Goal: Task Accomplishment & Management: Use online tool/utility

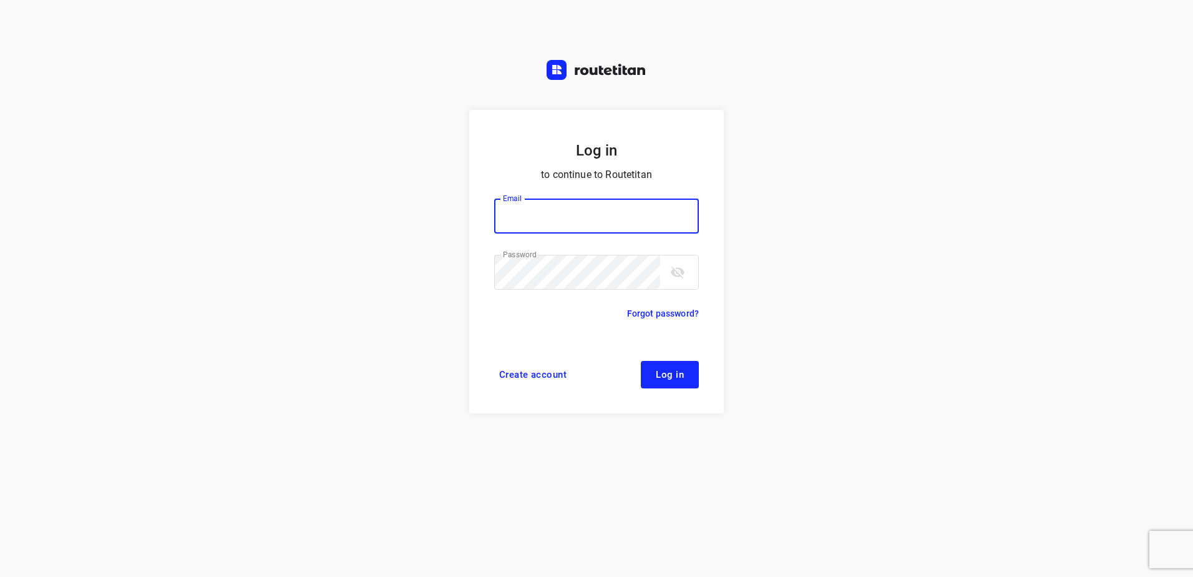
type input "[EMAIL_ADDRESS][DOMAIN_NAME]"
click at [672, 382] on button "Log in" at bounding box center [670, 374] width 58 height 27
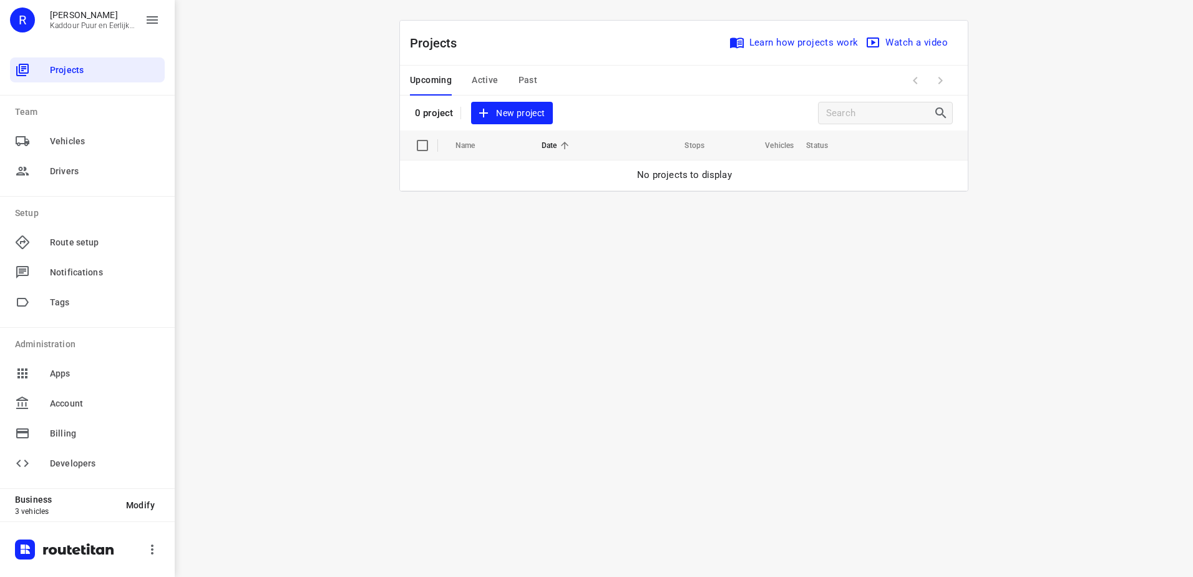
click at [516, 110] on span "New project" at bounding box center [512, 113] width 66 height 16
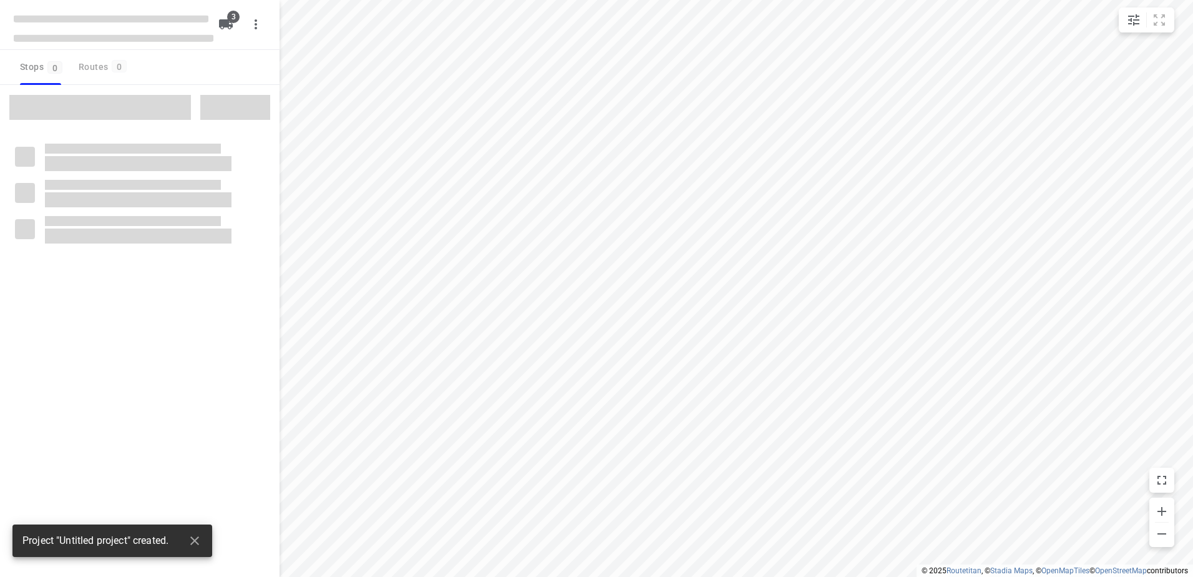
type input "distance"
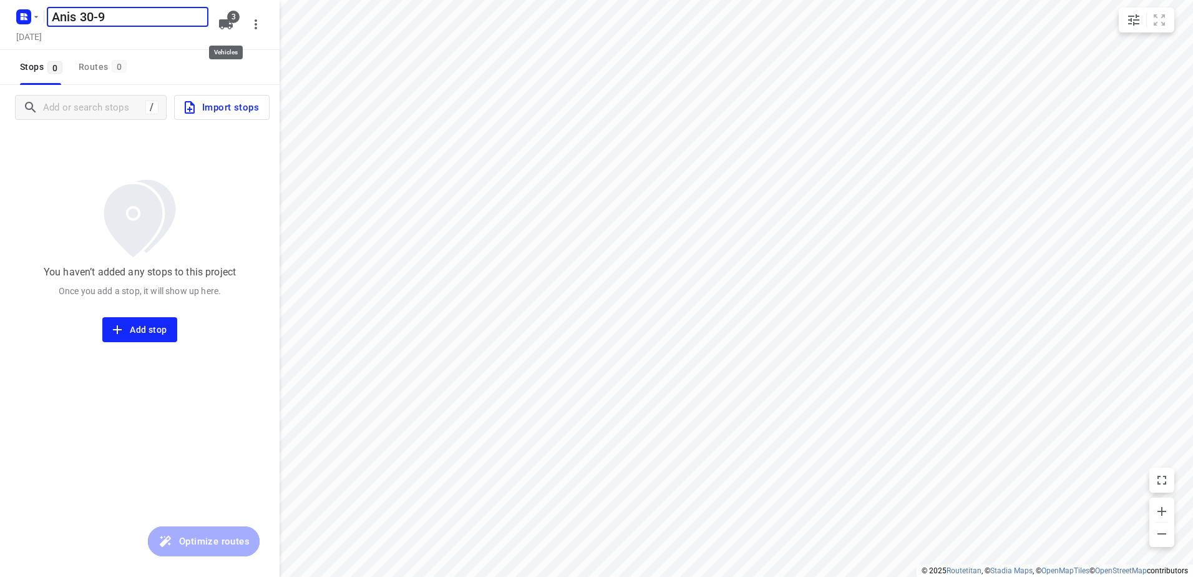
type input "Anis 30-9"
click at [225, 23] on icon "button" at bounding box center [226, 24] width 14 height 10
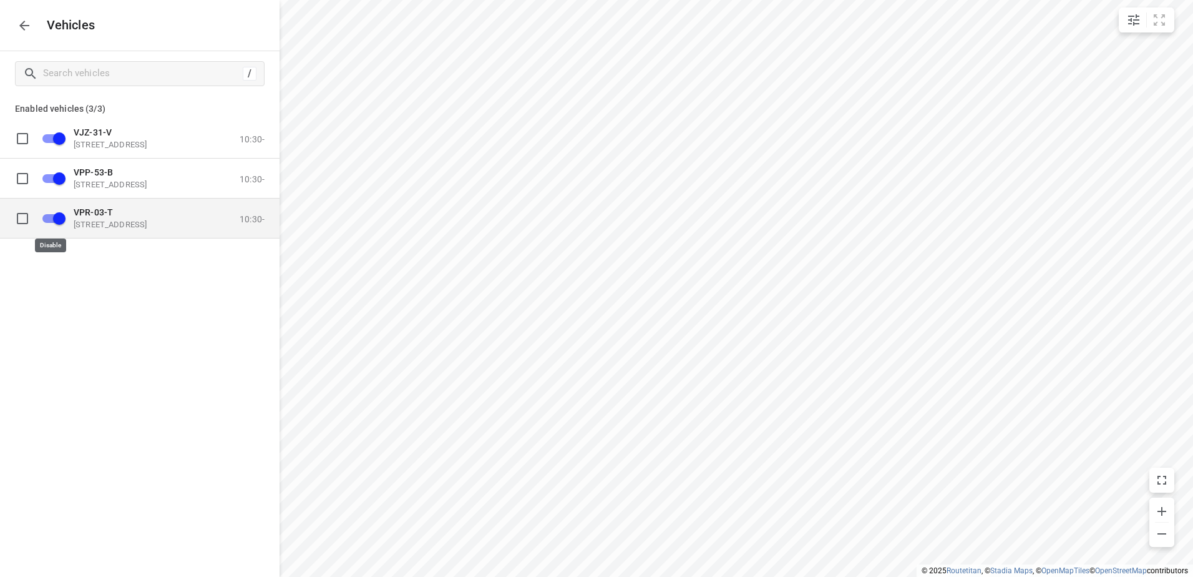
click at [55, 221] on input "grid" at bounding box center [59, 218] width 71 height 24
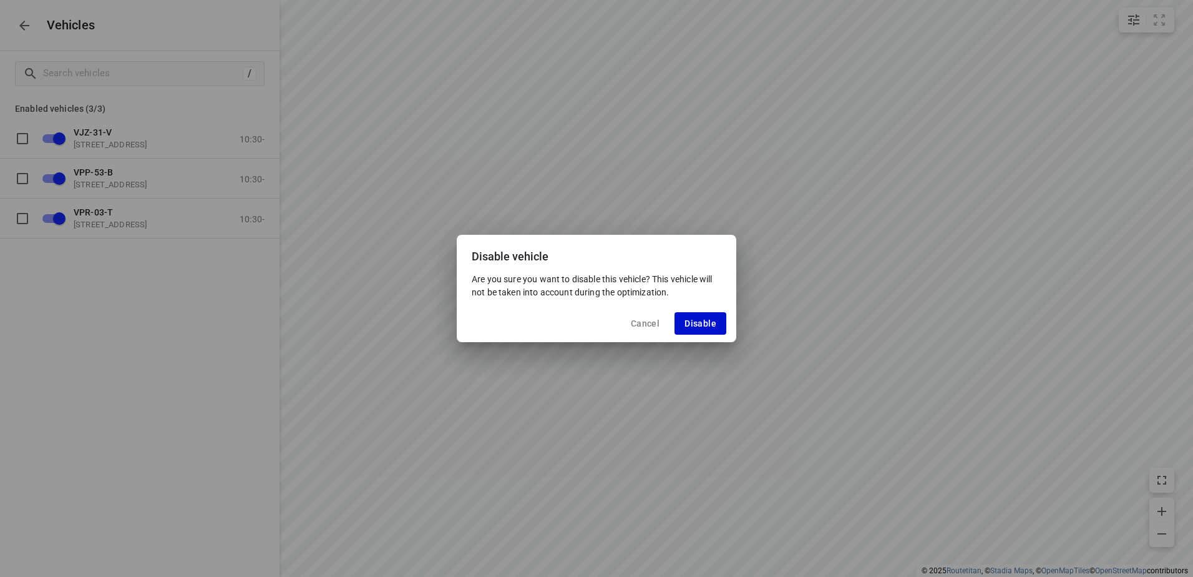
click at [702, 323] on span "Disable" at bounding box center [701, 323] width 32 height 10
checkbox input "false"
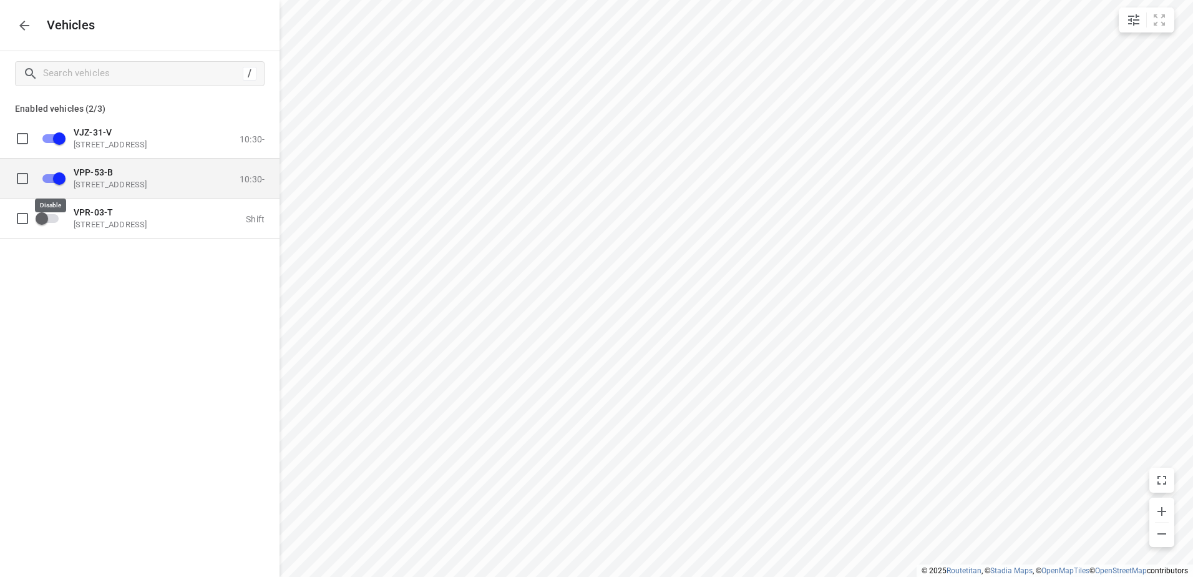
click at [62, 173] on input "grid" at bounding box center [59, 178] width 71 height 24
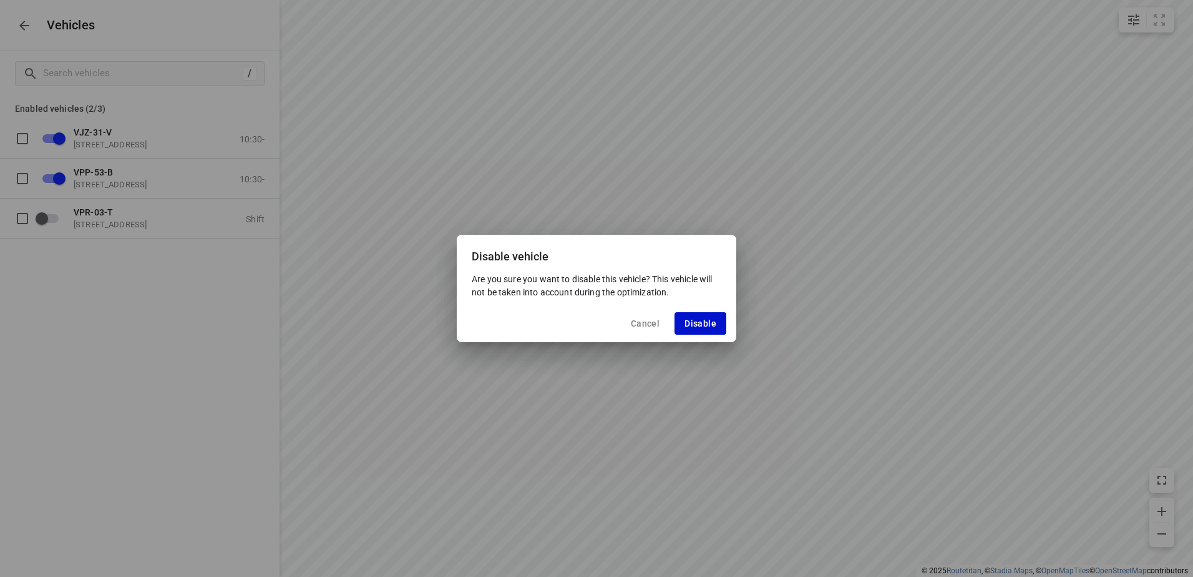
click at [725, 324] on button "Disable" at bounding box center [701, 323] width 52 height 22
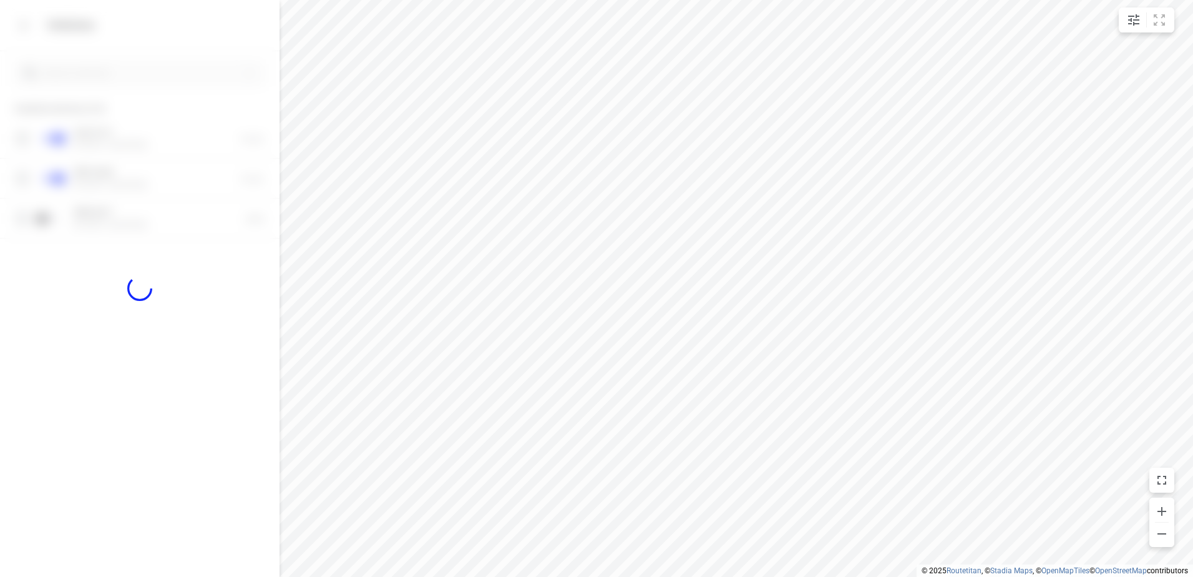
checkbox input "false"
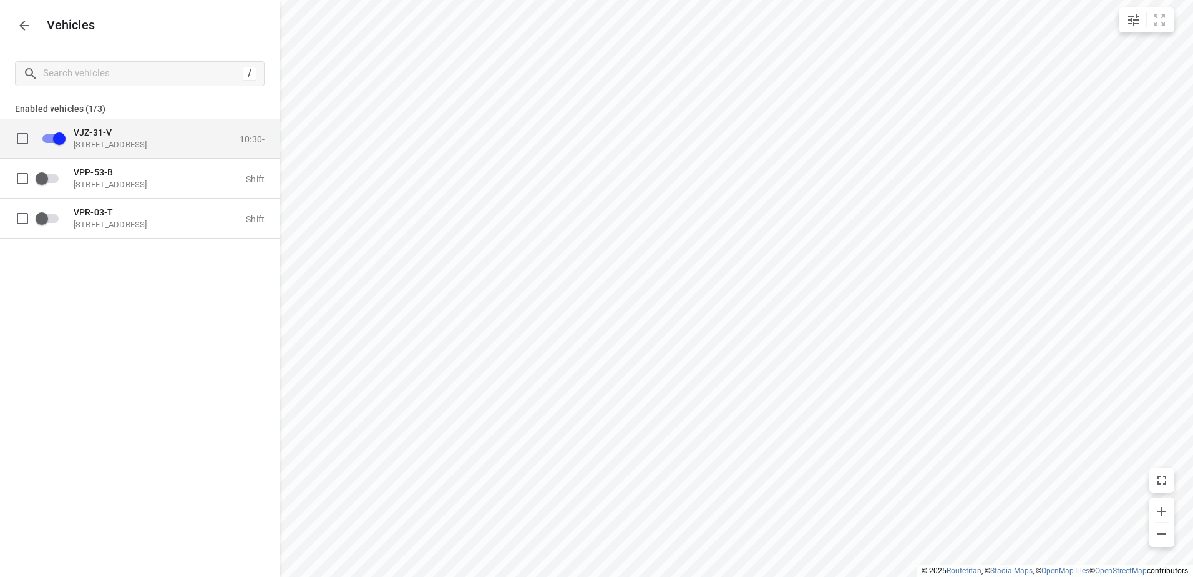
click at [124, 147] on p "[STREET_ADDRESS]" at bounding box center [136, 144] width 125 height 10
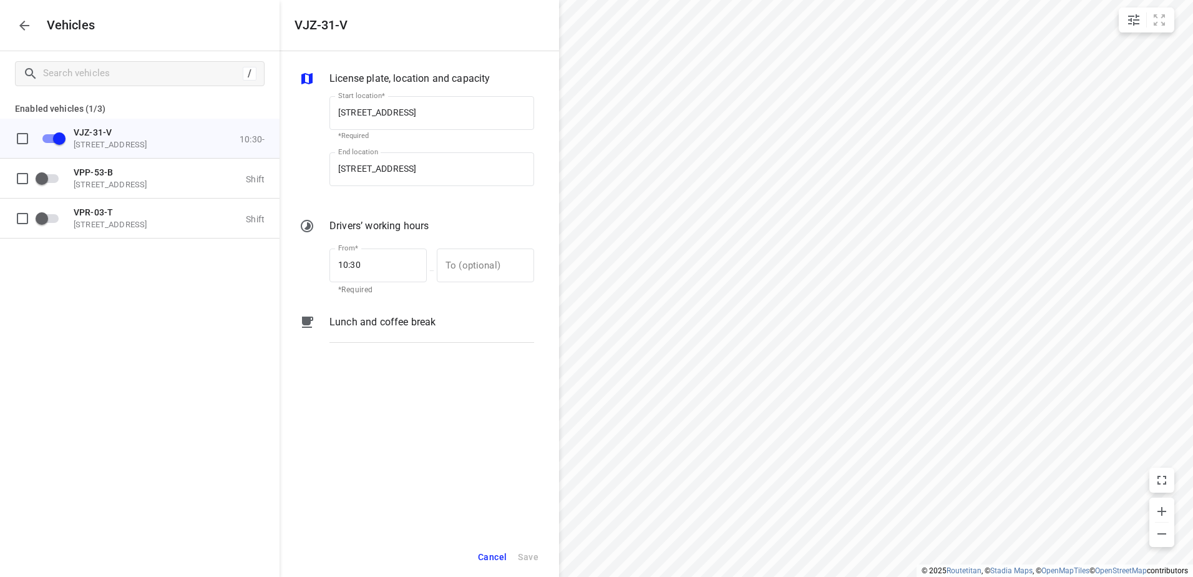
click at [386, 323] on p "Lunch and coffee break" at bounding box center [383, 322] width 106 height 15
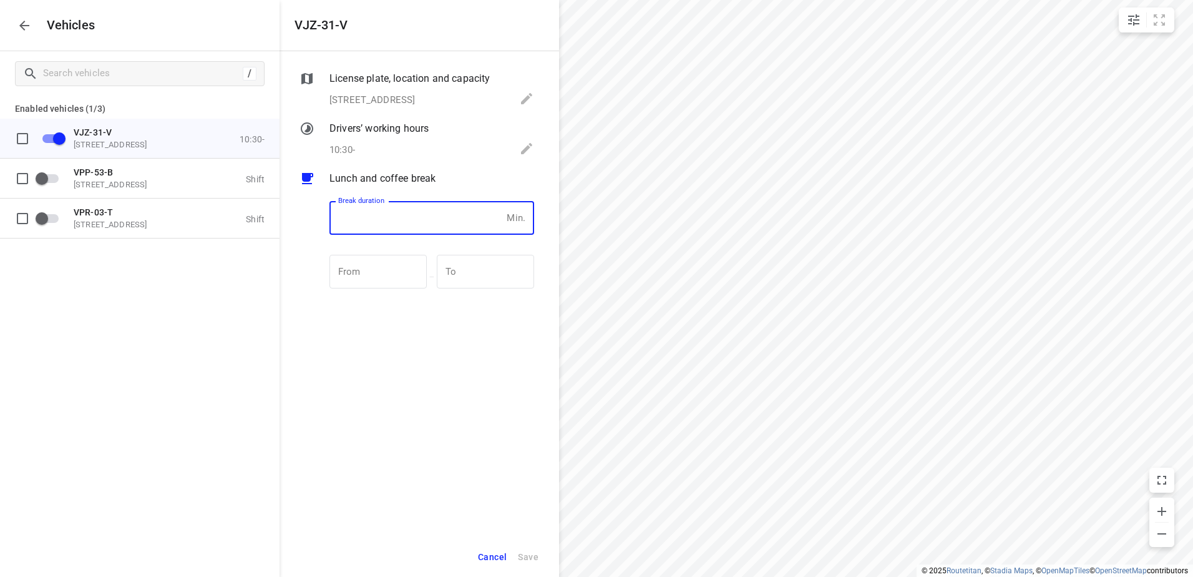
click at [387, 215] on input "number" at bounding box center [416, 218] width 172 height 34
type input "30"
click at [522, 557] on span "Save" at bounding box center [528, 557] width 21 height 16
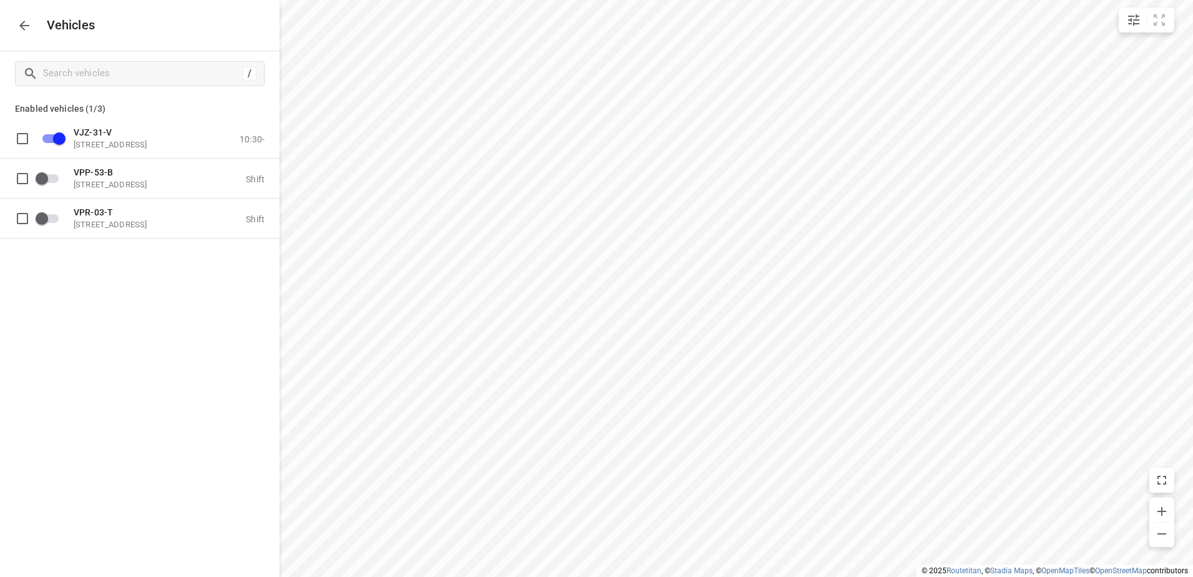
click at [20, 20] on icon "button" at bounding box center [24, 25] width 15 height 15
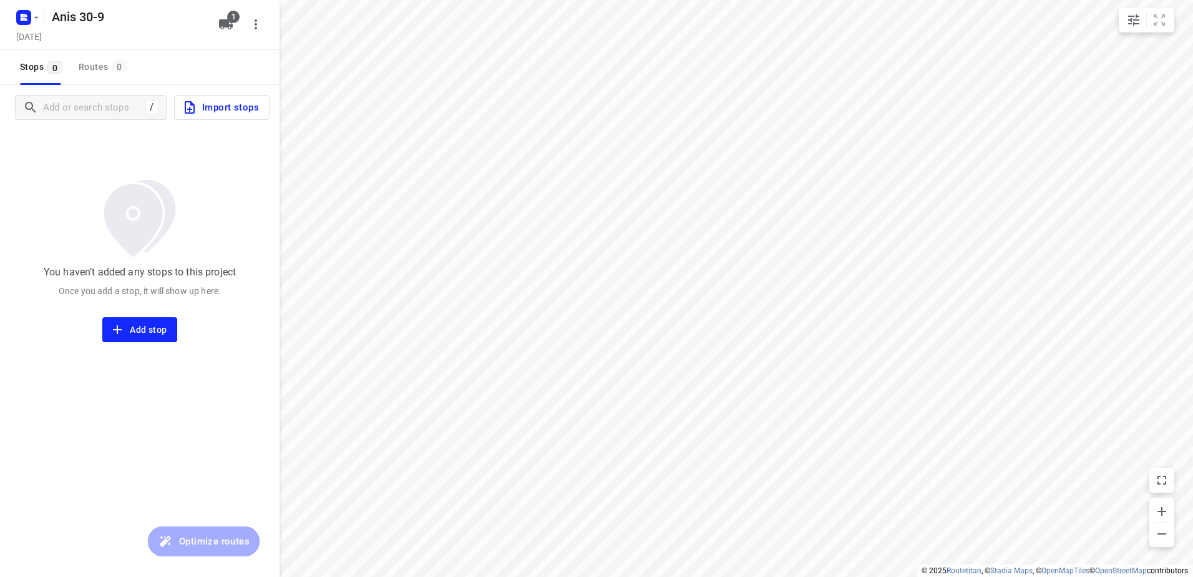
click at [223, 103] on span "Import stops" at bounding box center [220, 107] width 77 height 16
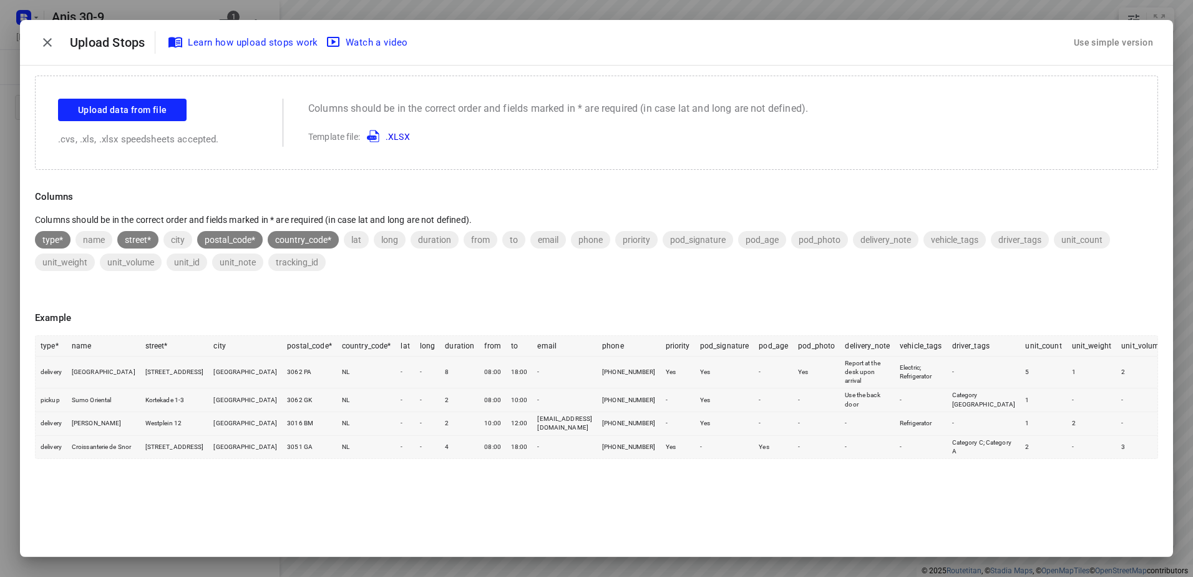
click at [1146, 47] on div "Use simple version" at bounding box center [1114, 42] width 84 height 21
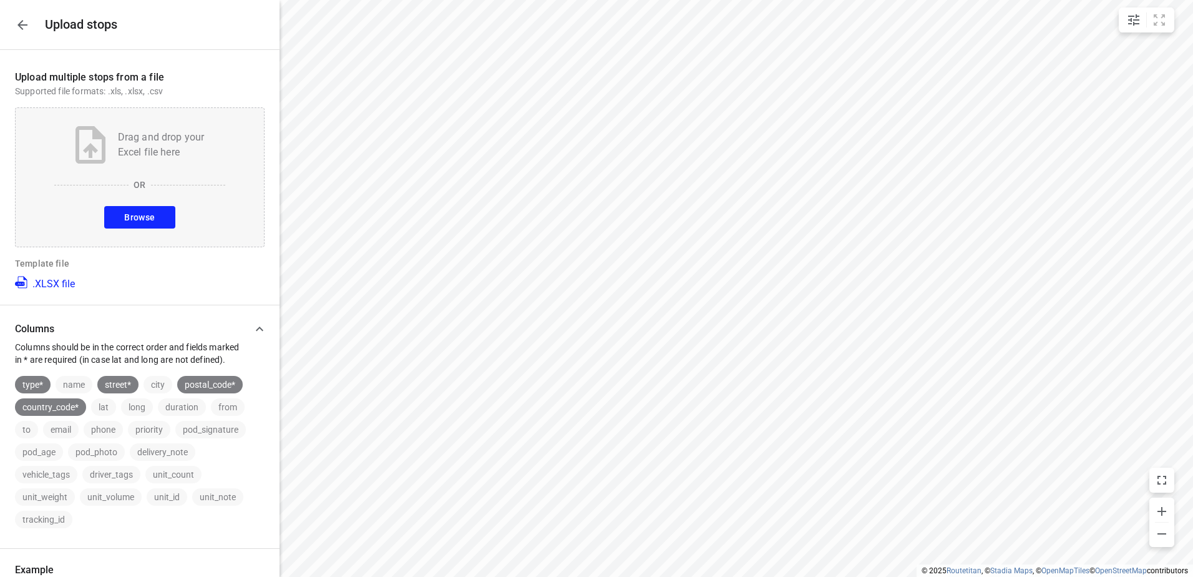
click at [124, 217] on span "Browse" at bounding box center [139, 218] width 31 height 16
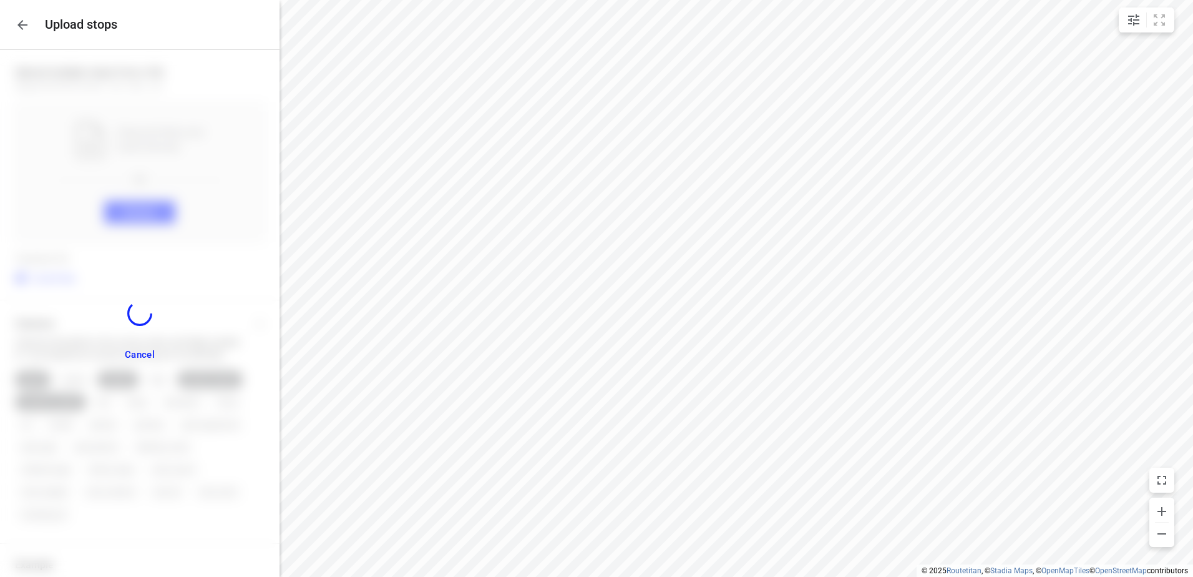
scroll to position [289, 0]
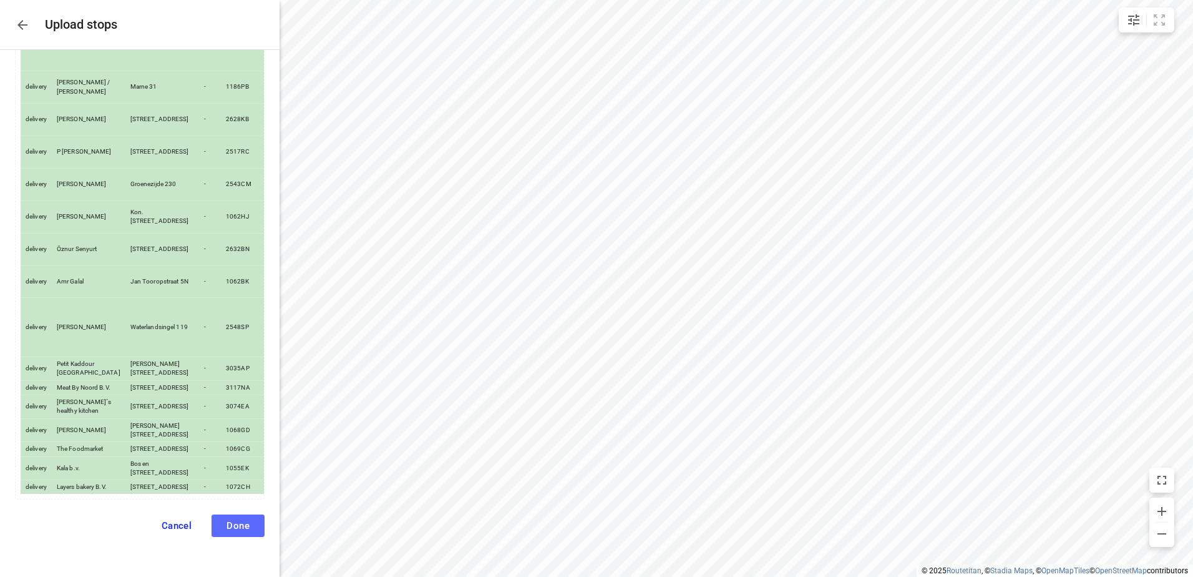
click at [234, 530] on span "Done" at bounding box center [238, 525] width 23 height 11
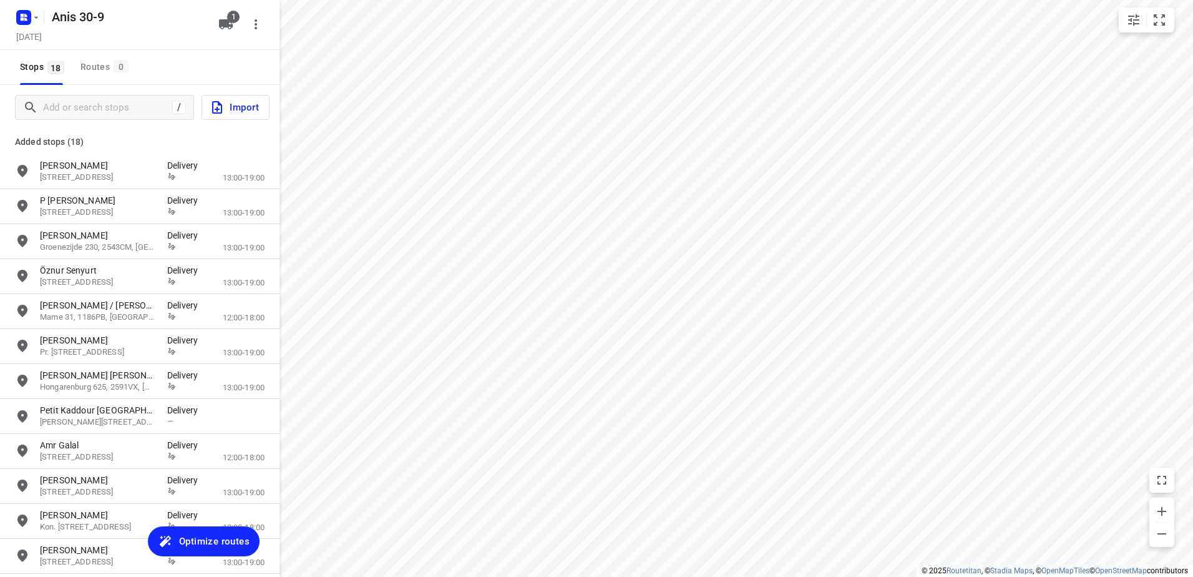
click at [223, 544] on span "Optimize routes" at bounding box center [214, 541] width 71 height 16
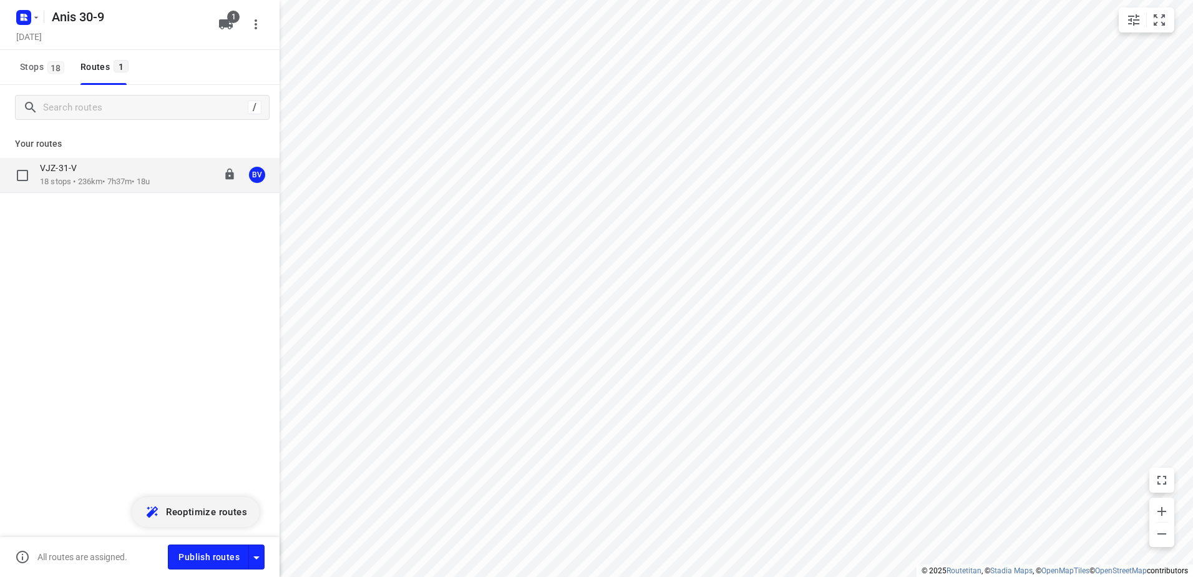
click at [261, 177] on div "BV" at bounding box center [257, 175] width 16 height 16
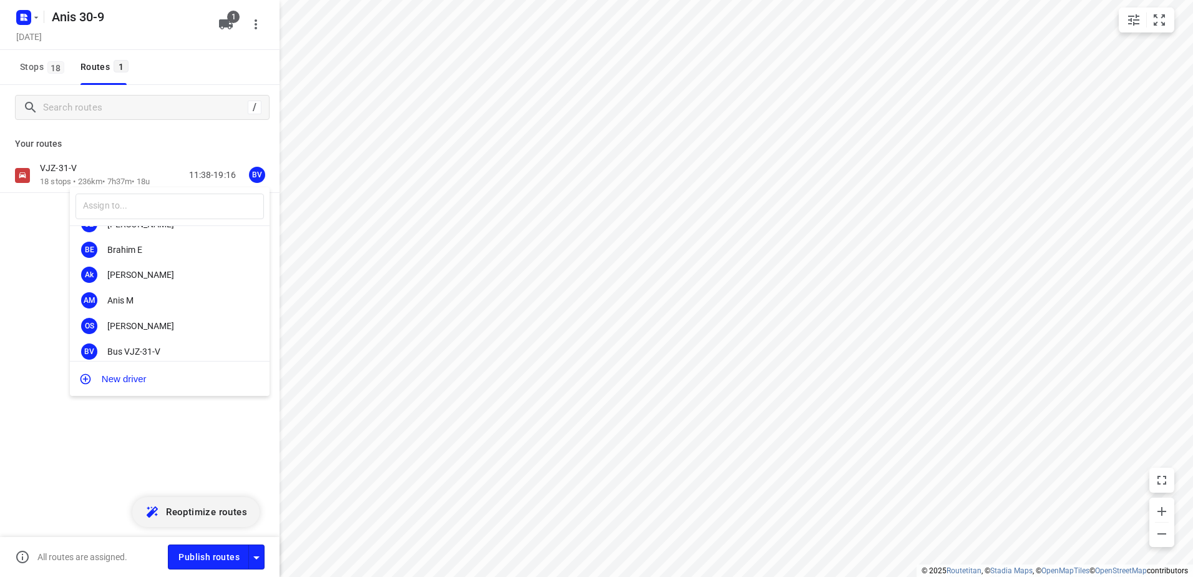
scroll to position [105, 0]
click at [41, 338] on div at bounding box center [596, 288] width 1193 height 577
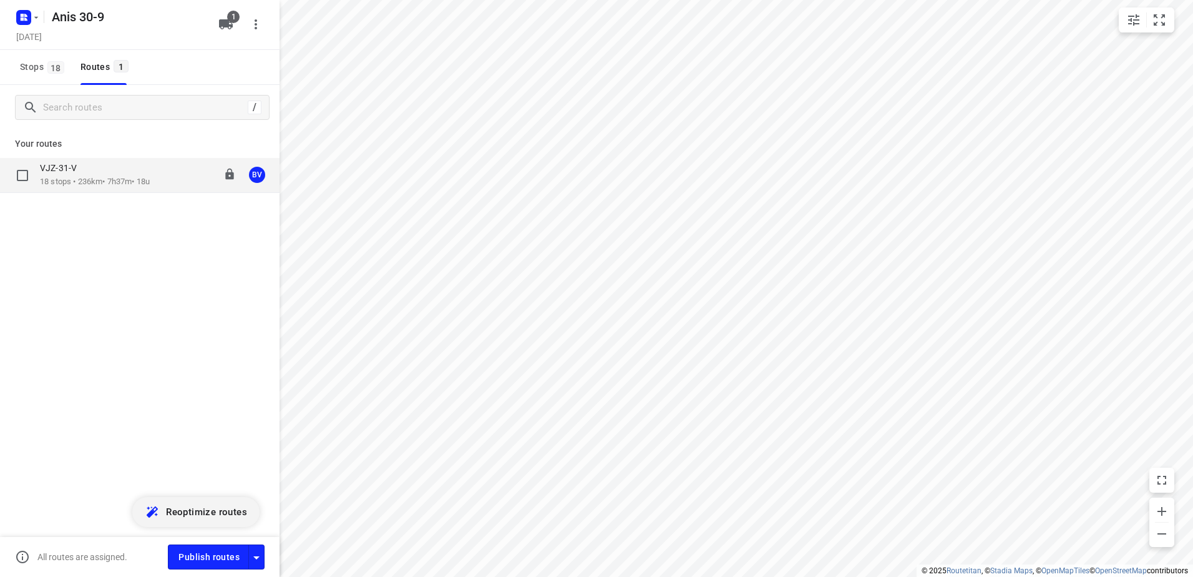
click at [93, 181] on p "18 stops • 236km • 7h37m • 18u" at bounding box center [95, 182] width 110 height 12
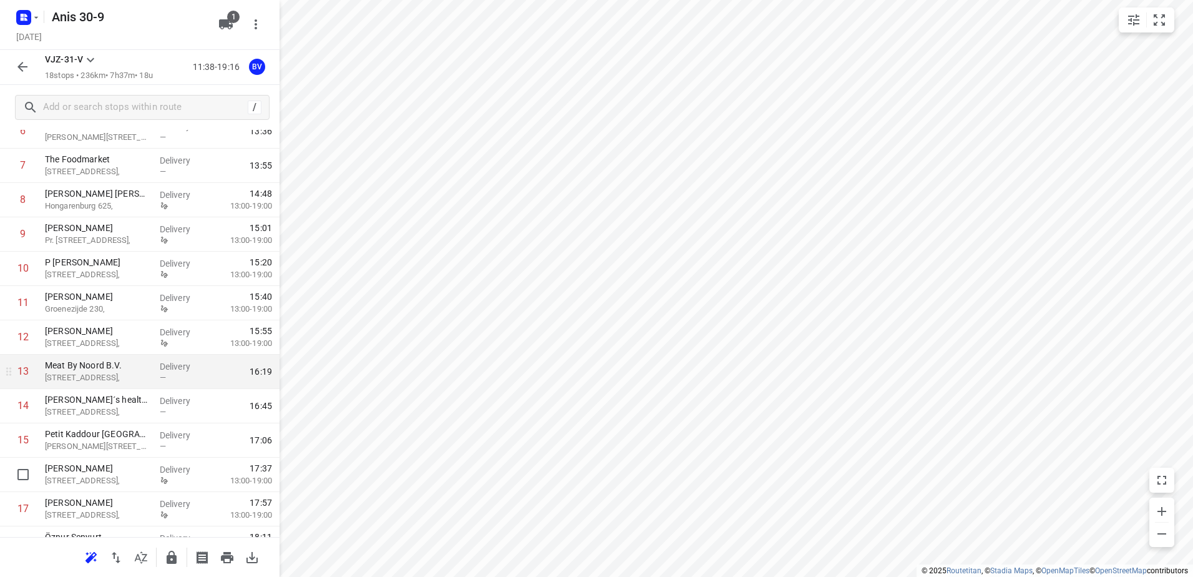
scroll to position [308, 0]
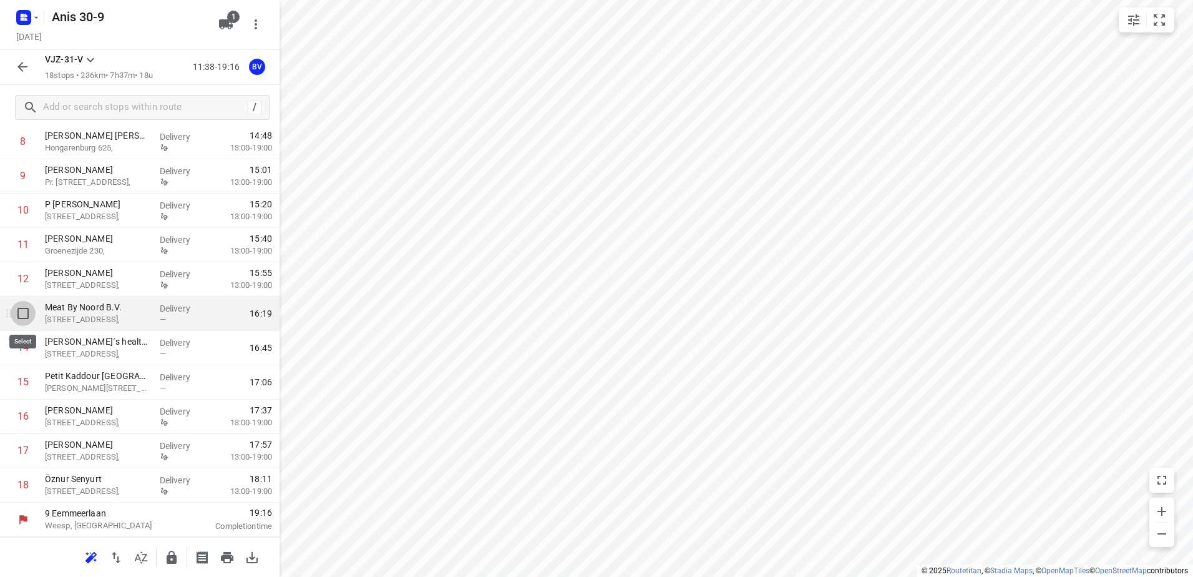
click at [19, 313] on input "checkbox" at bounding box center [23, 313] width 25 height 25
checkbox input "true"
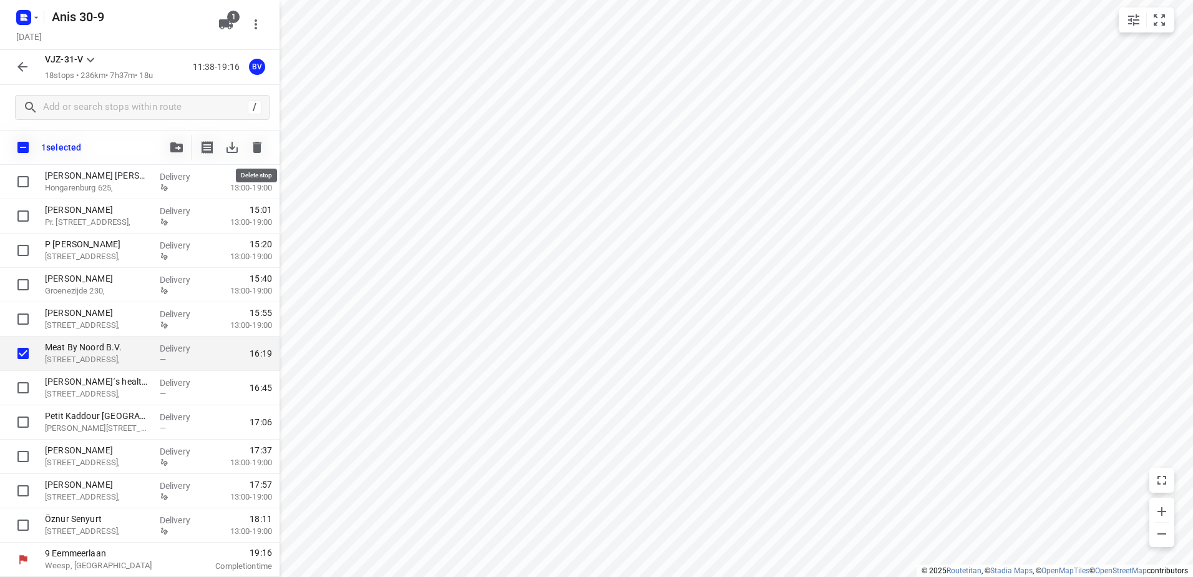
click at [258, 147] on icon "button" at bounding box center [257, 147] width 9 height 11
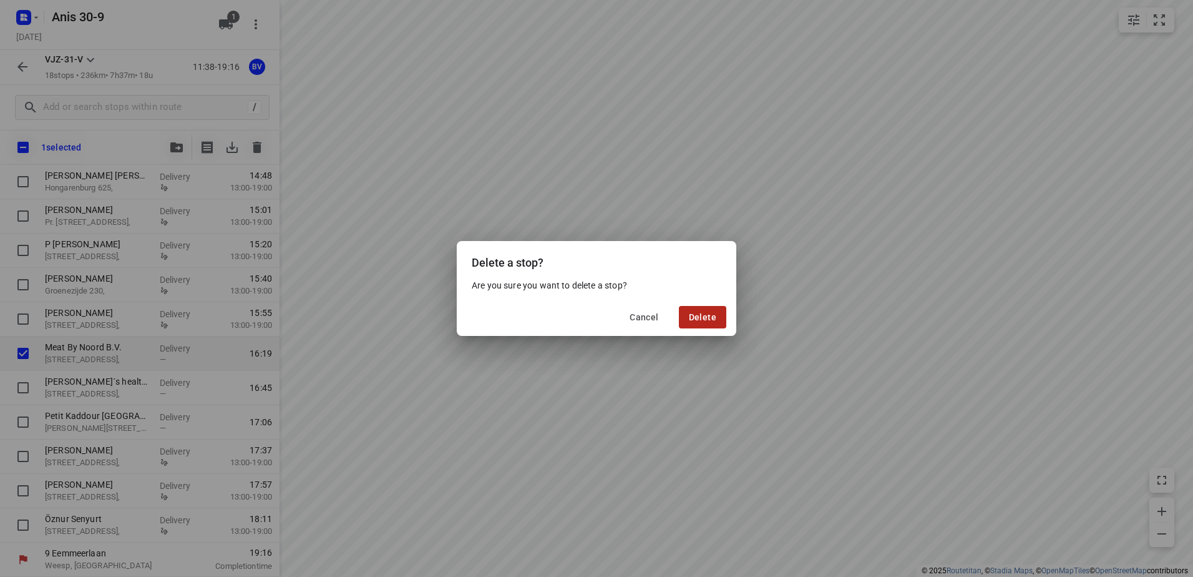
click at [703, 321] on span "Delete" at bounding box center [702, 317] width 27 height 10
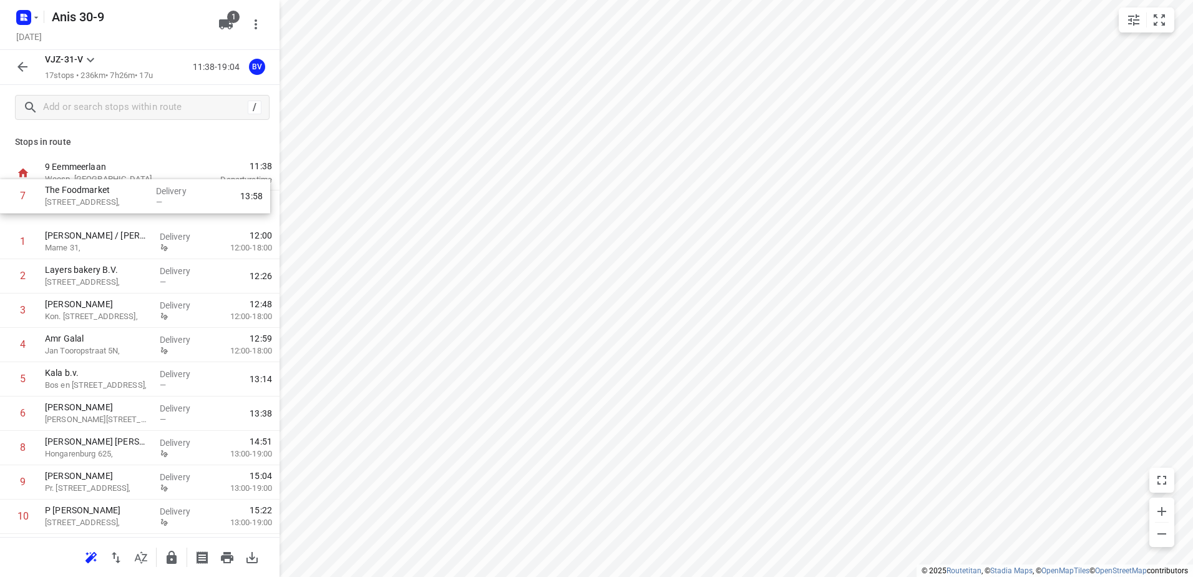
scroll to position [0, 0]
drag, startPoint x: 84, startPoint y: 395, endPoint x: 84, endPoint y: 196, distance: 199.1
click at [84, 196] on div "1 [PERSON_NAME] / [PERSON_NAME] Marne 31, Delivery 12:00 12:00-18:00 2 Layers b…" at bounding box center [140, 483] width 280 height 583
drag, startPoint x: 98, startPoint y: 285, endPoint x: 93, endPoint y: 220, distance: 65.1
click at [93, 220] on div "1 The Foodmarket [STREET_ADDRESS], Delivery — 12:06 2 [PERSON_NAME] / Larisa [S…" at bounding box center [140, 483] width 280 height 583
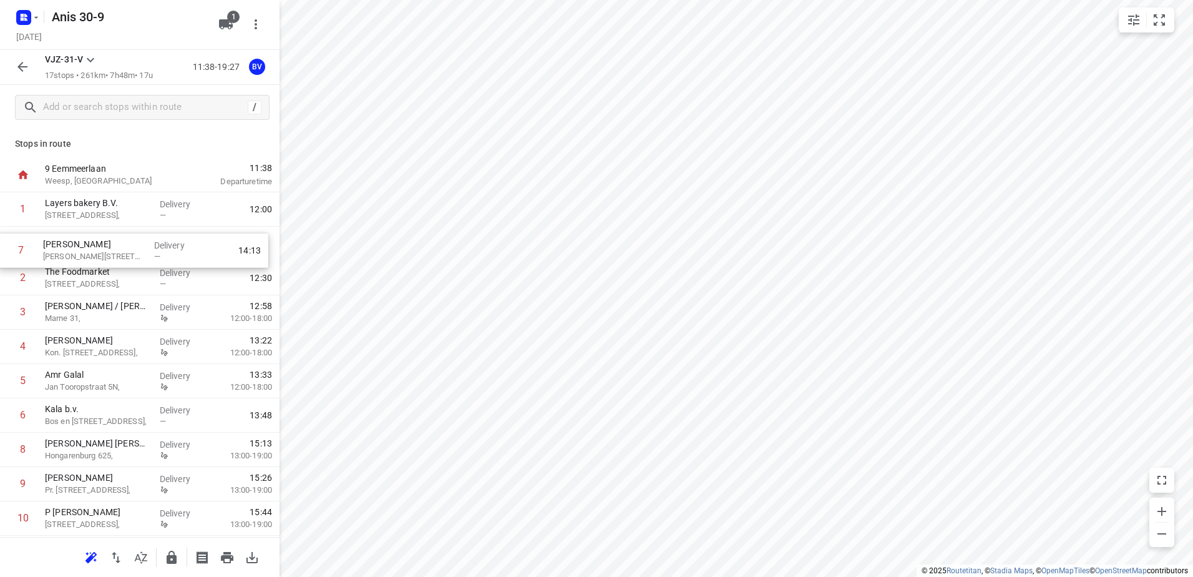
drag, startPoint x: 104, startPoint y: 417, endPoint x: 102, endPoint y: 252, distance: 164.8
click at [102, 252] on div "1 Layers bakery B.V. [STREET_ADDRESS], Delivery — 12:00 2 The Foodmarket [STREE…" at bounding box center [140, 483] width 280 height 583
drag, startPoint x: 87, startPoint y: 284, endPoint x: 90, endPoint y: 250, distance: 33.8
click at [90, 250] on div "1 Layers bakery B.V. [STREET_ADDRESS], Delivery — 12:00 2 Kaddour Osdorp Martin…" at bounding box center [140, 483] width 280 height 583
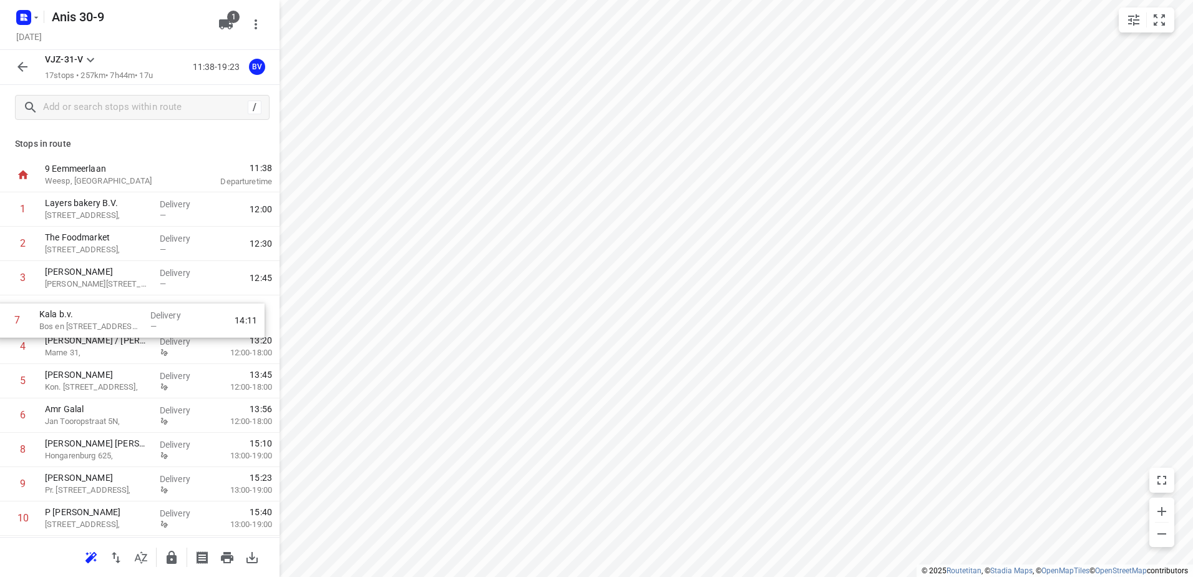
drag, startPoint x: 85, startPoint y: 420, endPoint x: 80, endPoint y: 321, distance: 98.8
click at [80, 321] on div "1 Layers bakery B.V. [STREET_ADDRESS], Delivery — 12:00 2 The Foodmarket [STREE…" at bounding box center [140, 483] width 280 height 583
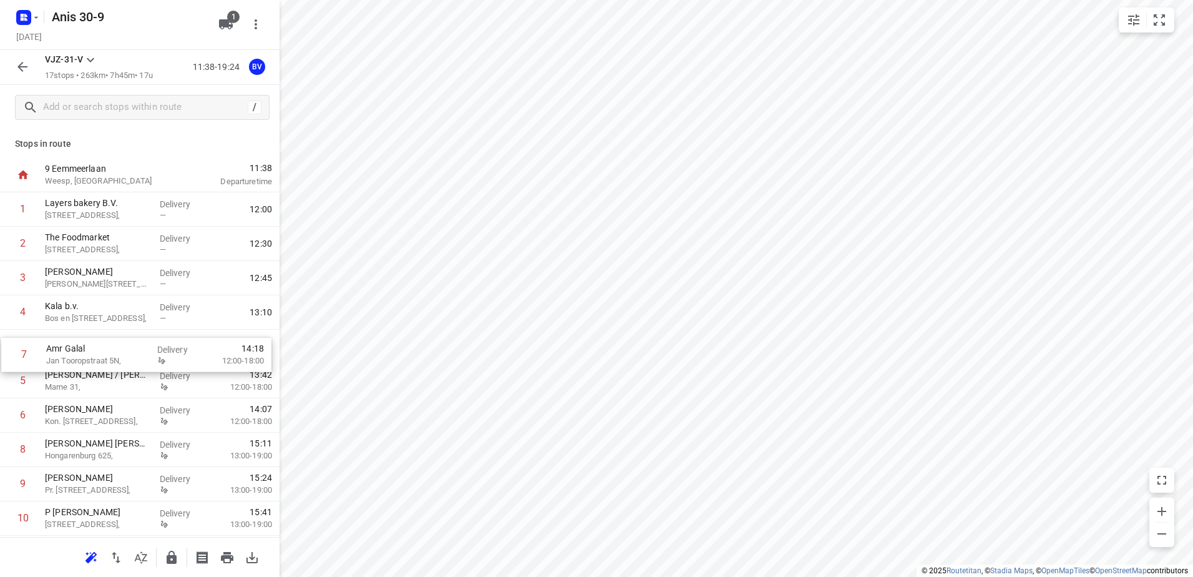
drag, startPoint x: 79, startPoint y: 418, endPoint x: 82, endPoint y: 348, distance: 70.0
click at [82, 348] on div "1 Layers bakery B.V. [STREET_ADDRESS], Delivery — 12:00 2 The Foodmarket [STREE…" at bounding box center [140, 483] width 280 height 583
drag, startPoint x: 89, startPoint y: 421, endPoint x: 89, endPoint y: 381, distance: 39.9
click at [90, 381] on div "1 Layers bakery B.V. [STREET_ADDRESS], Delivery — 12:00 2 The Foodmarket [STREE…" at bounding box center [140, 483] width 280 height 583
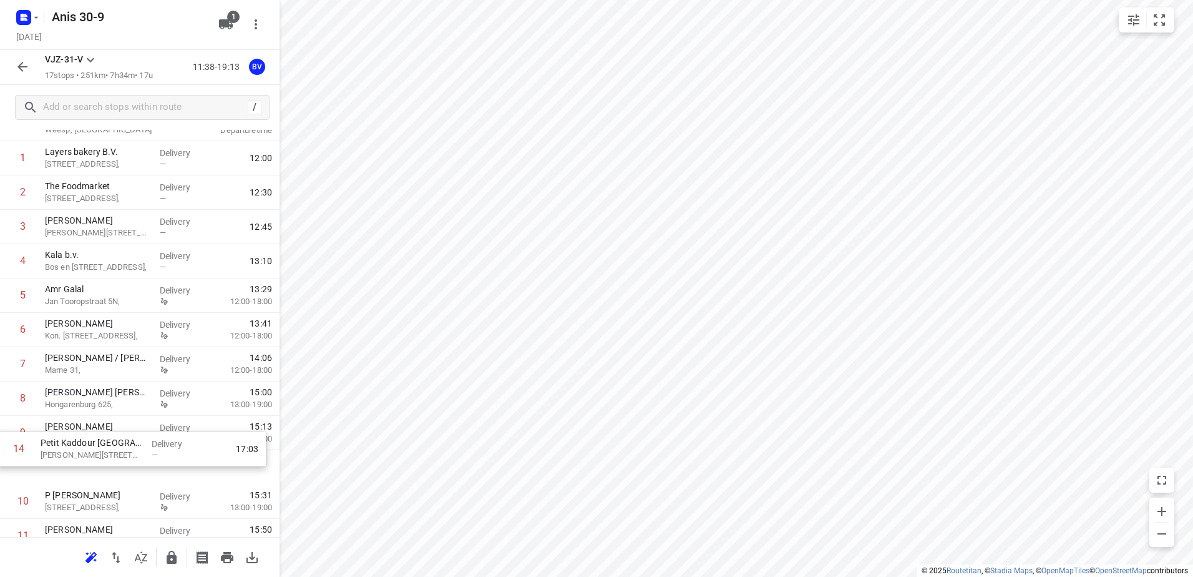
scroll to position [54, 0]
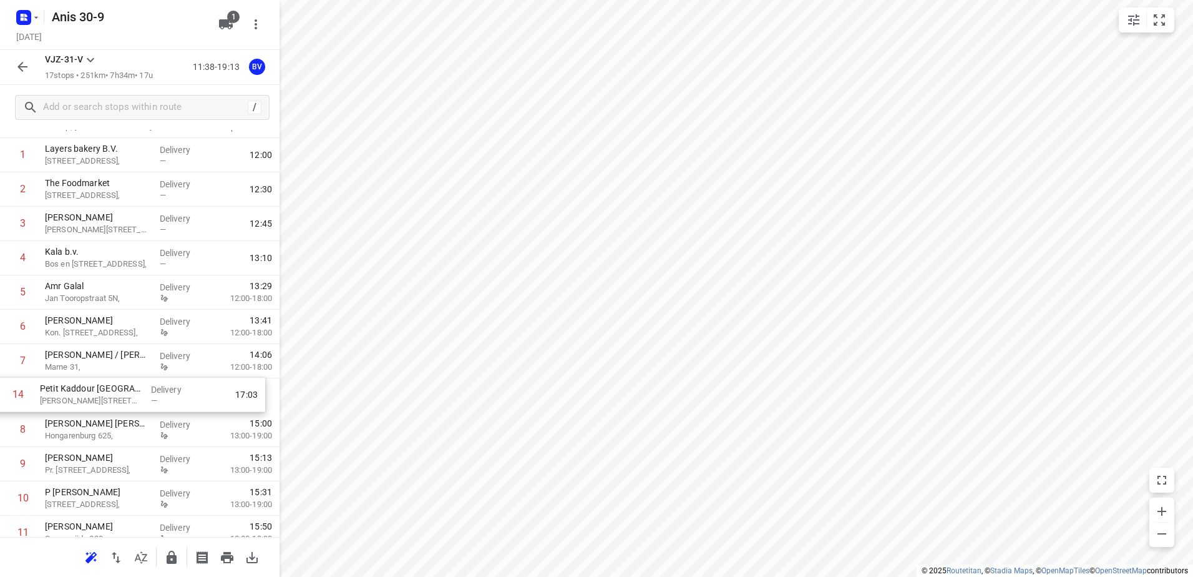
drag, startPoint x: 110, startPoint y: 384, endPoint x: 105, endPoint y: 393, distance: 10.6
click at [105, 393] on div "1 Layers bakery B.V. [STREET_ADDRESS], Delivery — 12:00 2 The Foodmarket [STREE…" at bounding box center [140, 429] width 280 height 583
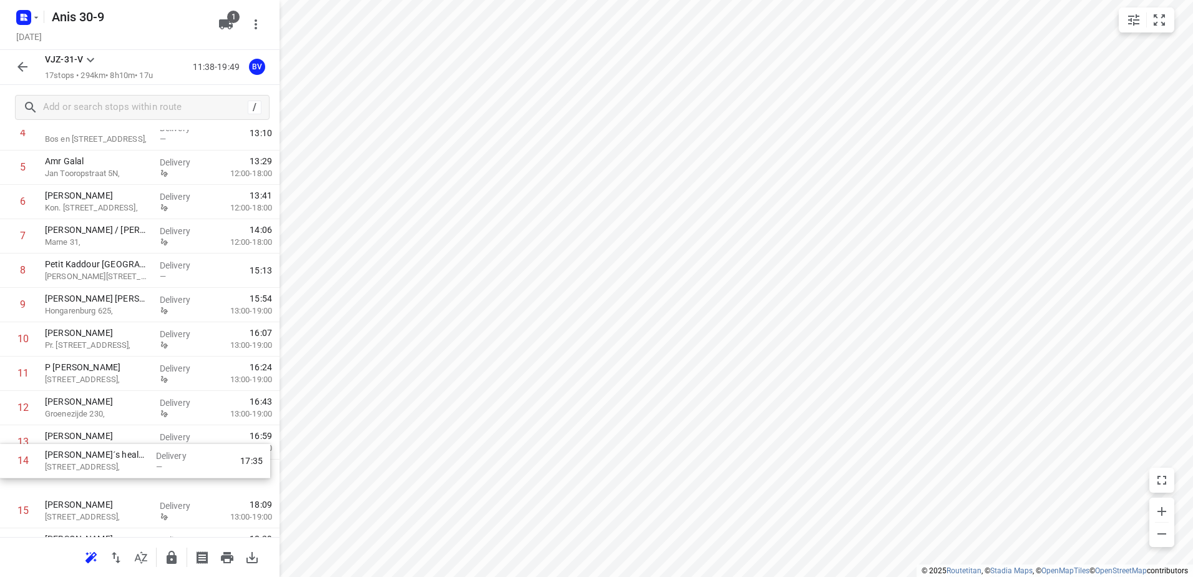
scroll to position [185, 0]
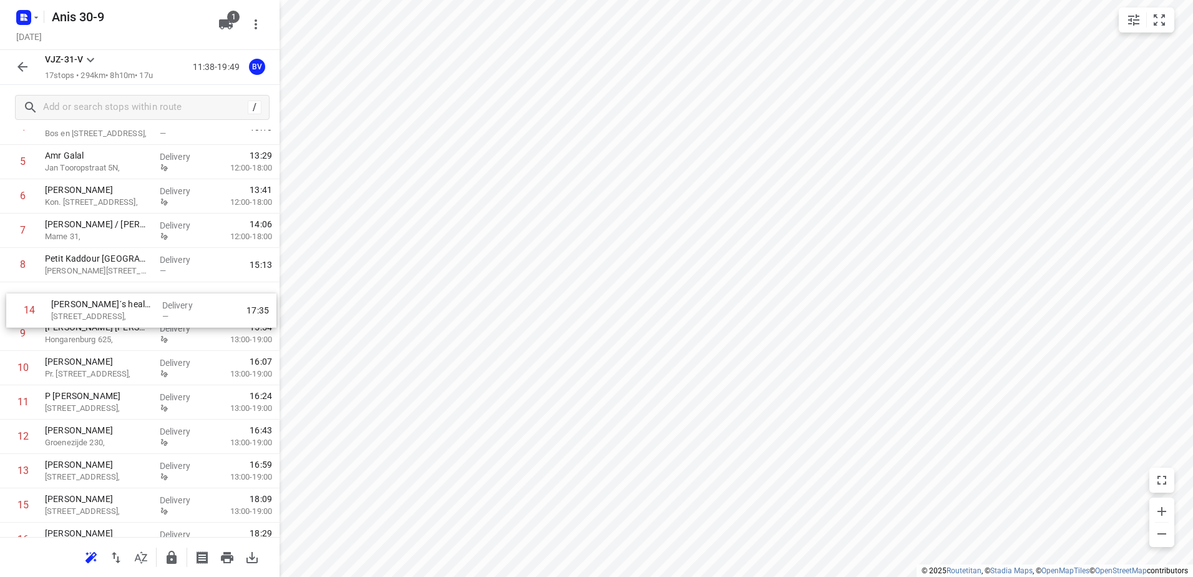
drag, startPoint x: 105, startPoint y: 481, endPoint x: 117, endPoint y: 316, distance: 165.8
click at [114, 308] on div "1 Layers bakery B.V. [STREET_ADDRESS], Delivery — 12:00 2 The Foodmarket [STREE…" at bounding box center [140, 298] width 280 height 583
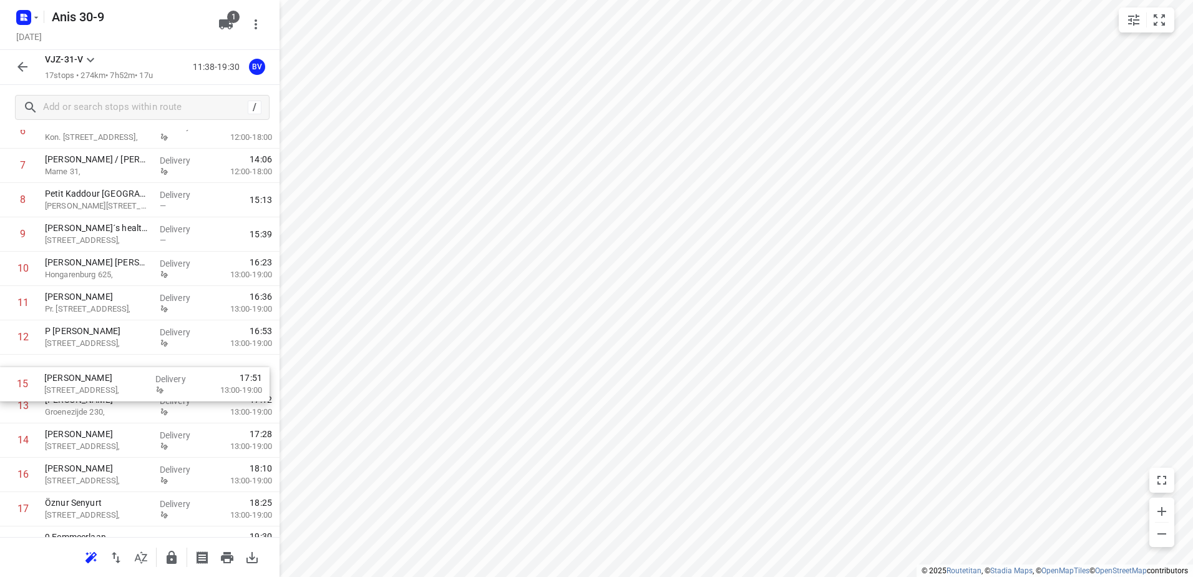
scroll to position [251, 0]
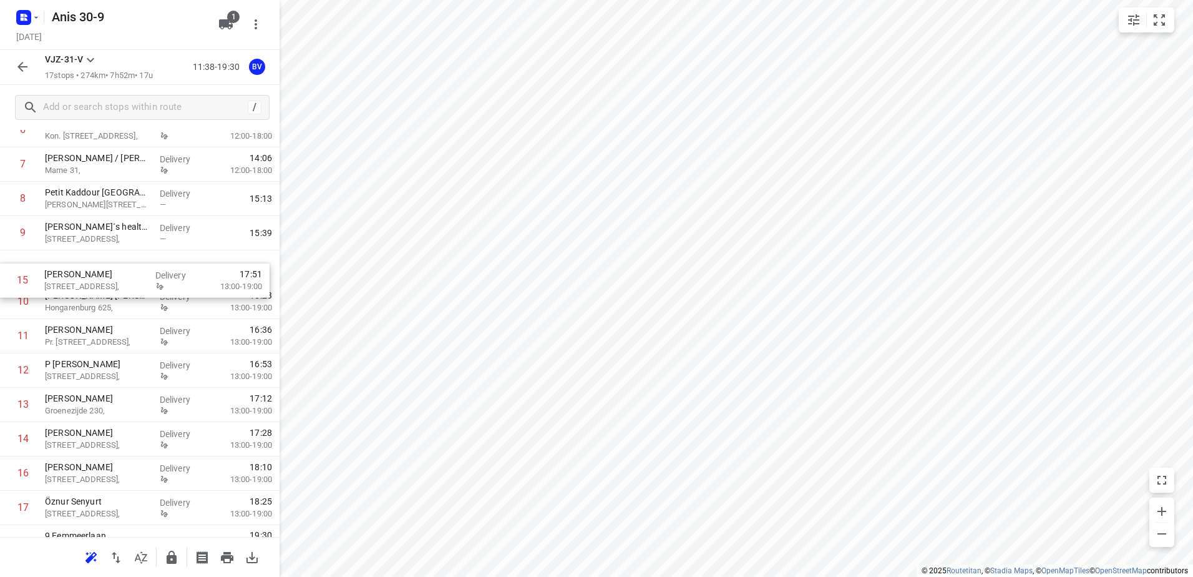
drag, startPoint x: 95, startPoint y: 444, endPoint x: 94, endPoint y: 274, distance: 169.7
click at [94, 274] on div "1 Layers bakery B.V. [STREET_ADDRESS], Delivery — 12:00 2 The Foodmarket [STREE…" at bounding box center [140, 232] width 280 height 583
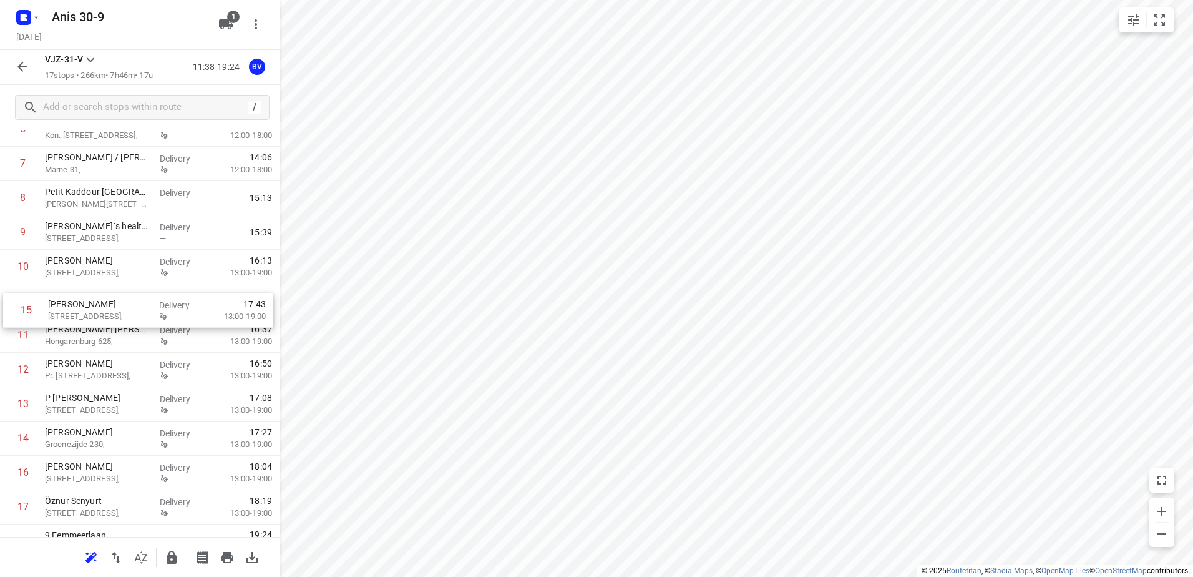
drag, startPoint x: 99, startPoint y: 441, endPoint x: 102, endPoint y: 308, distance: 133.0
click at [102, 308] on div "1 Layers bakery B.V. [STREET_ADDRESS], Delivery — 12:00 2 The Foodmarket [STREE…" at bounding box center [140, 232] width 280 height 583
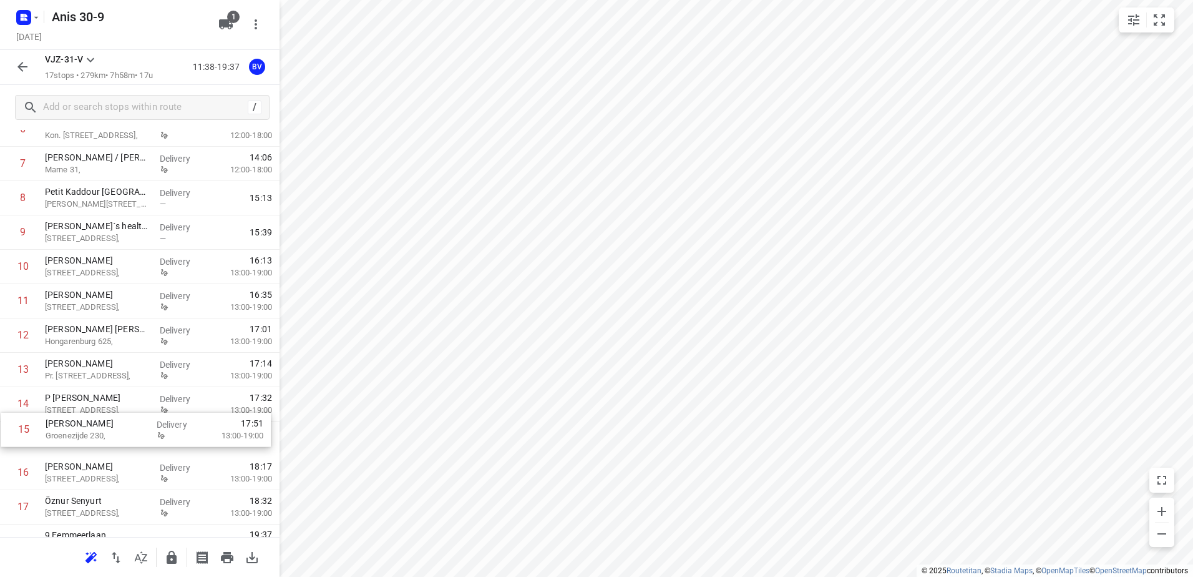
scroll to position [253, 0]
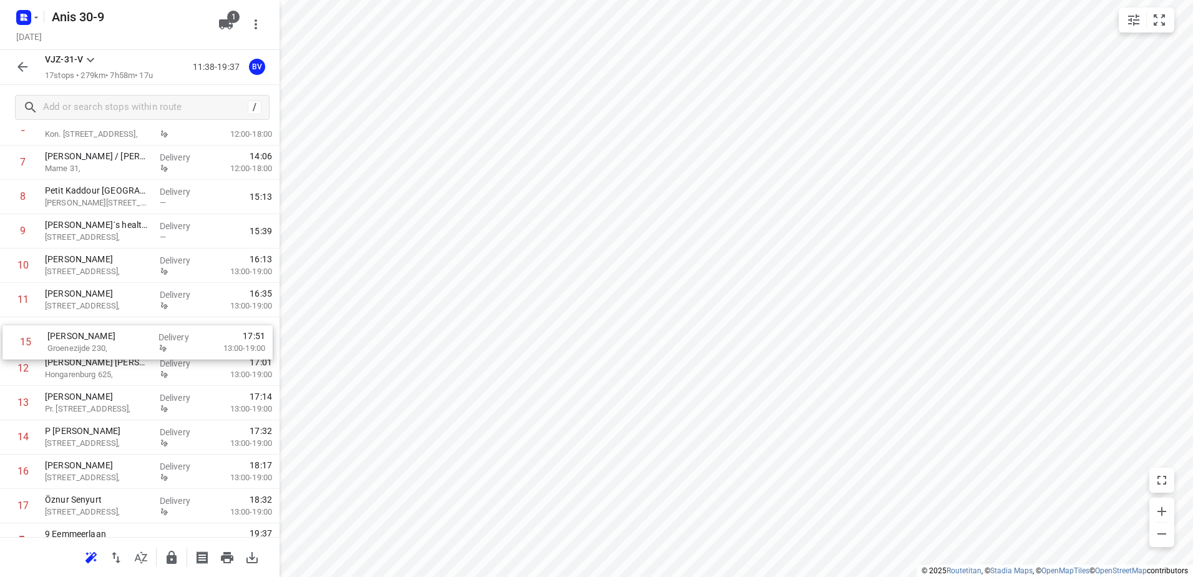
drag, startPoint x: 76, startPoint y: 442, endPoint x: 80, endPoint y: 342, distance: 100.5
click at [80, 342] on div "1 Layers bakery B.V. [STREET_ADDRESS], Delivery — 12:00 2 The Foodmarket [STREE…" at bounding box center [140, 230] width 280 height 583
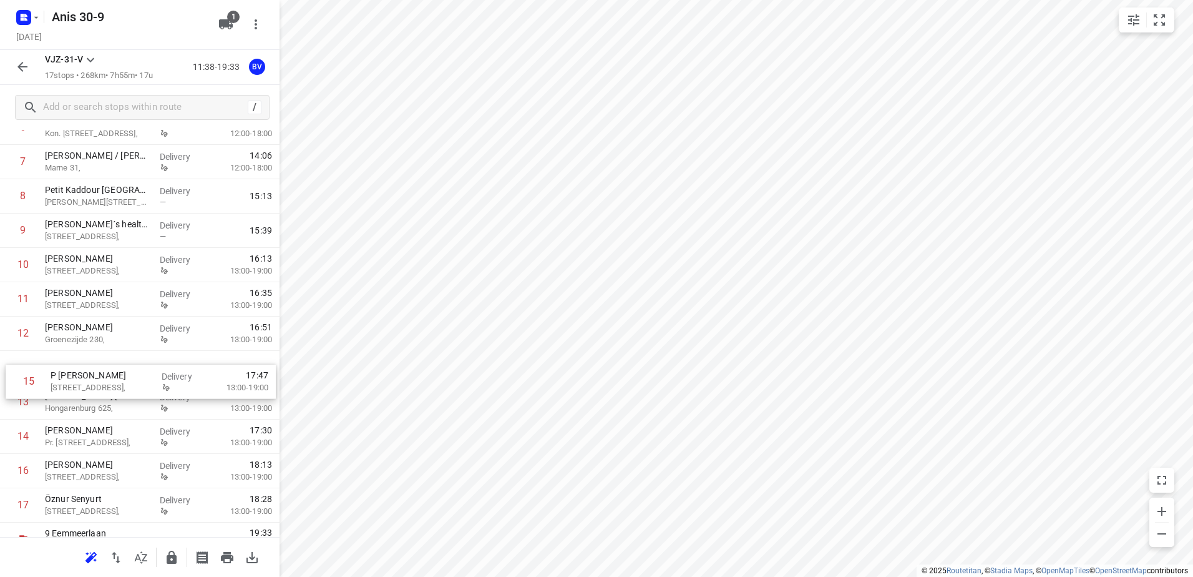
drag, startPoint x: 81, startPoint y: 443, endPoint x: 87, endPoint y: 378, distance: 65.1
click at [87, 378] on div "1 Layers bakery B.V. [STREET_ADDRESS], Delivery — 12:00 2 The Foodmarket [STREE…" at bounding box center [140, 230] width 280 height 583
drag, startPoint x: 66, startPoint y: 435, endPoint x: 69, endPoint y: 401, distance: 33.8
click at [69, 401] on div "1 Layers bakery B.V. [STREET_ADDRESS], Delivery — 12:00 2 The Foodmarket [STREE…" at bounding box center [140, 230] width 280 height 583
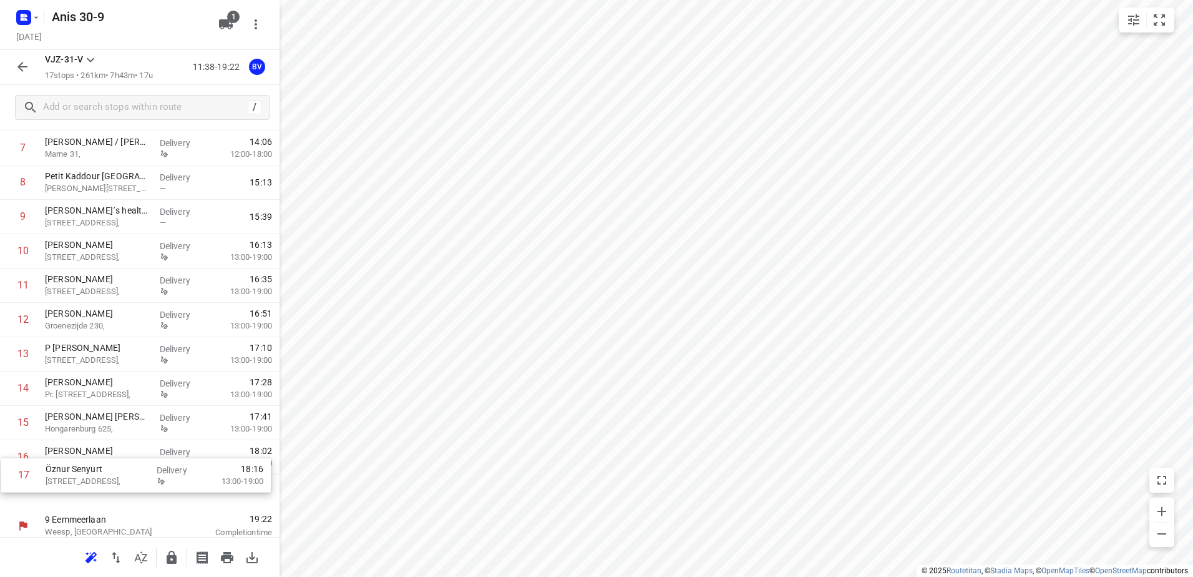
scroll to position [273, 0]
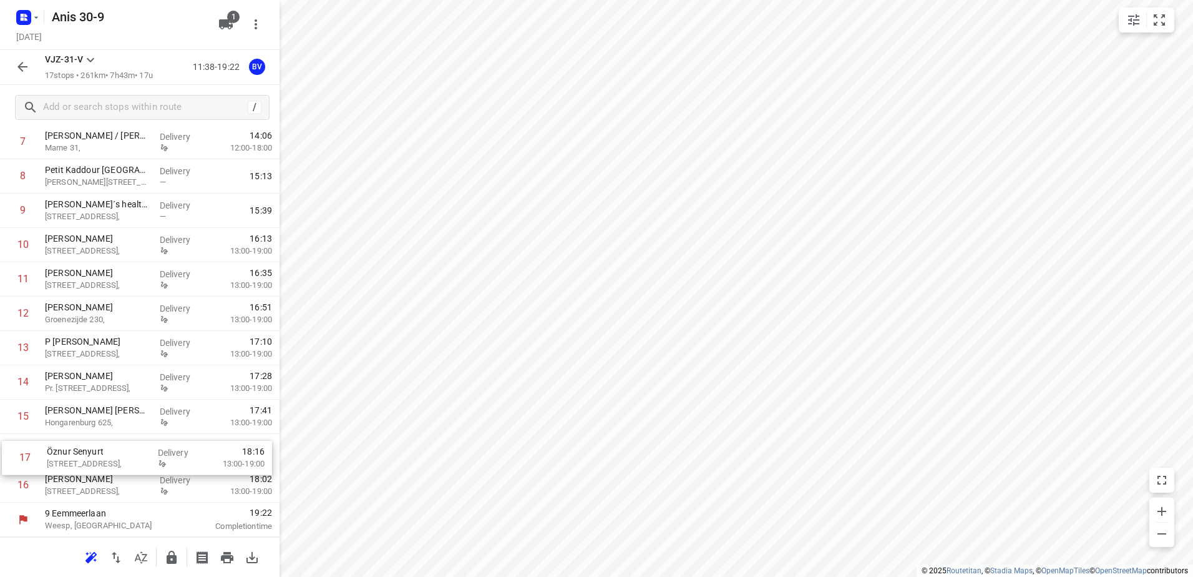
drag, startPoint x: 67, startPoint y: 504, endPoint x: 70, endPoint y: 452, distance: 51.9
click at [69, 452] on div "1 Layers bakery B.V. [STREET_ADDRESS], Delivery — 12:00 2 The Foodmarket [STREE…" at bounding box center [140, 210] width 280 height 583
drag, startPoint x: 76, startPoint y: 449, endPoint x: 79, endPoint y: 483, distance: 33.9
click at [79, 483] on div "1 Layers bakery B.V. [STREET_ADDRESS], Delivery — 12:00 2 The Foodmarket [STREE…" at bounding box center [140, 210] width 280 height 583
click at [22, 63] on icon "button" at bounding box center [22, 67] width 10 height 10
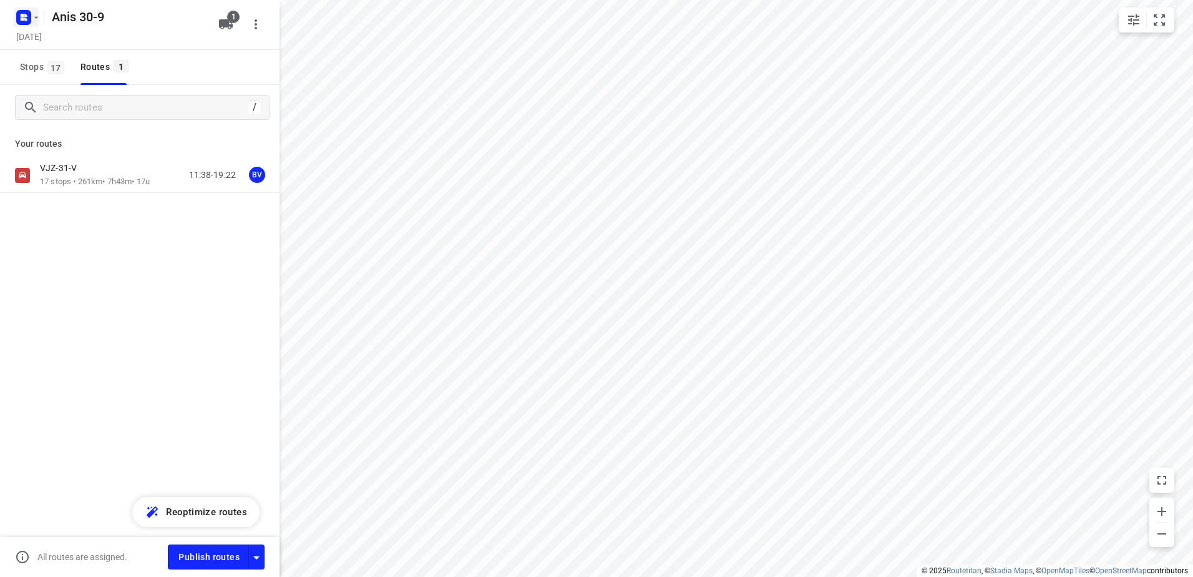
click at [37, 22] on button "button" at bounding box center [26, 17] width 25 height 20
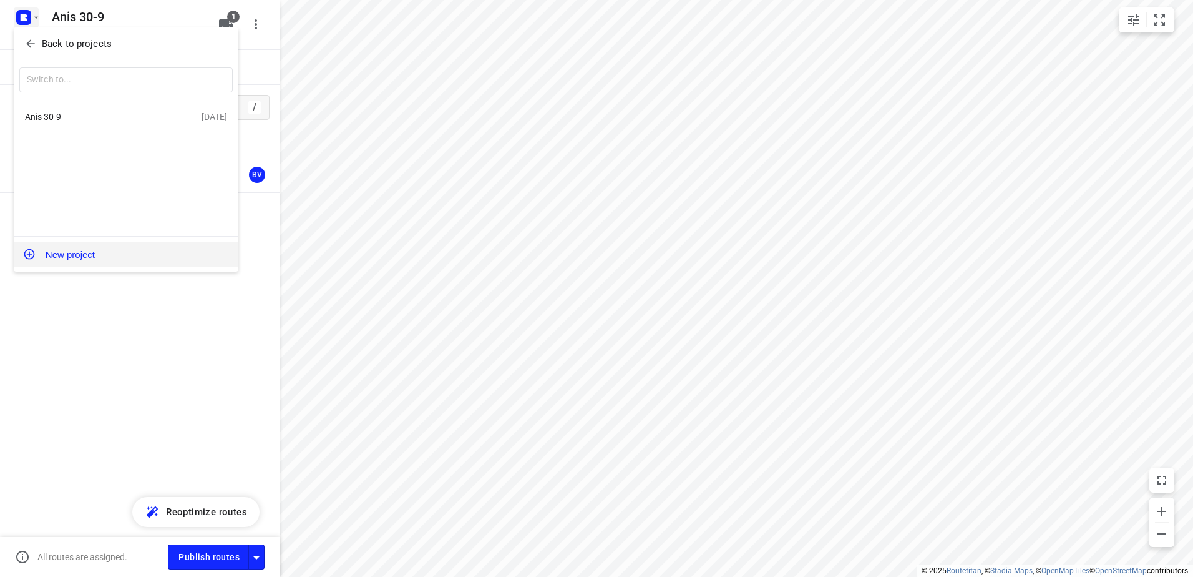
click at [82, 253] on button "New project" at bounding box center [126, 254] width 225 height 25
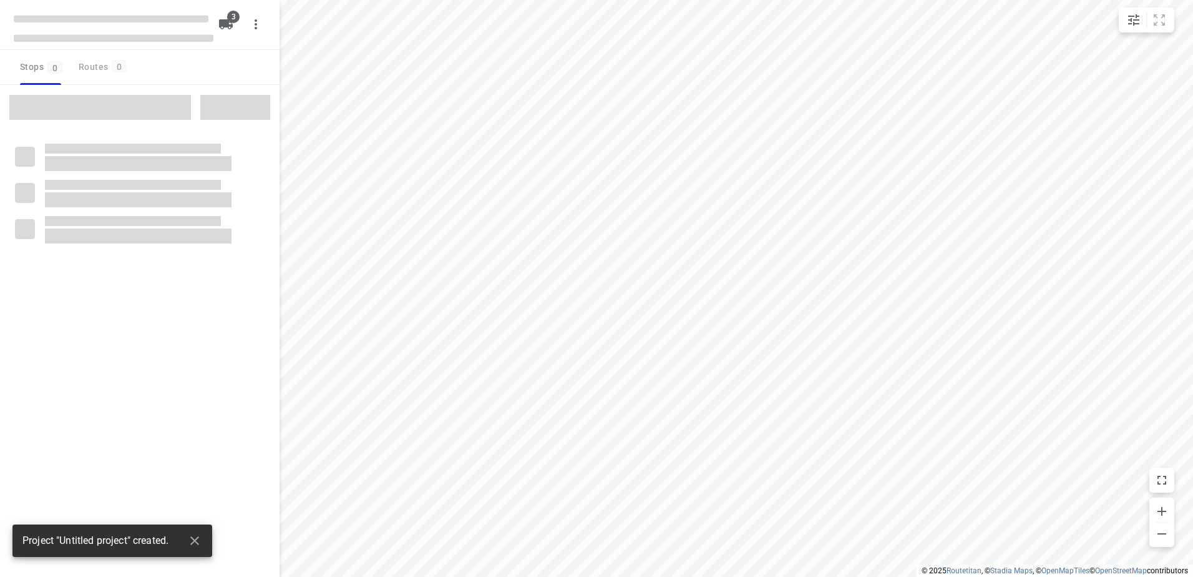
type input "distance"
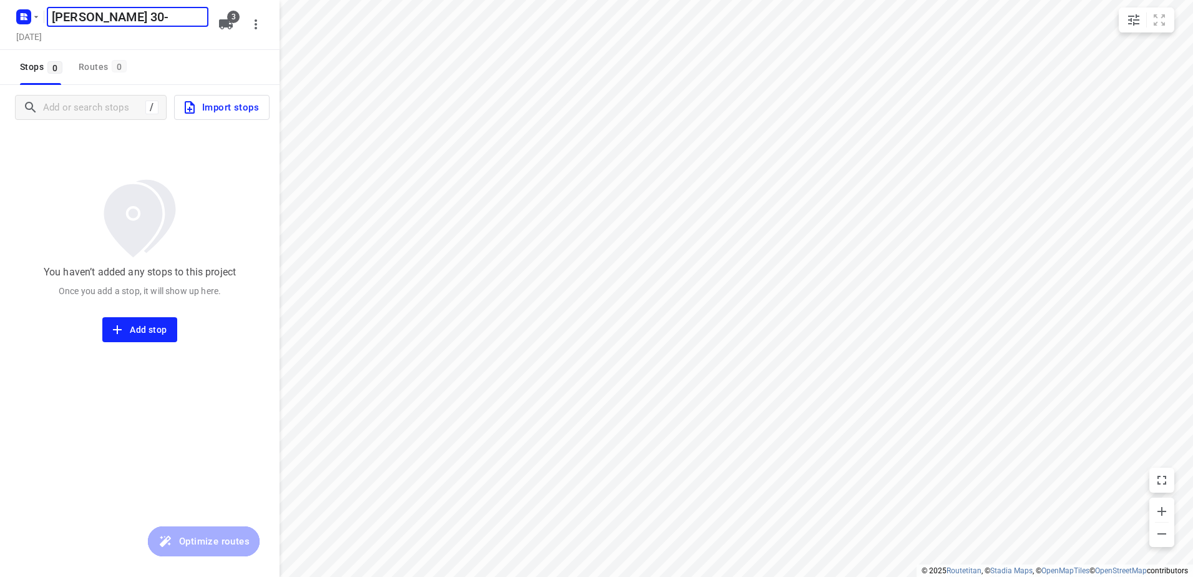
type input "[PERSON_NAME] 30-9"
click at [227, 21] on icon "button" at bounding box center [226, 24] width 14 height 10
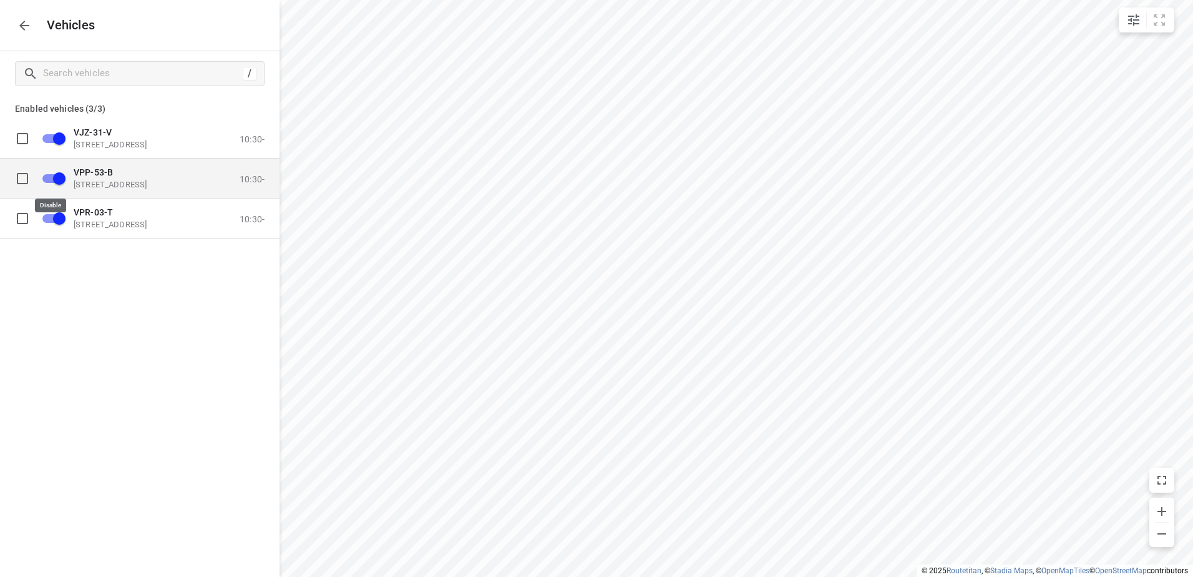
click at [53, 177] on input "grid" at bounding box center [59, 178] width 71 height 24
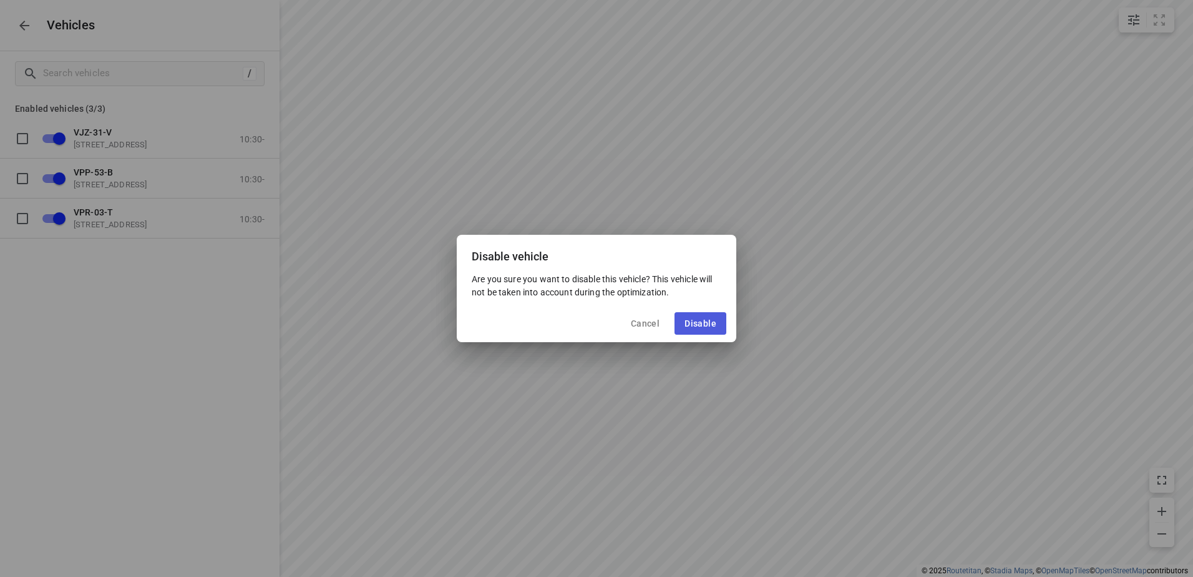
click at [697, 323] on span "Disable" at bounding box center [701, 323] width 32 height 10
checkbox input "false"
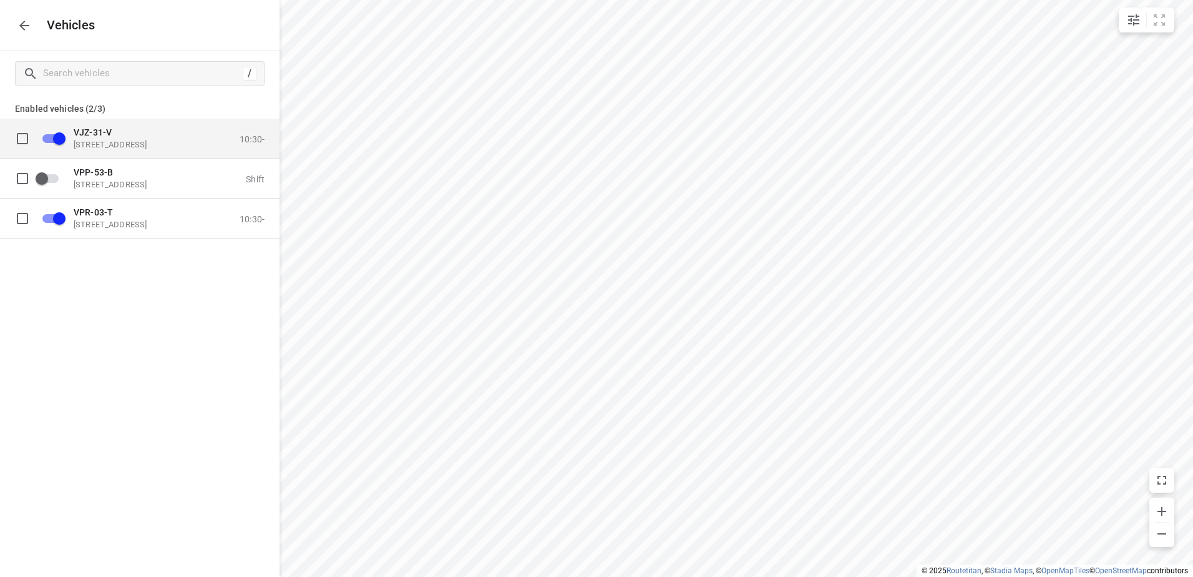
click at [61, 133] on input "grid" at bounding box center [59, 138] width 71 height 24
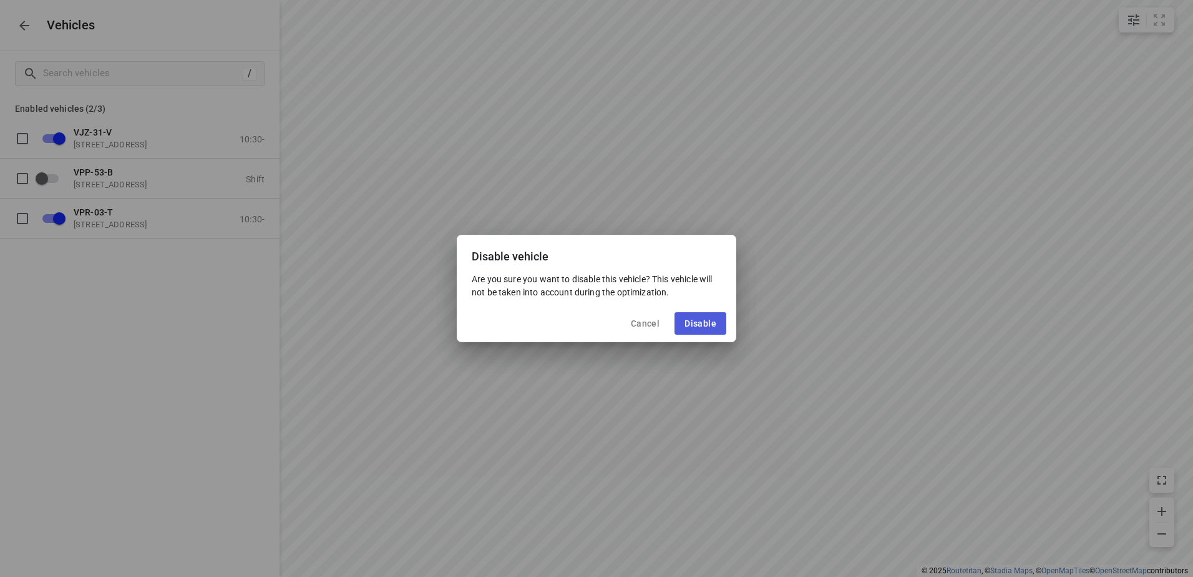
click at [693, 322] on span "Disable" at bounding box center [701, 323] width 32 height 10
checkbox input "false"
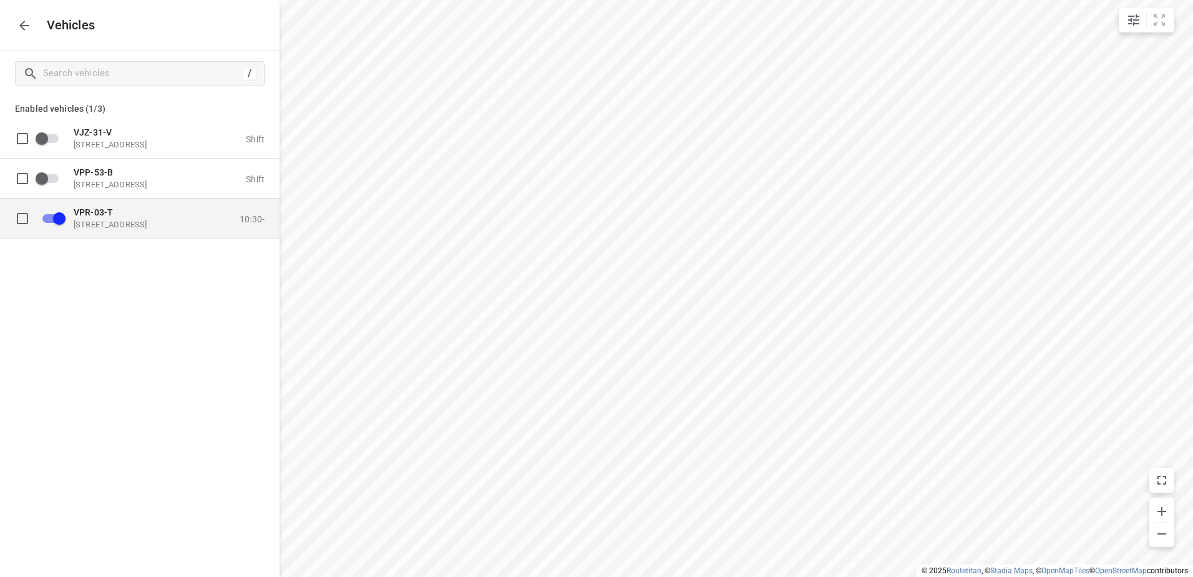
click at [117, 223] on p "[STREET_ADDRESS]" at bounding box center [136, 224] width 125 height 10
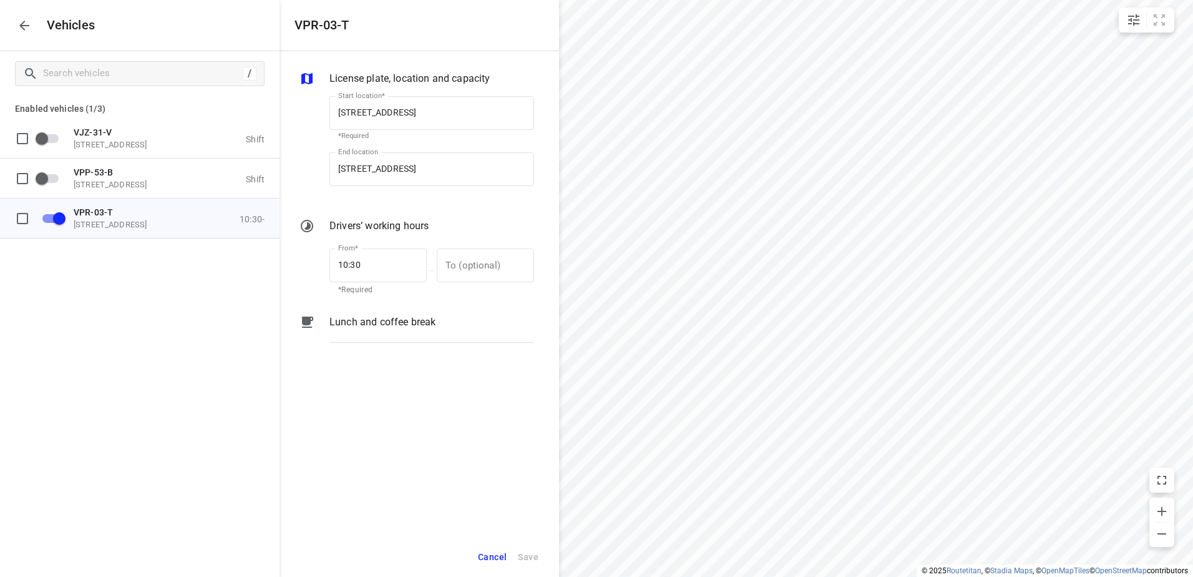
click at [368, 324] on p "Lunch and coffee break" at bounding box center [383, 322] width 106 height 15
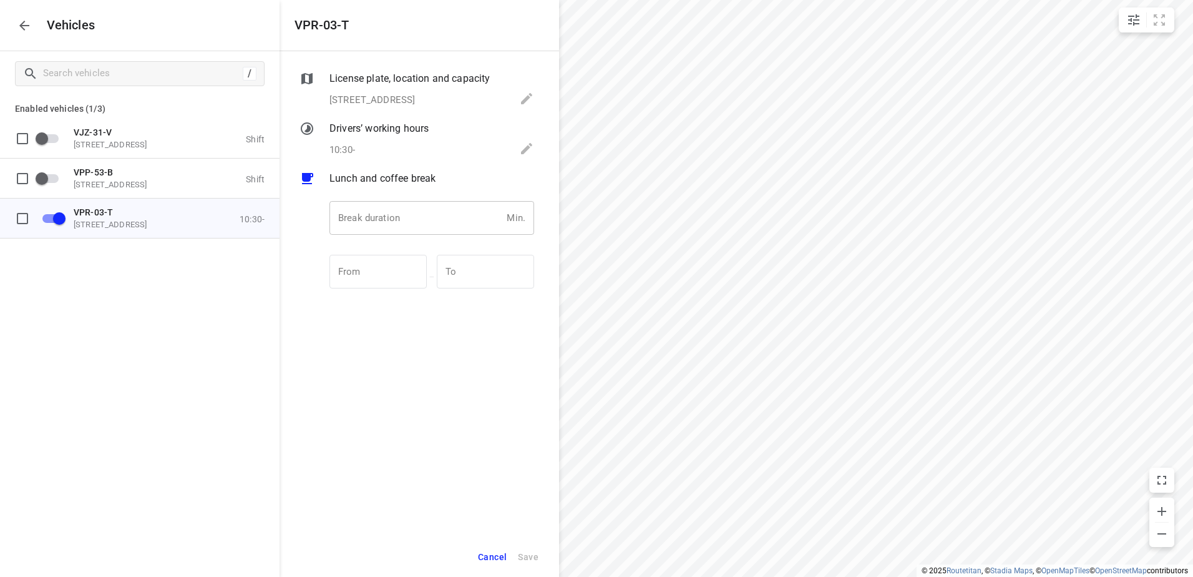
click at [396, 223] on input "number" at bounding box center [416, 218] width 172 height 34
type input "30"
click at [530, 556] on span "Save" at bounding box center [528, 557] width 21 height 16
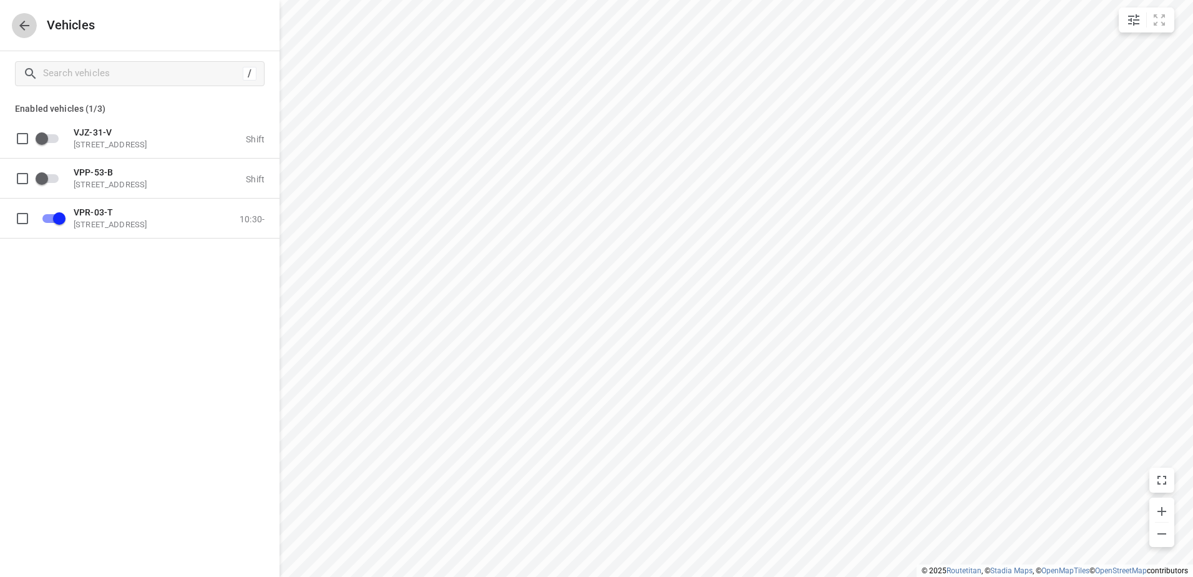
click at [19, 26] on icon "button" at bounding box center [24, 25] width 15 height 15
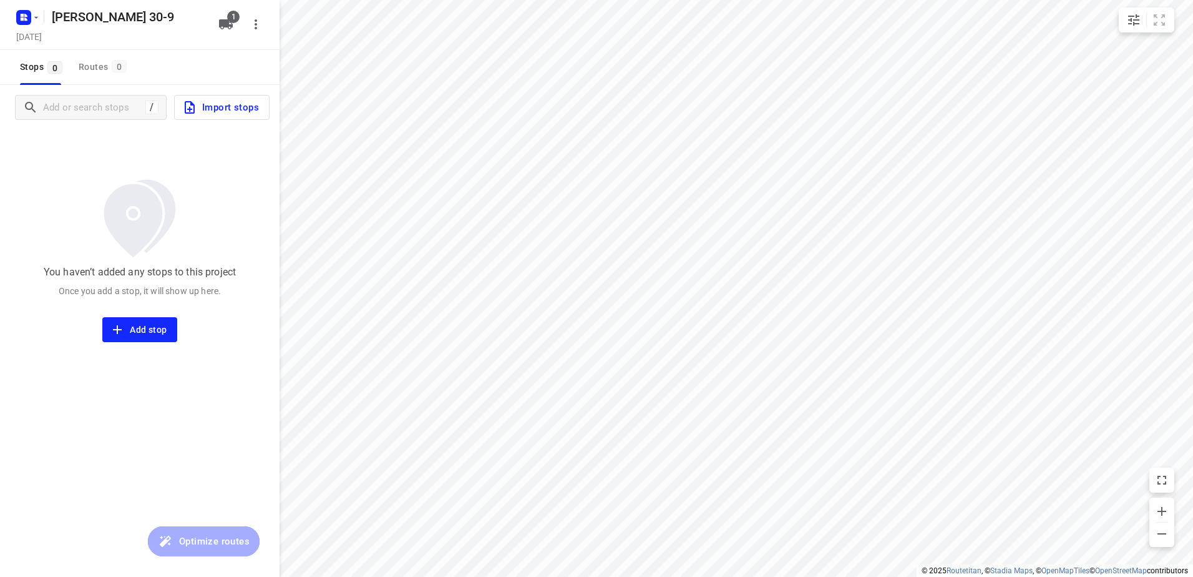
click at [243, 109] on span "Import stops" at bounding box center [220, 107] width 77 height 16
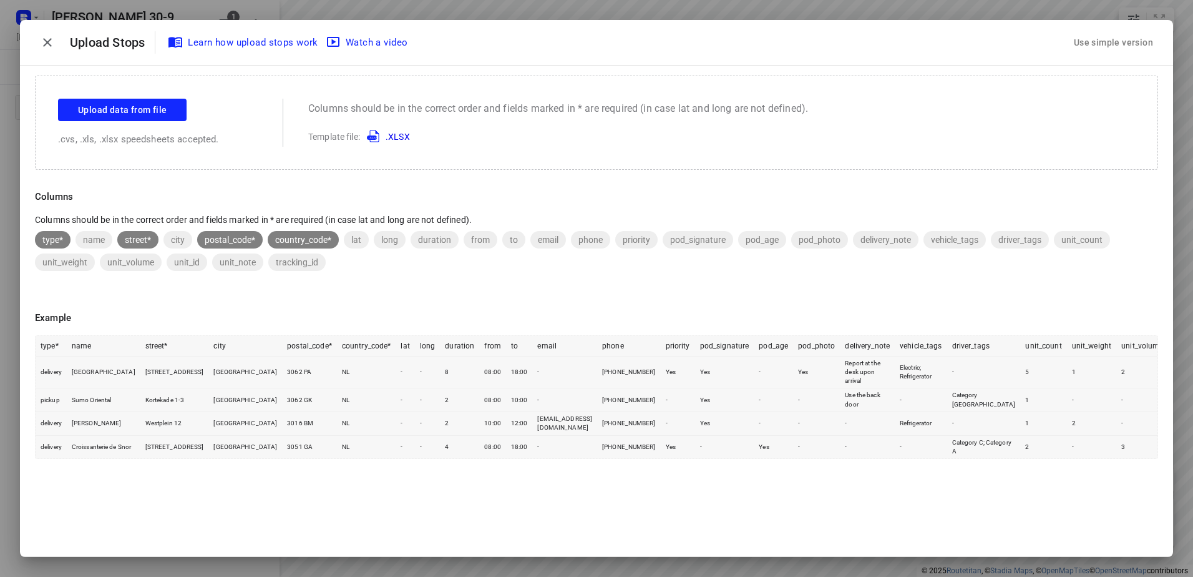
click at [1129, 48] on div "Use simple version" at bounding box center [1114, 42] width 84 height 21
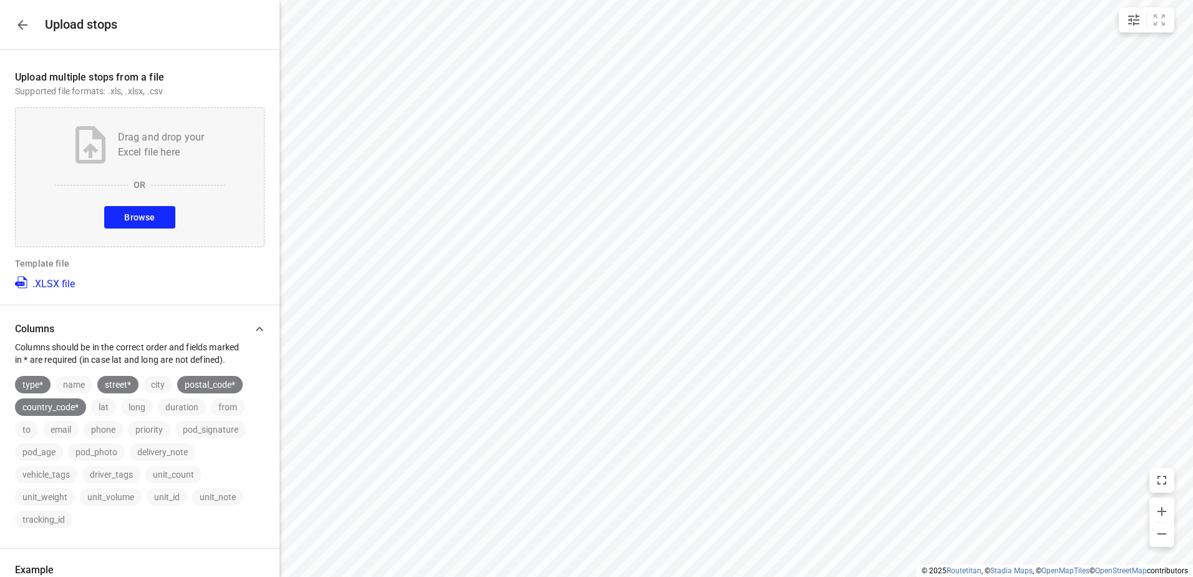
click at [162, 224] on button "Browse" at bounding box center [139, 217] width 71 height 22
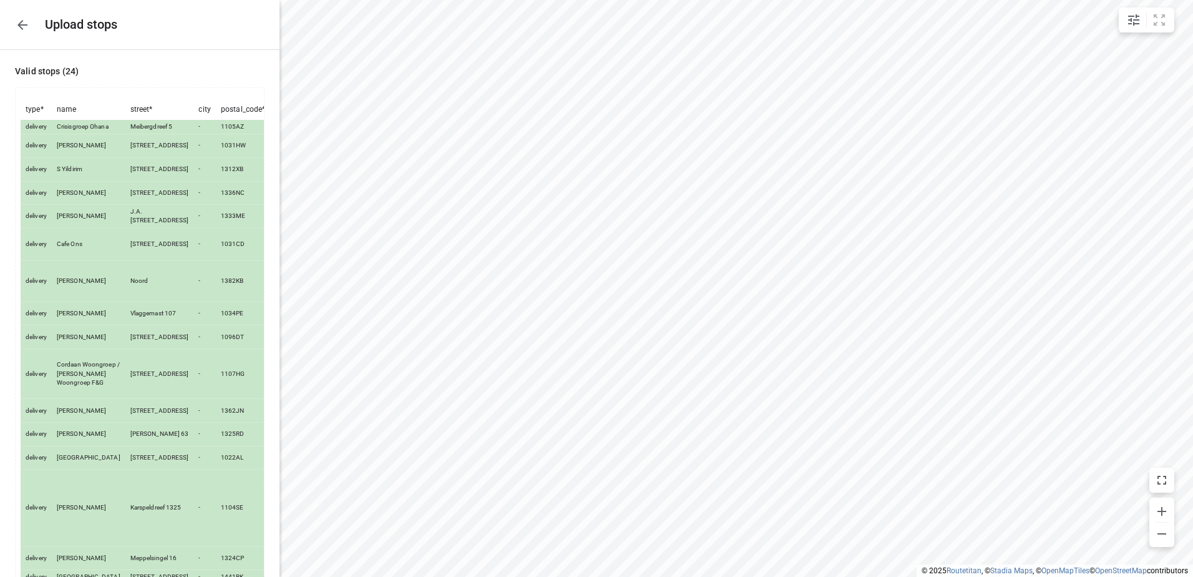
scroll to position [492, 0]
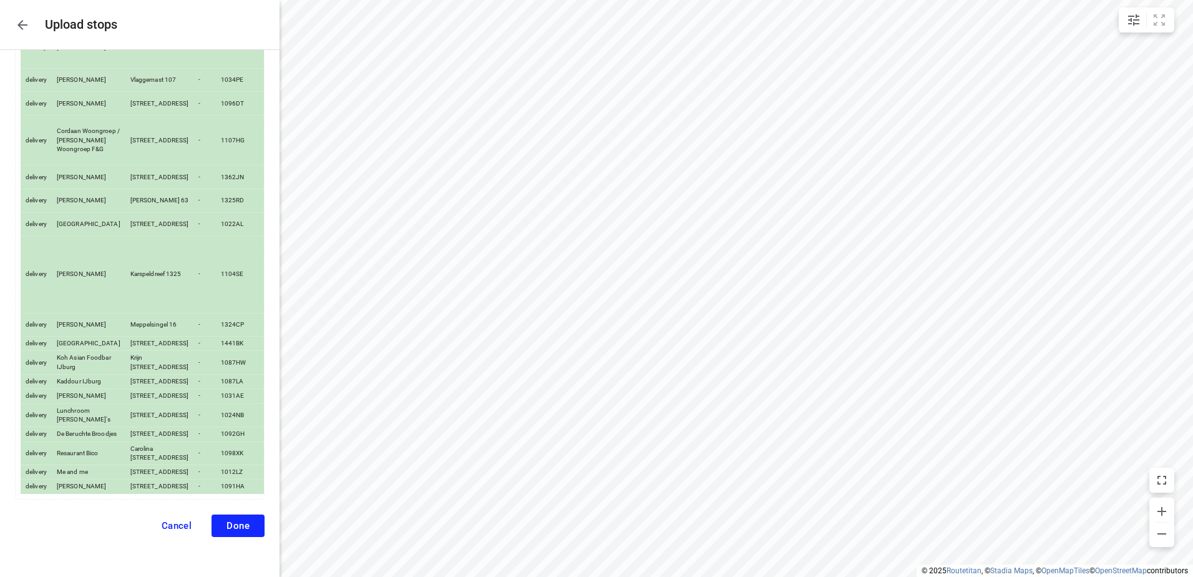
click at [231, 521] on span "Done" at bounding box center [238, 525] width 23 height 11
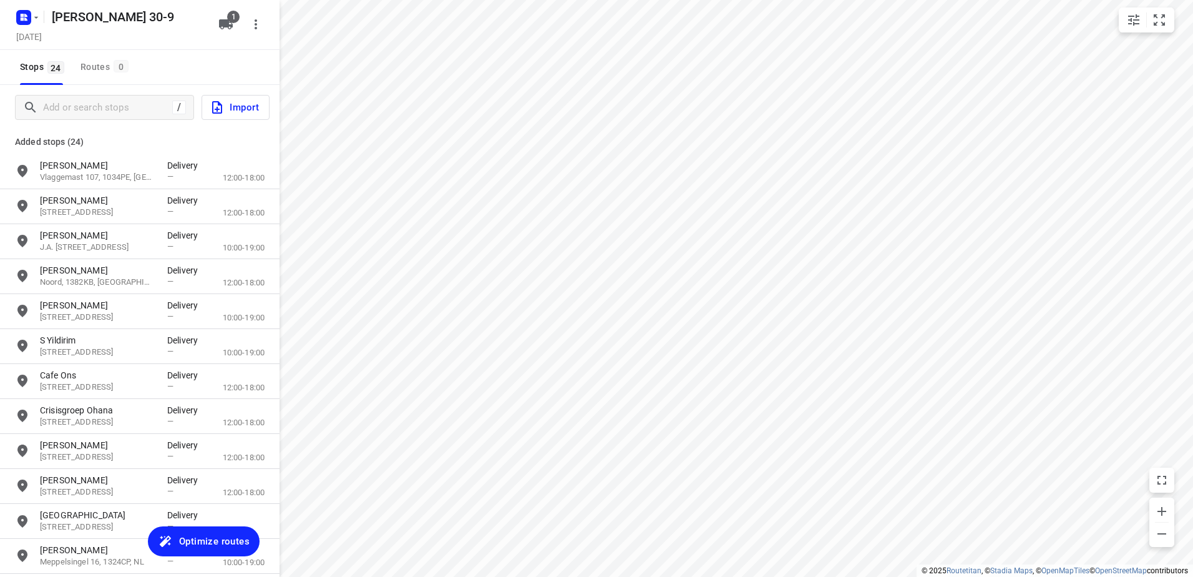
click at [211, 536] on span "Optimize routes" at bounding box center [214, 541] width 71 height 16
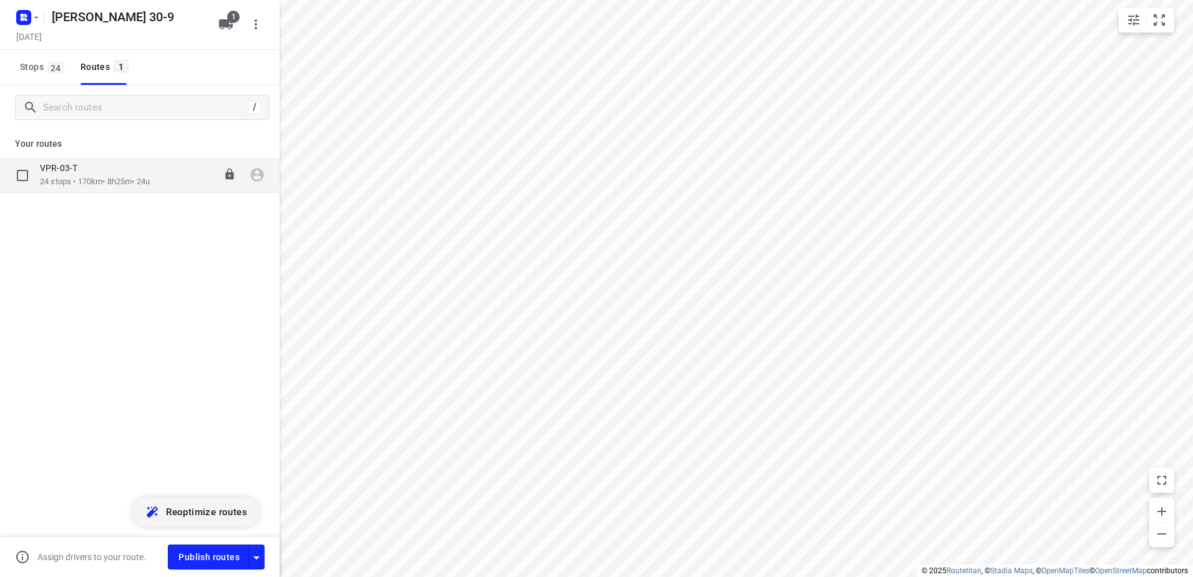
click at [263, 173] on icon "button" at bounding box center [257, 175] width 14 height 14
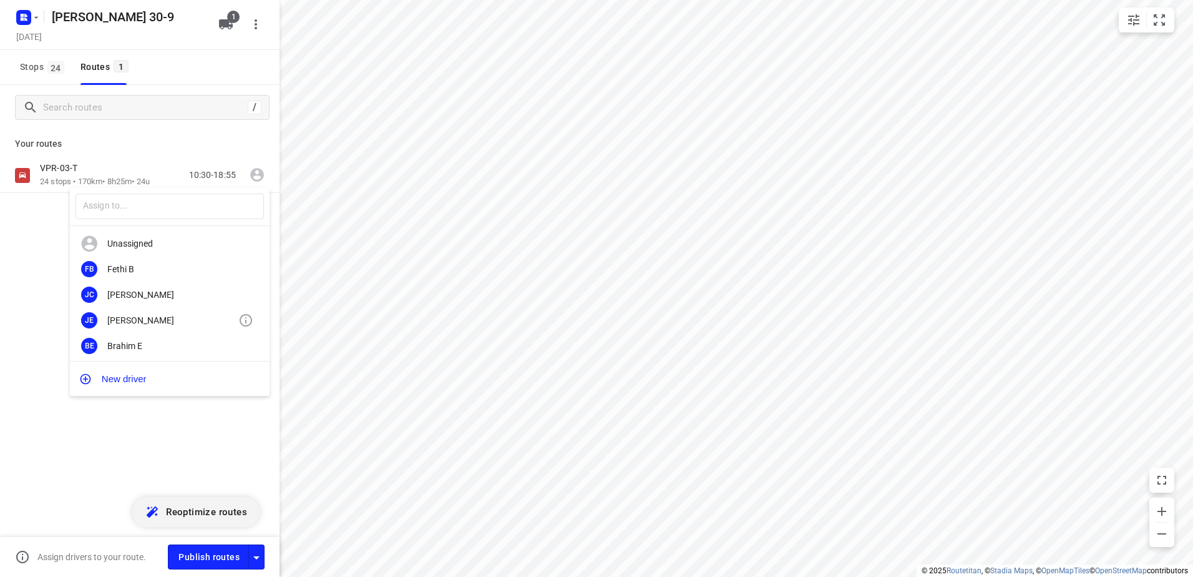
click at [147, 323] on div "[PERSON_NAME]" at bounding box center [172, 320] width 131 height 10
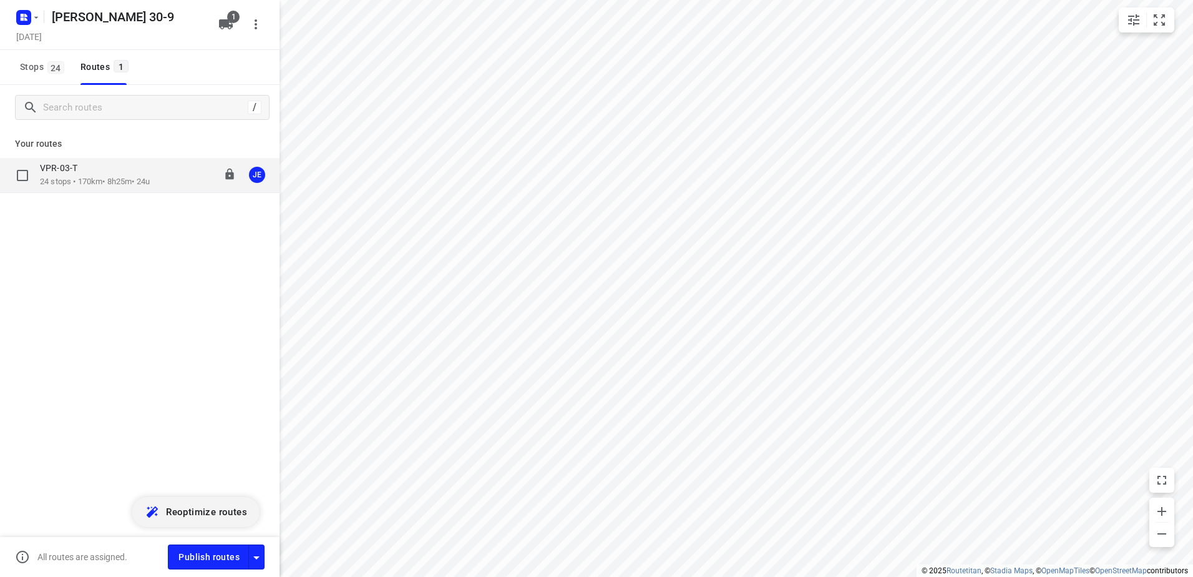
click at [112, 168] on div "VPR-03-T" at bounding box center [95, 169] width 110 height 14
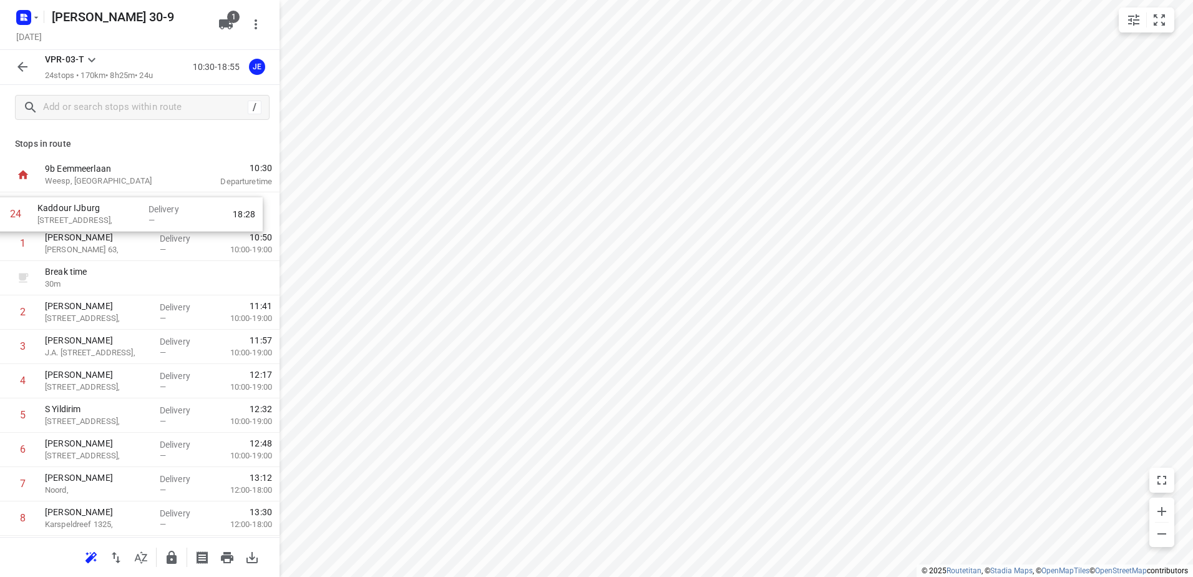
drag, startPoint x: 83, startPoint y: 489, endPoint x: 78, endPoint y: 212, distance: 277.1
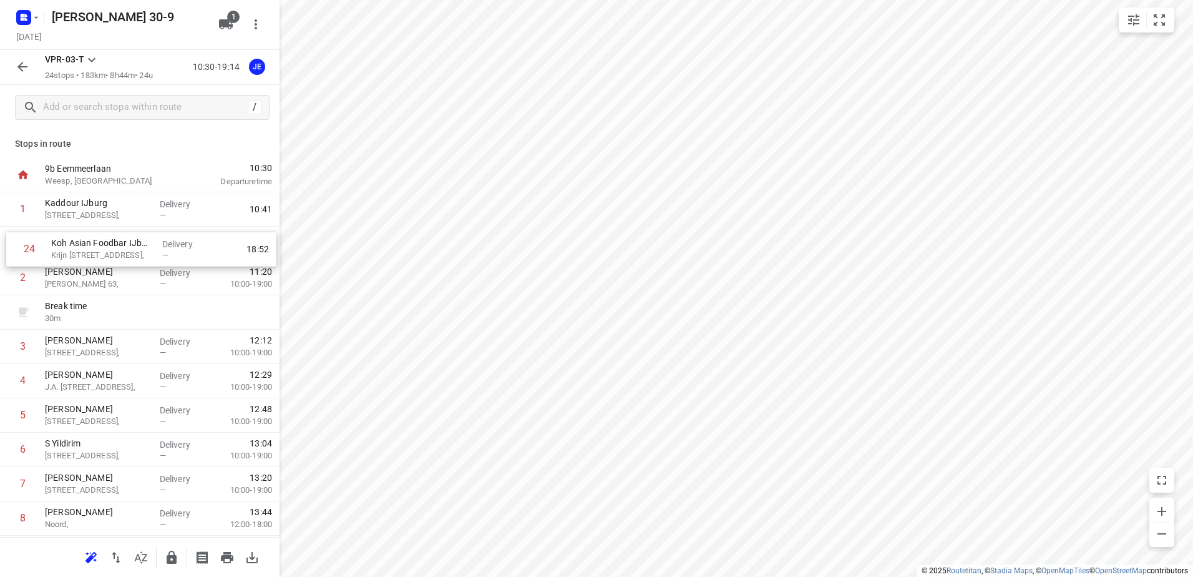
drag, startPoint x: 120, startPoint y: 491, endPoint x: 129, endPoint y: 249, distance: 242.3
click at [38, 17] on icon "button" at bounding box center [36, 17] width 10 height 10
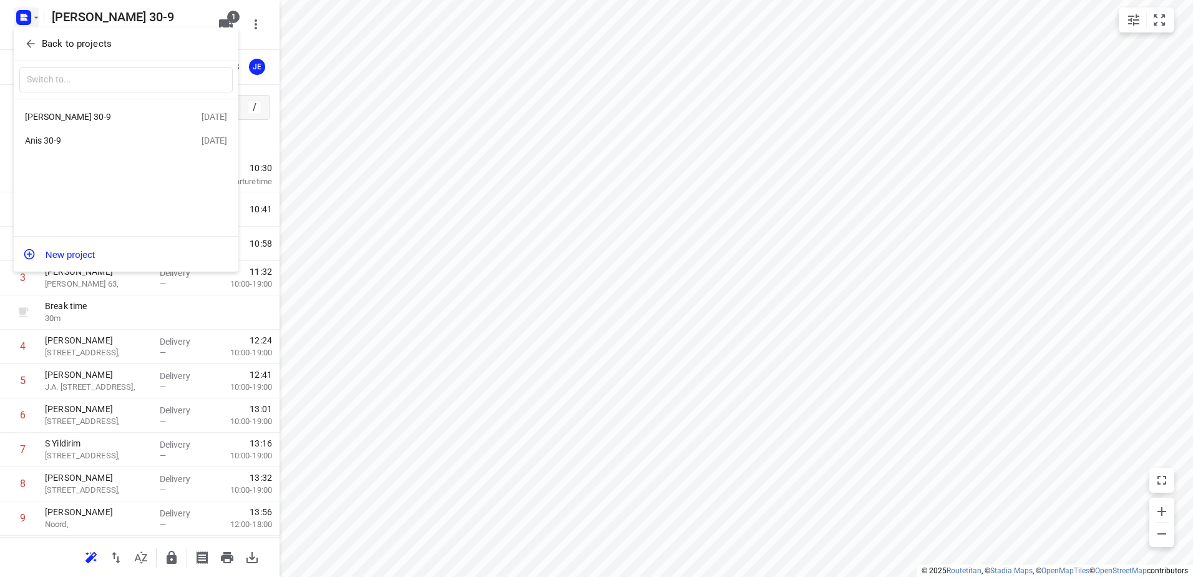
click at [173, 11] on div at bounding box center [596, 288] width 1193 height 577
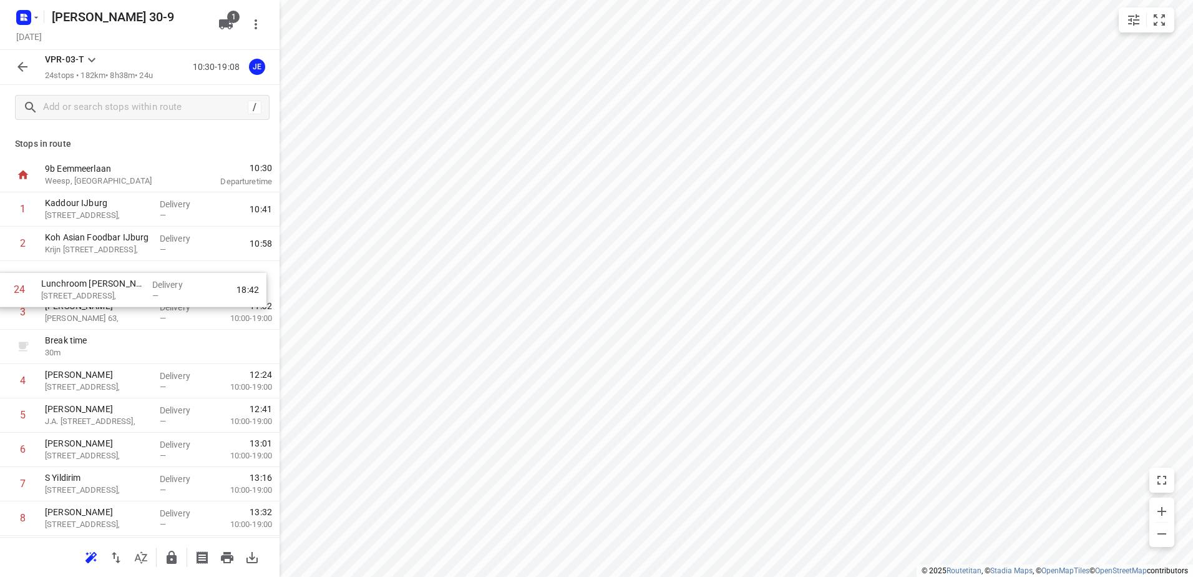
drag, startPoint x: 95, startPoint y: 486, endPoint x: 91, endPoint y: 285, distance: 201.0
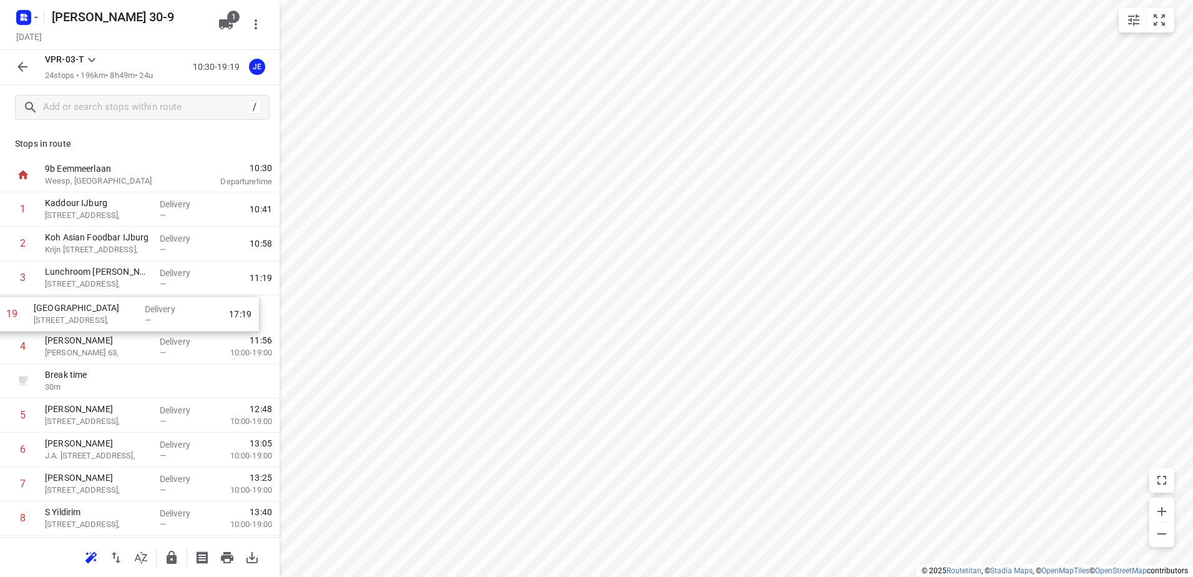
drag, startPoint x: 90, startPoint y: 323, endPoint x: 79, endPoint y: 320, distance: 11.8
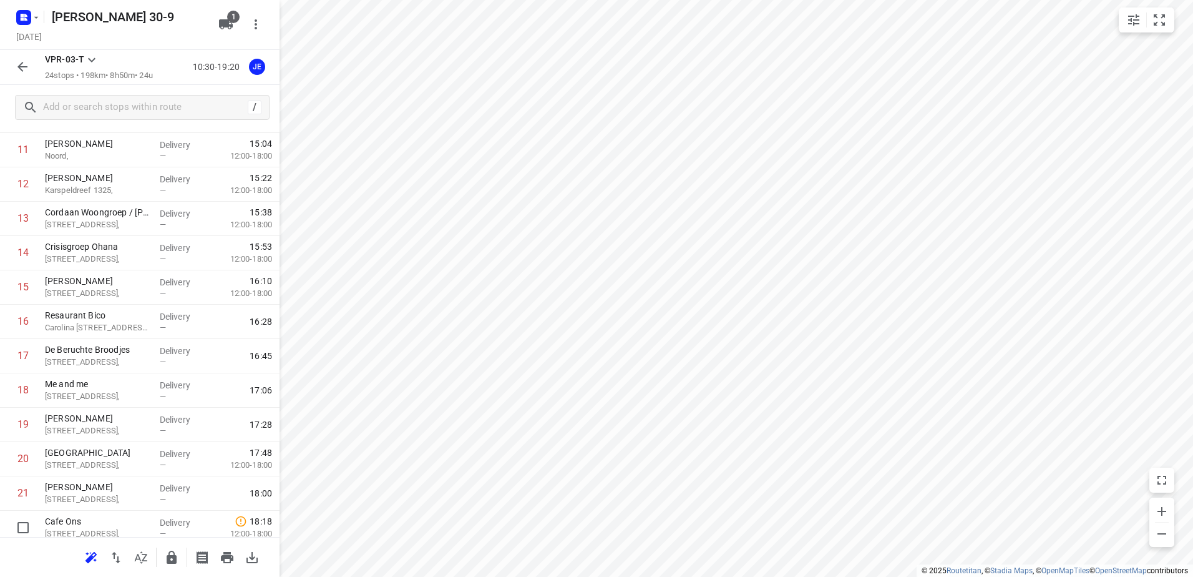
scroll to position [548, 0]
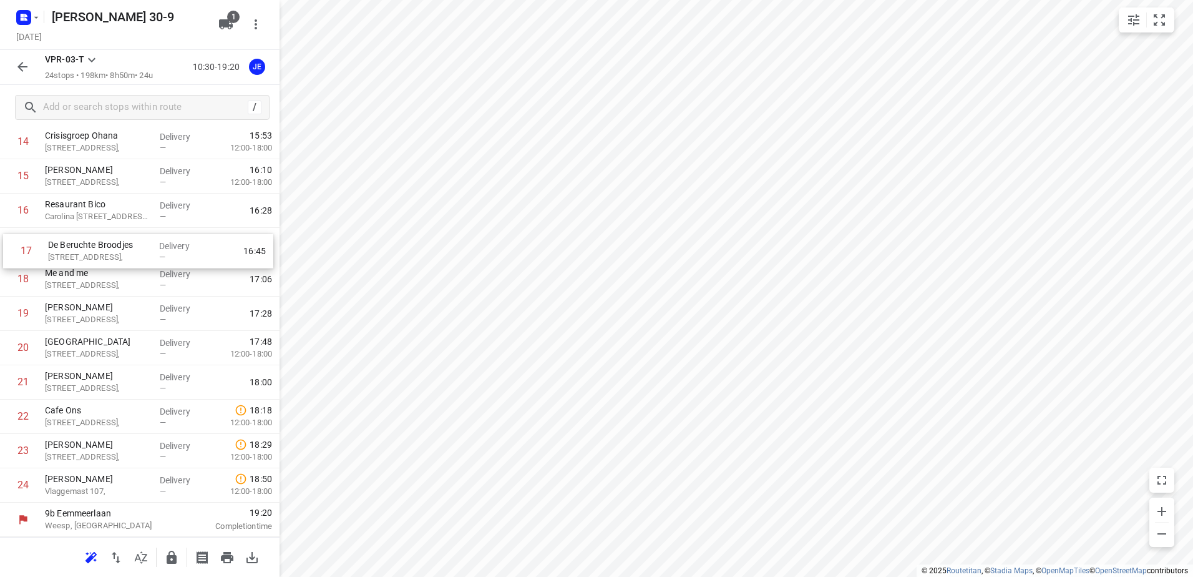
drag, startPoint x: 115, startPoint y: 232, endPoint x: 120, endPoint y: 243, distance: 12.9
click at [120, 243] on div "1 Kaddour IJburg [STREET_ADDRESS], Delivery — 10:41 2 Koh Asian Foodbar IJburg …" at bounding box center [140, 73] width 280 height 858
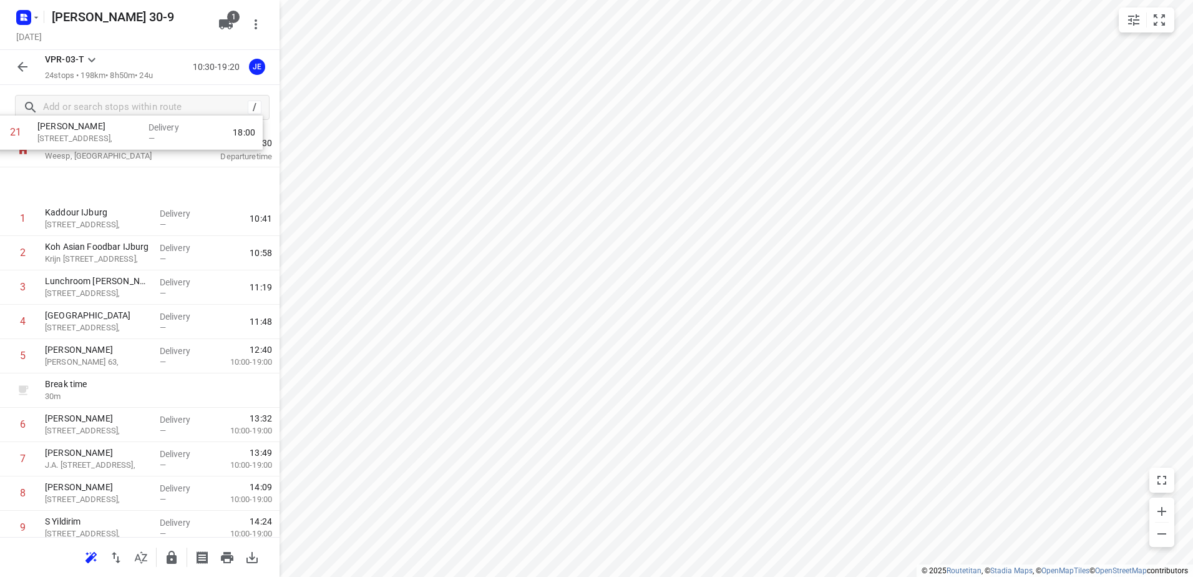
scroll to position [0, 0]
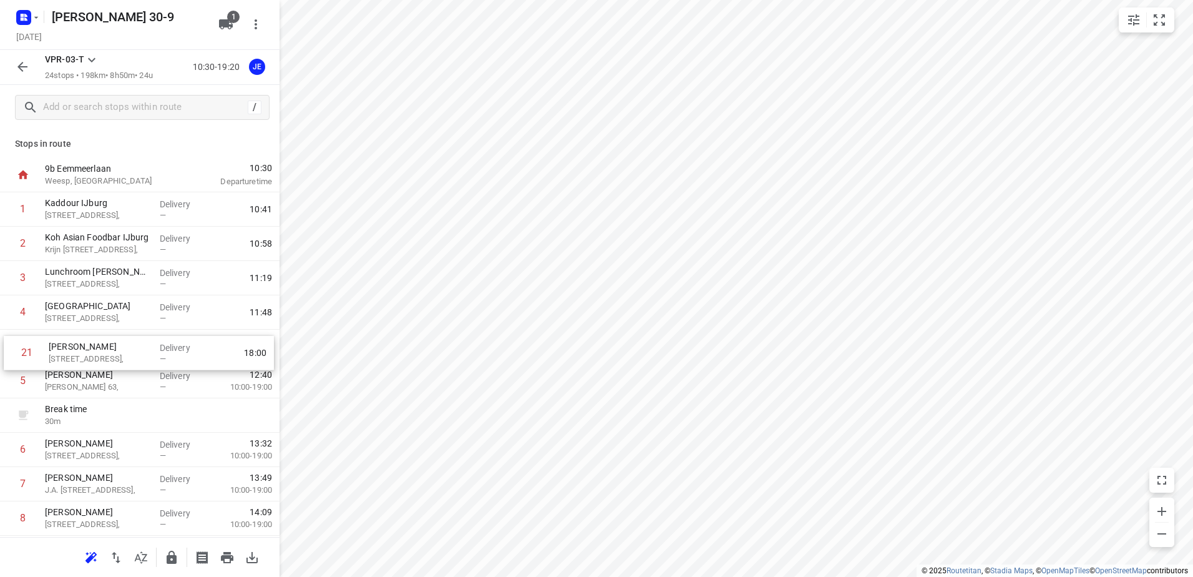
drag, startPoint x: 100, startPoint y: 434, endPoint x: 104, endPoint y: 349, distance: 85.0
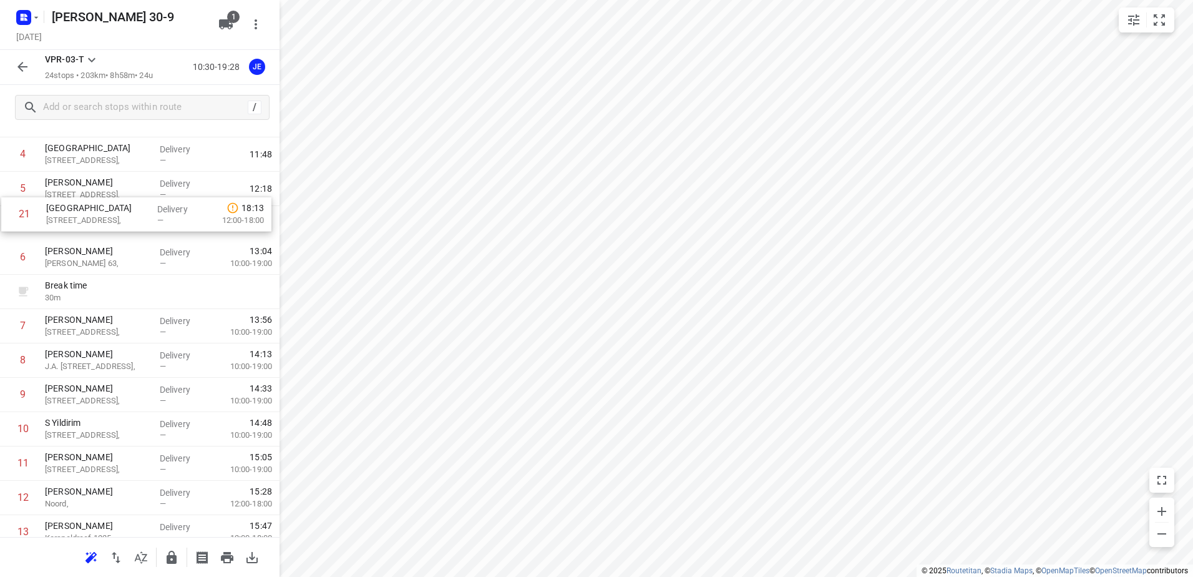
scroll to position [154, 0]
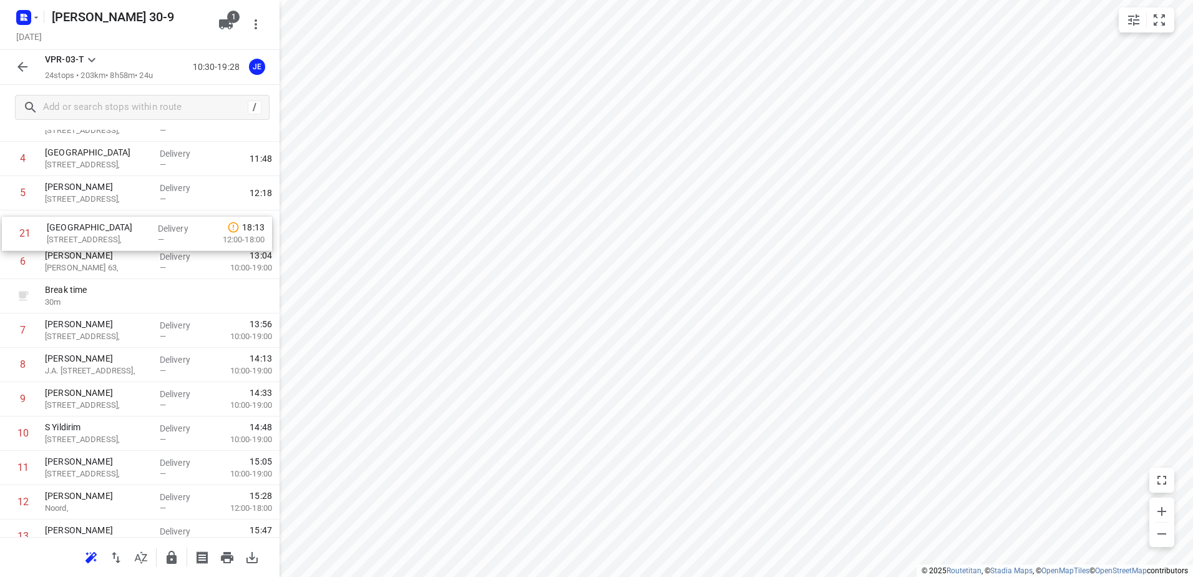
drag, startPoint x: 97, startPoint y: 388, endPoint x: 99, endPoint y: 235, distance: 152.9
click at [99, 235] on div "1 Kaddour IJburg Pampuslaan 22, Delivery — 10:41 2 Koh Asian Foodbar IJburg [ST…" at bounding box center [140, 468] width 280 height 858
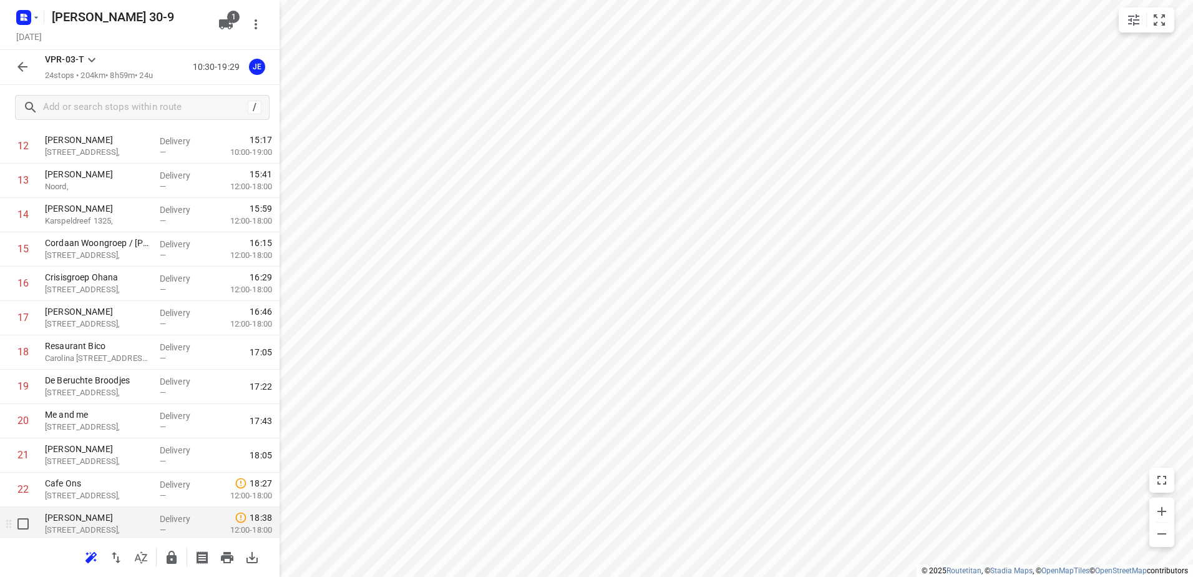
scroll to position [528, 0]
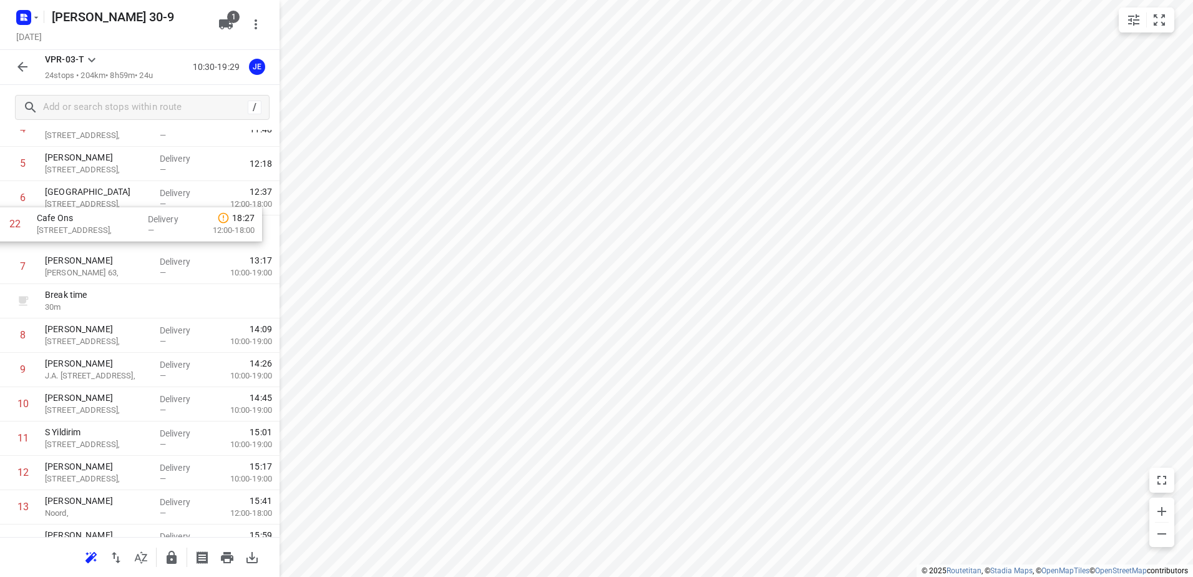
drag, startPoint x: 84, startPoint y: 432, endPoint x: 77, endPoint y: 216, distance: 216.0
click at [77, 216] on div "1 Kaddour IJburg Pampuslaan 22, Delivery — 10:41 2 Koh Asian Foodbar IJburg [ST…" at bounding box center [140, 438] width 280 height 858
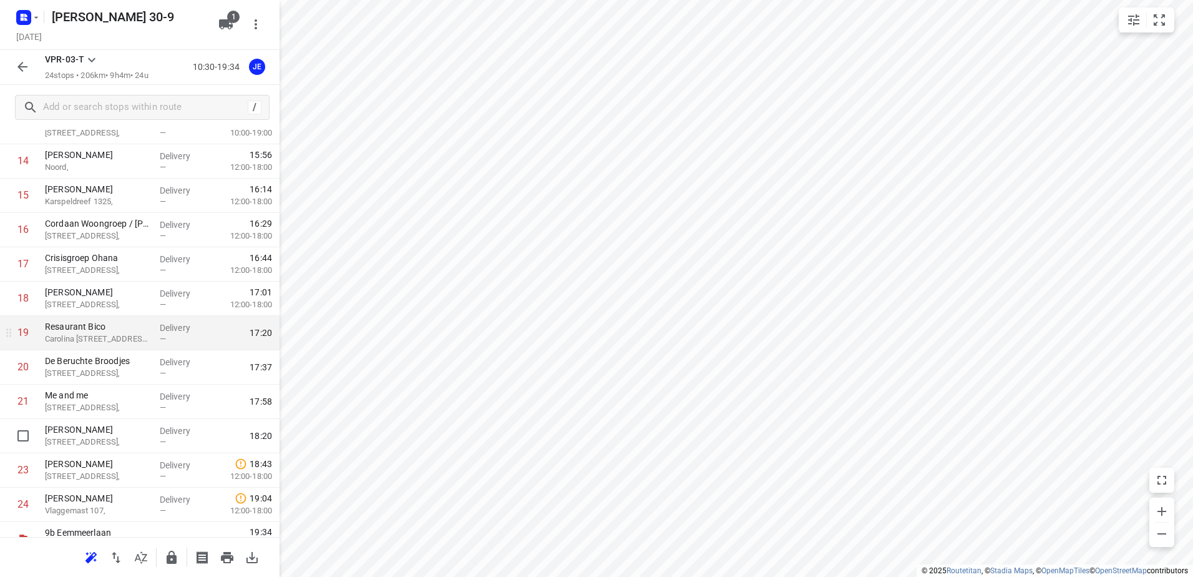
scroll to position [548, 0]
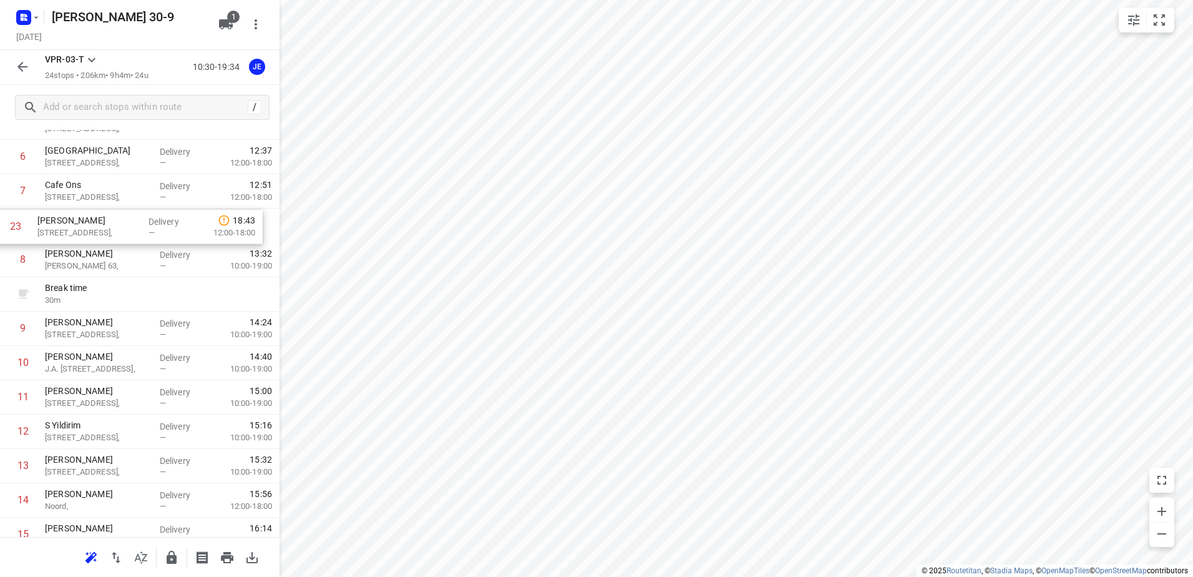
drag, startPoint x: 89, startPoint y: 454, endPoint x: 82, endPoint y: 226, distance: 228.5
click at [82, 226] on div "1 Kaddour IJburg Pampuslaan 22, Delivery — 10:41 2 Koh Asian Foodbar IJburg [ST…" at bounding box center [140, 397] width 280 height 858
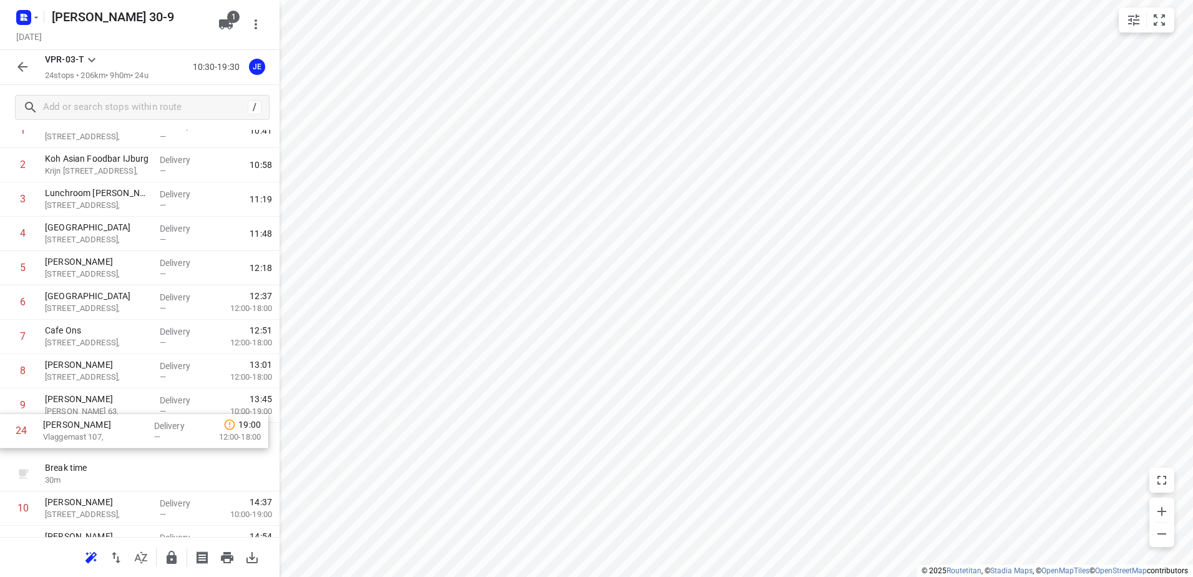
scroll to position [80, 0]
drag, startPoint x: 91, startPoint y: 504, endPoint x: 89, endPoint y: 429, distance: 75.5
click at [89, 429] on div "1 Kaddour IJburg Pampuslaan 22, Delivery — 10:41 2 Koh Asian Foodbar IJburg [ST…" at bounding box center [140, 541] width 280 height 858
drag, startPoint x: 96, startPoint y: 442, endPoint x: 98, endPoint y: 404, distance: 37.5
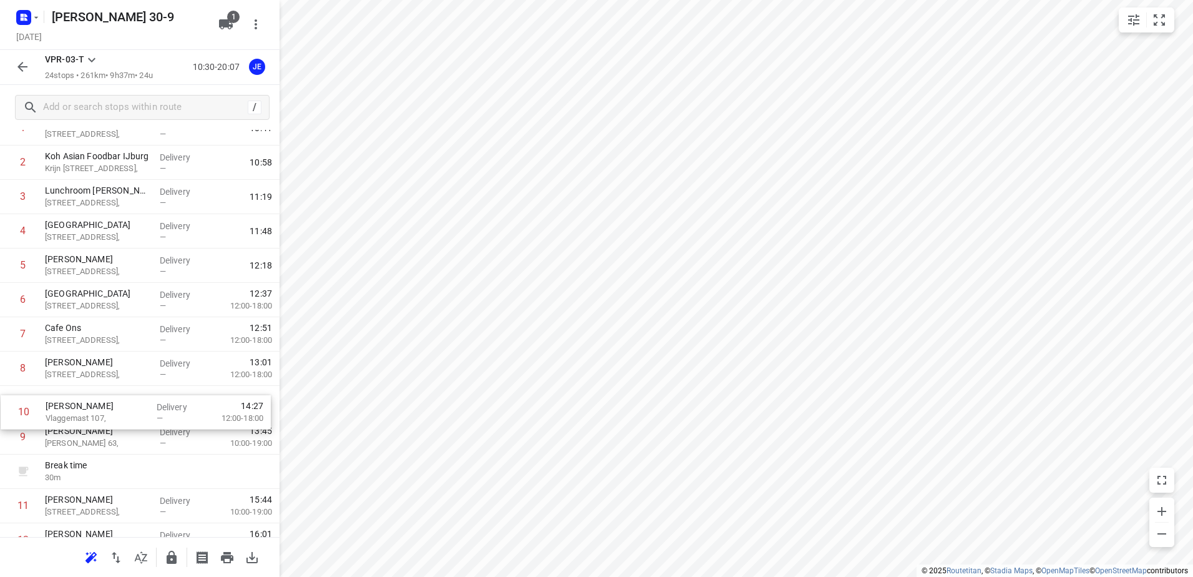
click at [98, 404] on div "1 Kaddour IJburg Pampuslaan 22, Delivery — 10:41 2 Koh Asian Foodbar IJburg [ST…" at bounding box center [140, 540] width 280 height 858
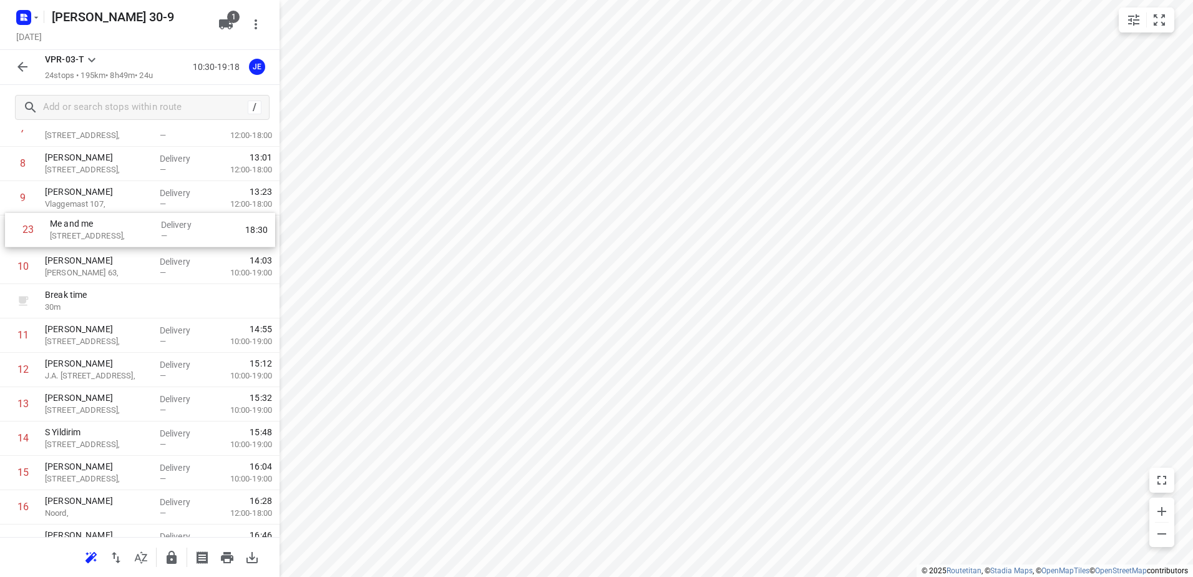
scroll to position [283, 0]
drag, startPoint x: 89, startPoint y: 487, endPoint x: 94, endPoint y: 237, distance: 250.3
click at [94, 237] on div "1 Kaddour IJburg Pampuslaan 22, Delivery — 10:41 2 Koh Asian Foodbar IJburg [ST…" at bounding box center [140, 338] width 280 height 858
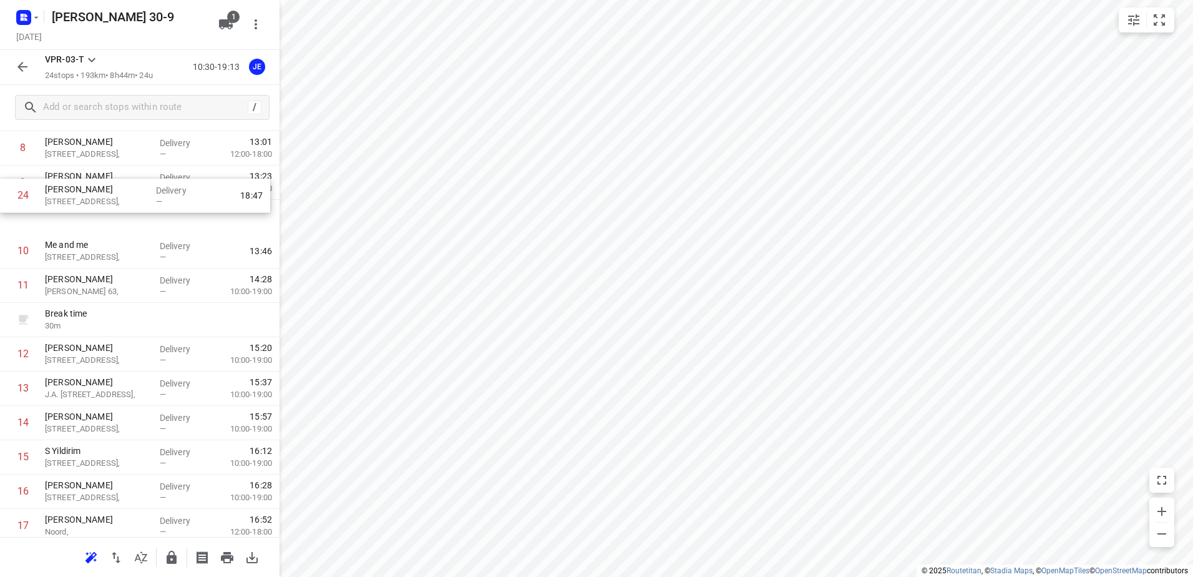
scroll to position [300, 0]
drag, startPoint x: 94, startPoint y: 499, endPoint x: 89, endPoint y: 257, distance: 242.2
click at [89, 257] on div "1 Kaddour IJburg Pampuslaan 22, Delivery — 10:41 2 Koh Asian Foodbar IJburg [ST…" at bounding box center [140, 321] width 280 height 858
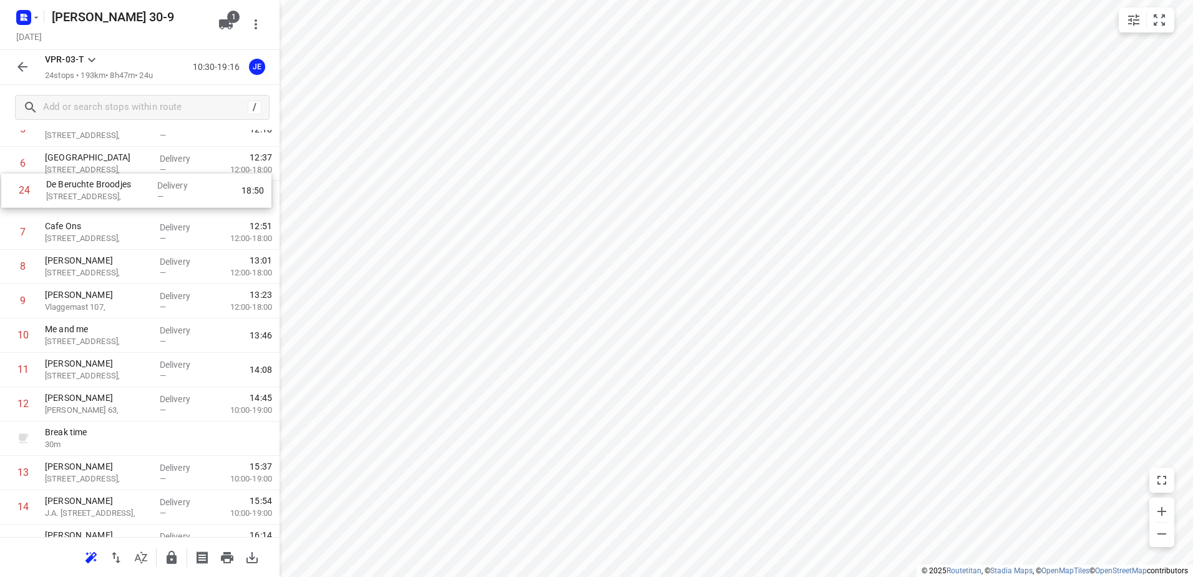
scroll to position [198, 0]
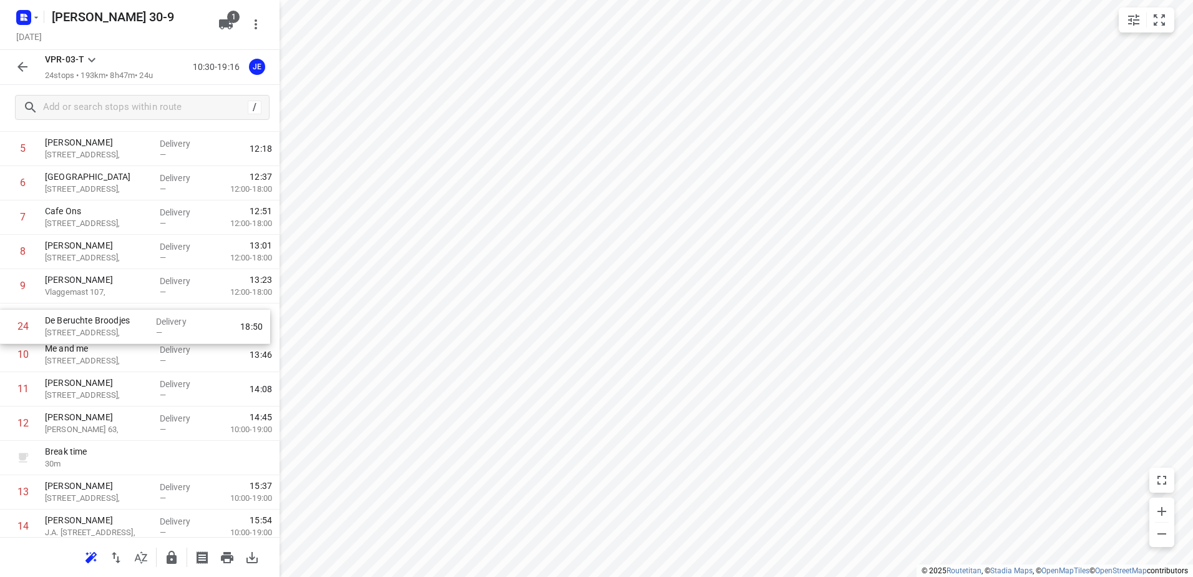
drag, startPoint x: 82, startPoint y: 487, endPoint x: 82, endPoint y: 323, distance: 164.1
click at [82, 323] on div "1 Kaddour IJburg Pampuslaan 22, Delivery — 10:41 2 Koh Asian Foodbar IJburg [ST…" at bounding box center [140, 423] width 280 height 858
drag, startPoint x: 67, startPoint y: 395, endPoint x: 69, endPoint y: 359, distance: 36.2
click at [69, 359] on div "1 Kaddour IJburg Pampuslaan 22, Delivery — 10:41 2 Koh Asian Foodbar IJburg [ST…" at bounding box center [140, 423] width 280 height 858
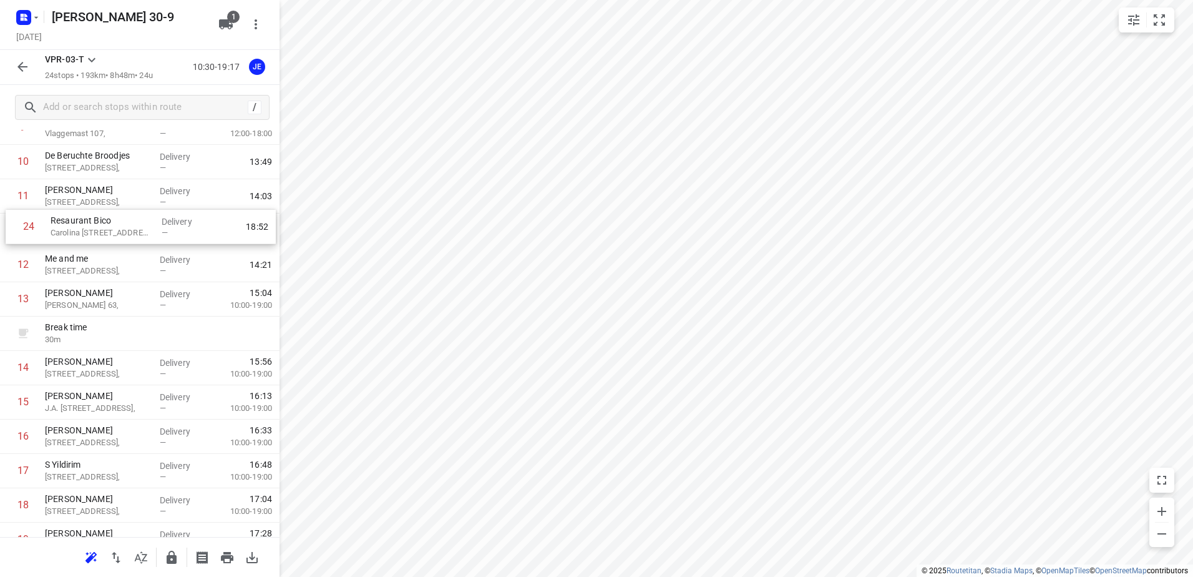
scroll to position [356, 0]
drag, startPoint x: 93, startPoint y: 490, endPoint x: 99, endPoint y: 237, distance: 253.4
click at [99, 237] on div "1 Kaddour IJburg Pampuslaan 22, Delivery — 10:41 2 Koh Asian Foodbar IJburg [ST…" at bounding box center [140, 265] width 280 height 858
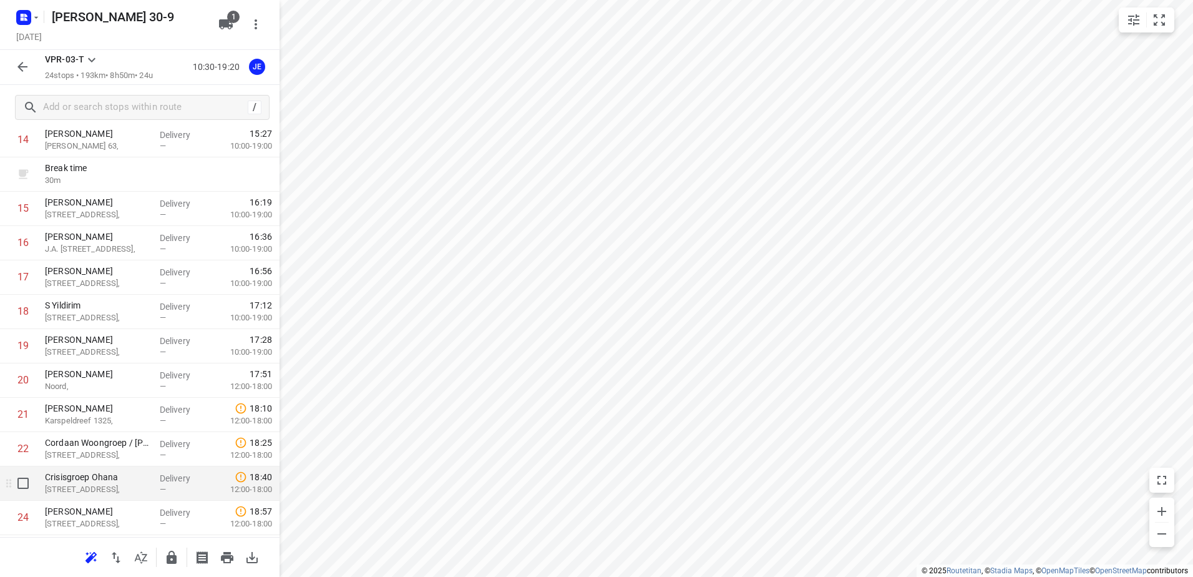
scroll to position [548, 0]
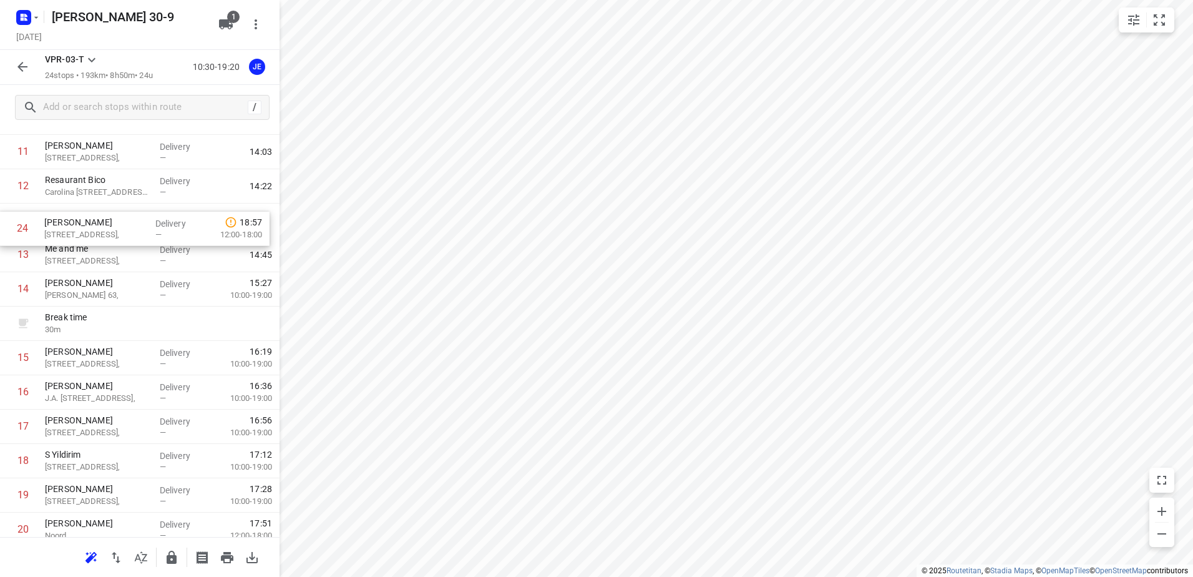
drag, startPoint x: 77, startPoint y: 492, endPoint x: 77, endPoint y: 231, distance: 261.5
click at [77, 231] on div "1 Kaddour IJburg Pampuslaan 22, Delivery — 10:41 2 Koh Asian Foodbar IJburg [ST…" at bounding box center [140, 221] width 280 height 858
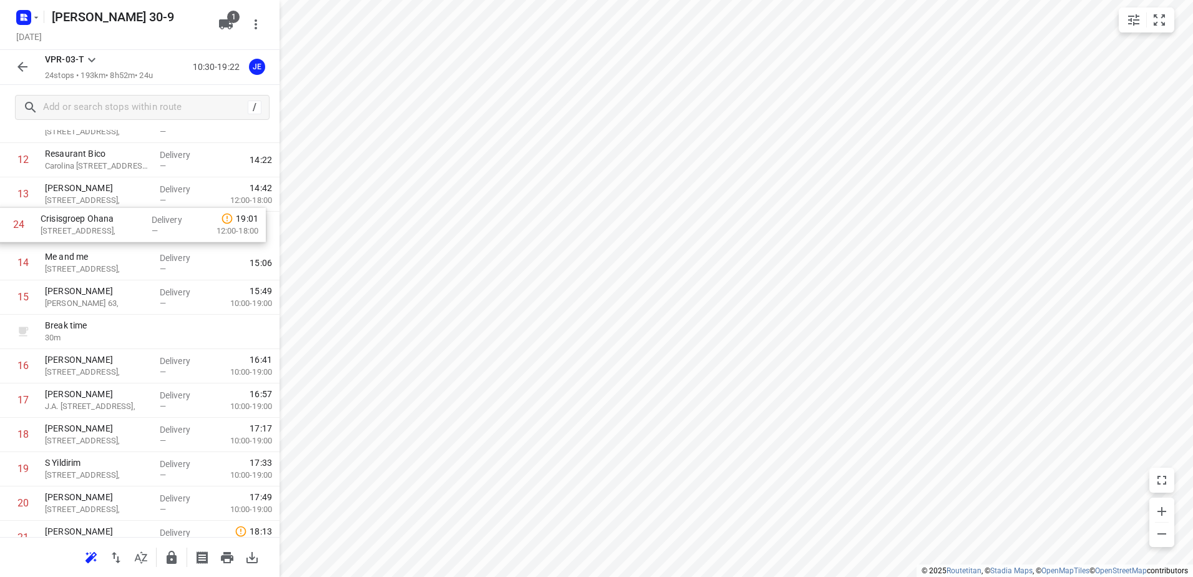
drag, startPoint x: 82, startPoint y: 494, endPoint x: 77, endPoint y: 228, distance: 265.3
click at [77, 228] on div "1 Kaddour IJburg Pampuslaan 22, Delivery — 10:41 2 Koh Asian Foodbar IJburg [ST…" at bounding box center [140, 194] width 280 height 858
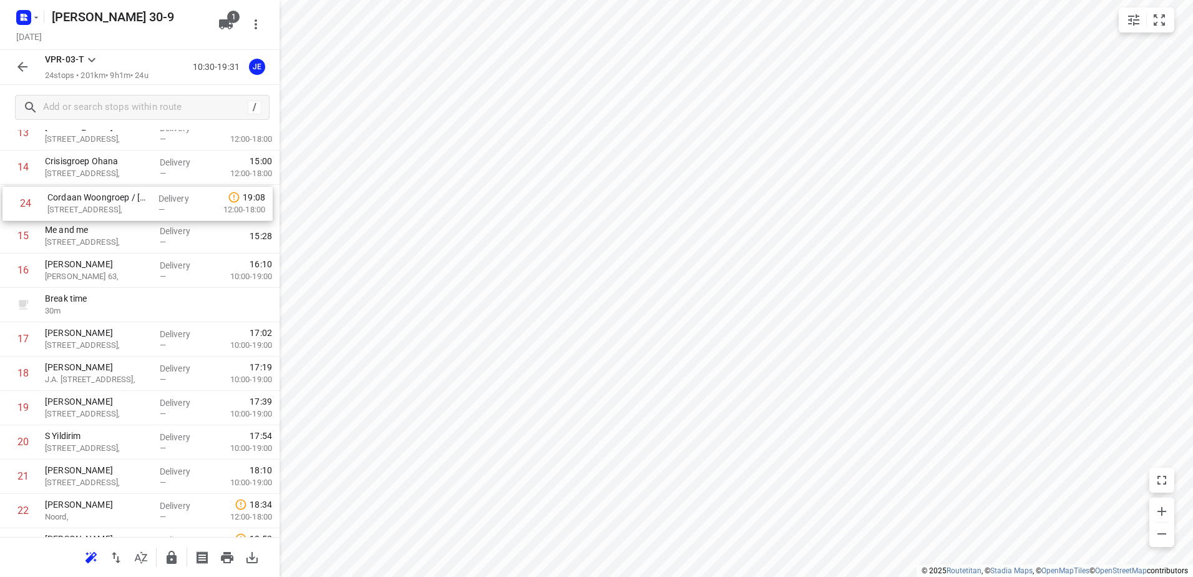
scroll to position [466, 0]
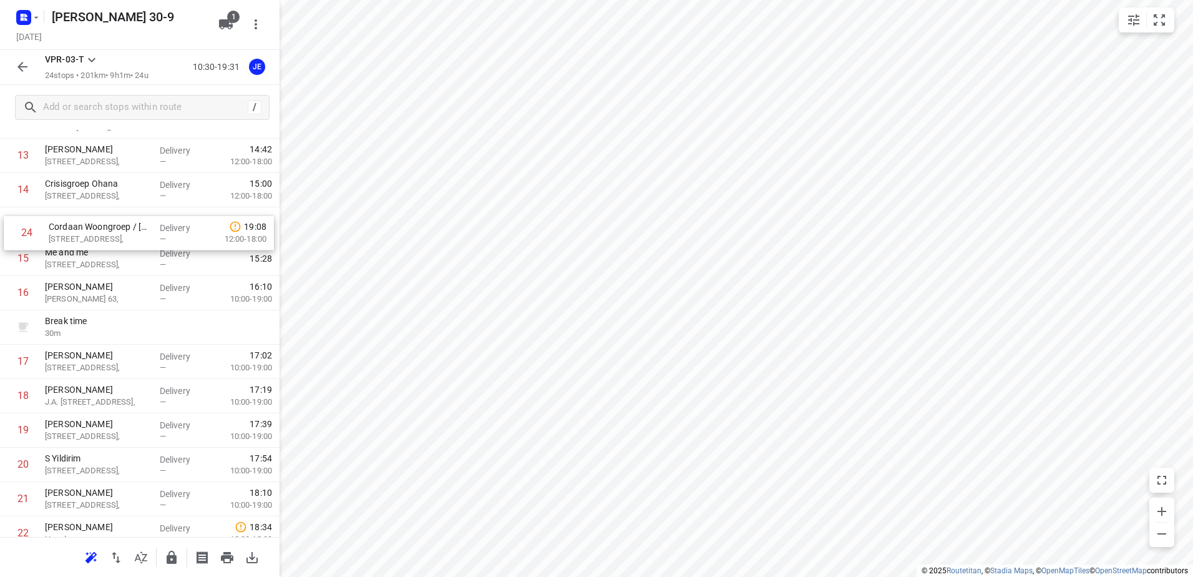
drag, startPoint x: 96, startPoint y: 490, endPoint x: 100, endPoint y: 232, distance: 257.8
click at [100, 232] on div "1 Kaddour IJburg Pampuslaan 22, Delivery — 10:41 2 Koh Asian Foodbar IJburg [ST…" at bounding box center [140, 156] width 280 height 858
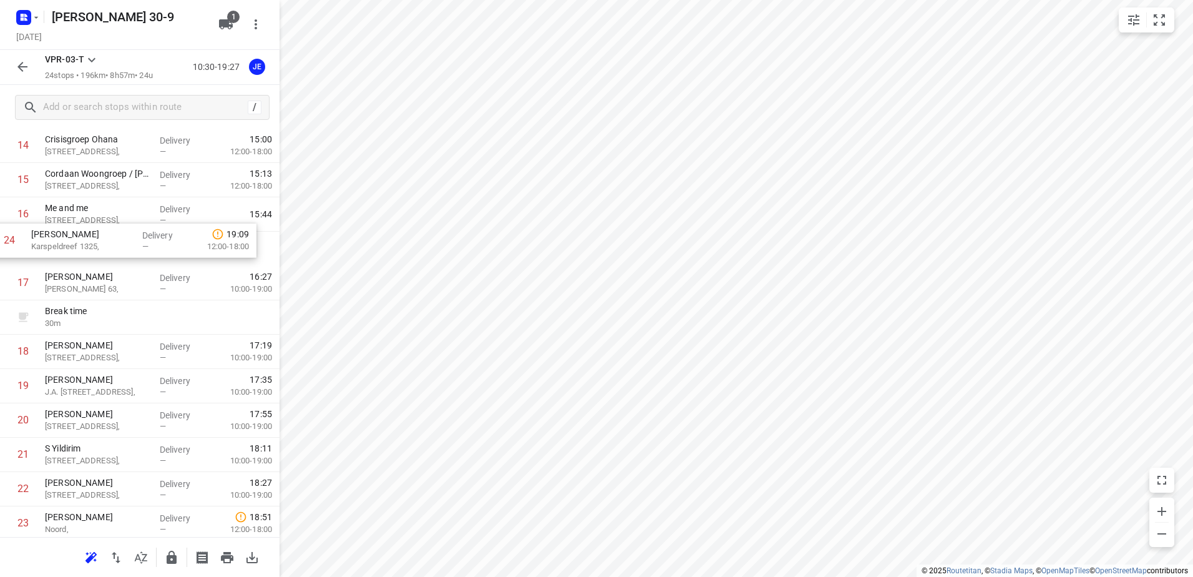
scroll to position [505, 0]
drag, startPoint x: 84, startPoint y: 489, endPoint x: 75, endPoint y: 231, distance: 257.9
click at [75, 231] on div "1 Kaddour IJburg Pampuslaan 22, Delivery — 10:41 2 Koh Asian Foodbar IJburg [ST…" at bounding box center [140, 116] width 280 height 858
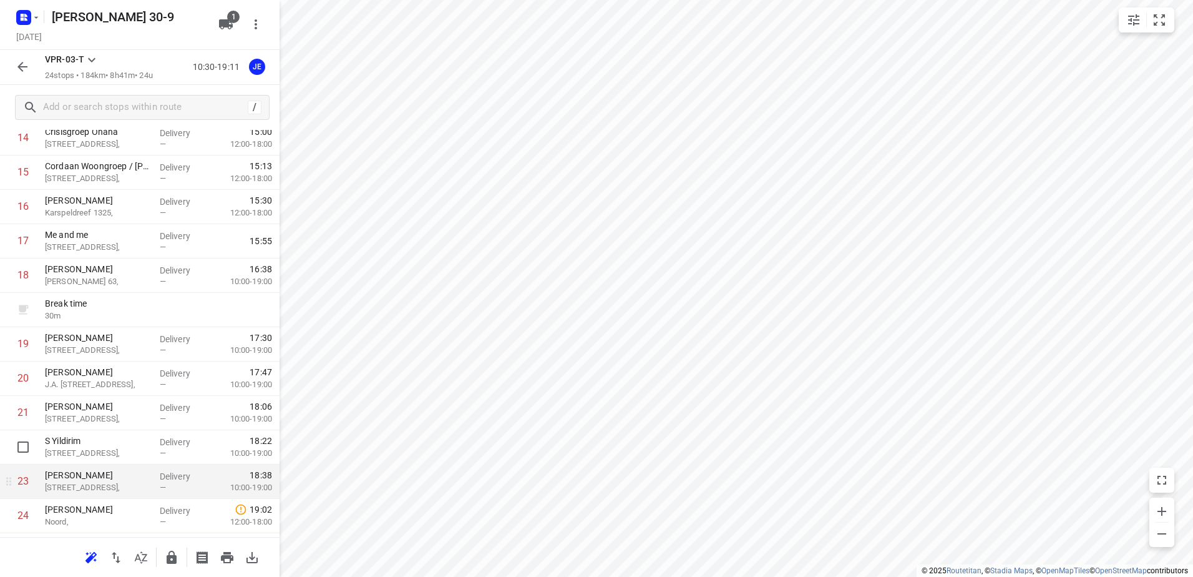
scroll to position [548, 0]
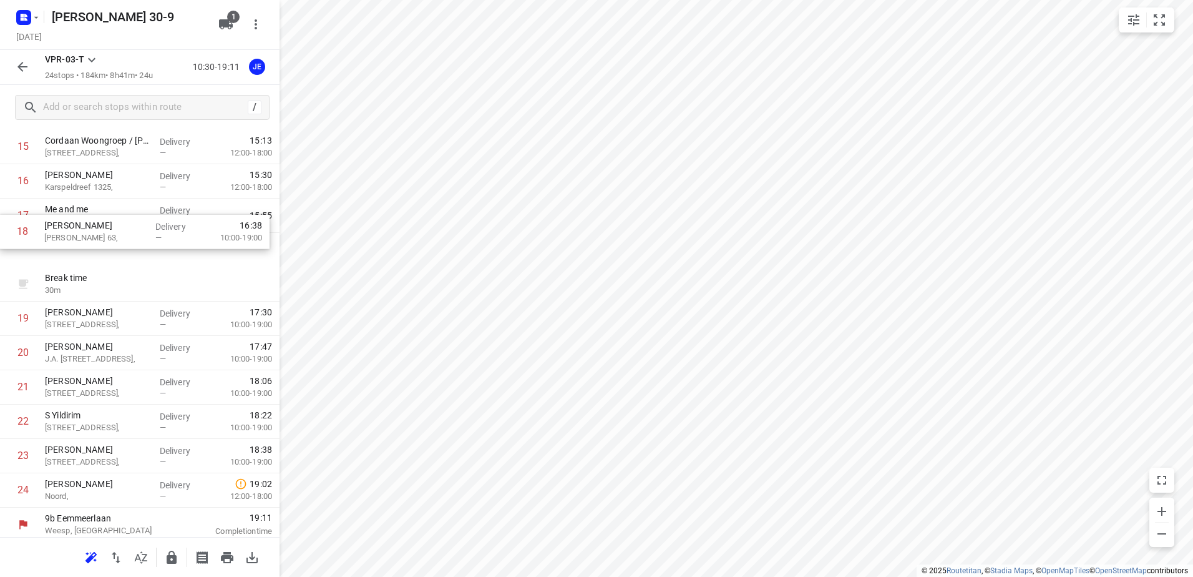
drag, startPoint x: 96, startPoint y: 252, endPoint x: 95, endPoint y: 218, distance: 33.7
click at [95, 218] on div "1 Kaddour IJburg Pampuslaan 22, Delivery — 10:41 2 Koh Asian Foodbar IJburg [ST…" at bounding box center [140, 78] width 280 height 858
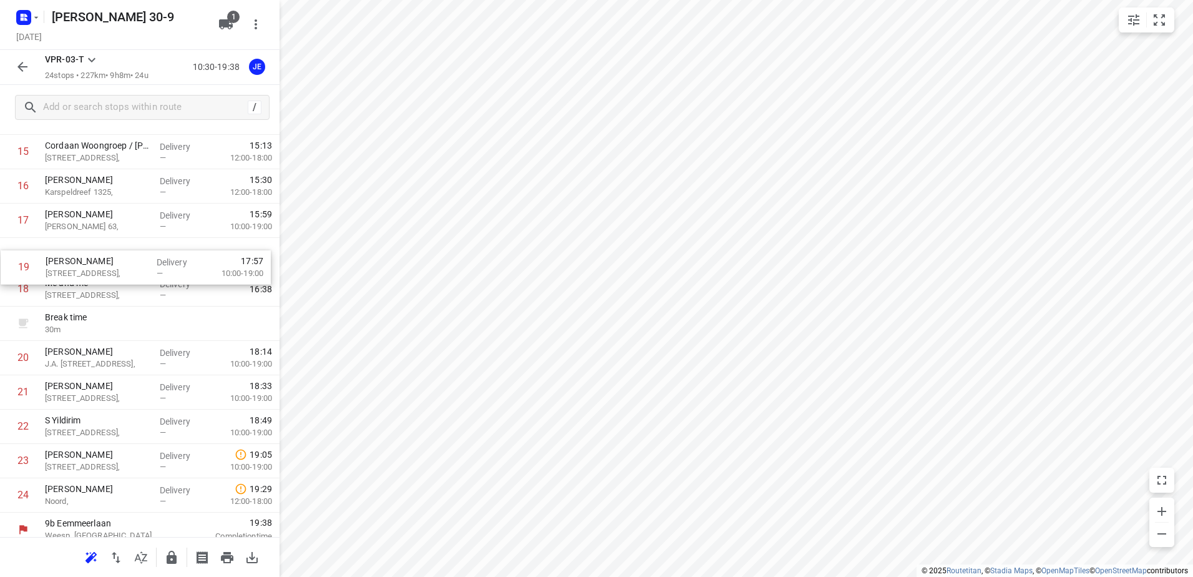
drag, startPoint x: 90, startPoint y: 328, endPoint x: 91, endPoint y: 266, distance: 61.8
click at [91, 266] on div "1 Kaddour IJburg Pampuslaan 22, Delivery — 10:41 2 Koh Asian Foodbar IJburg [ST…" at bounding box center [140, 83] width 280 height 858
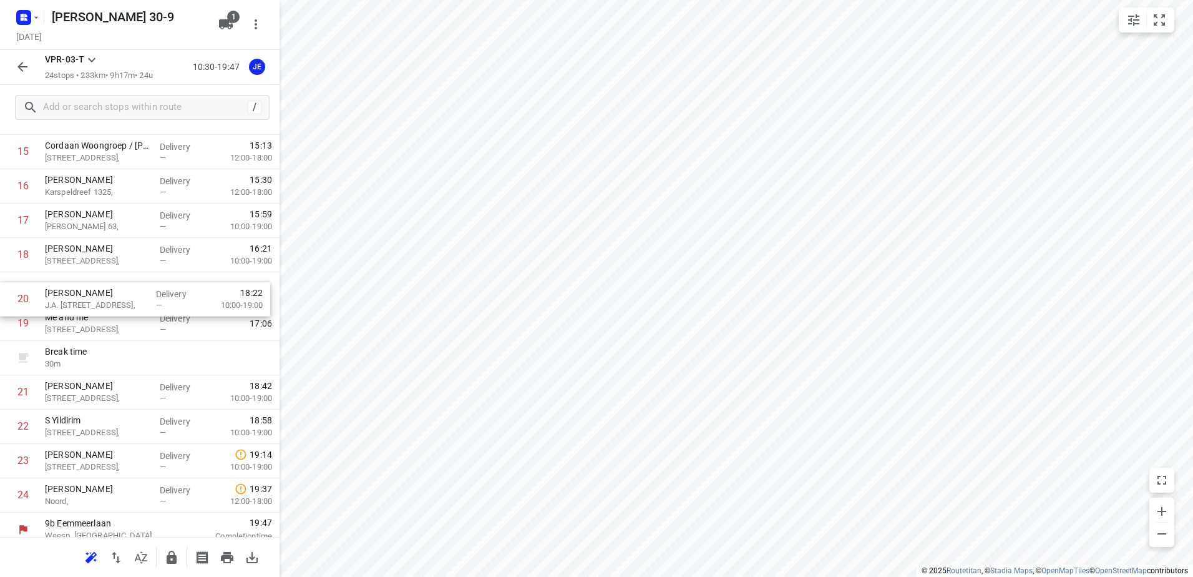
drag, startPoint x: 79, startPoint y: 361, endPoint x: 79, endPoint y: 295, distance: 66.1
click at [79, 295] on div "1 Kaddour IJburg Pampuslaan 22, Delivery — 10:41 2 Koh Asian Foodbar IJburg [ST…" at bounding box center [140, 83] width 280 height 858
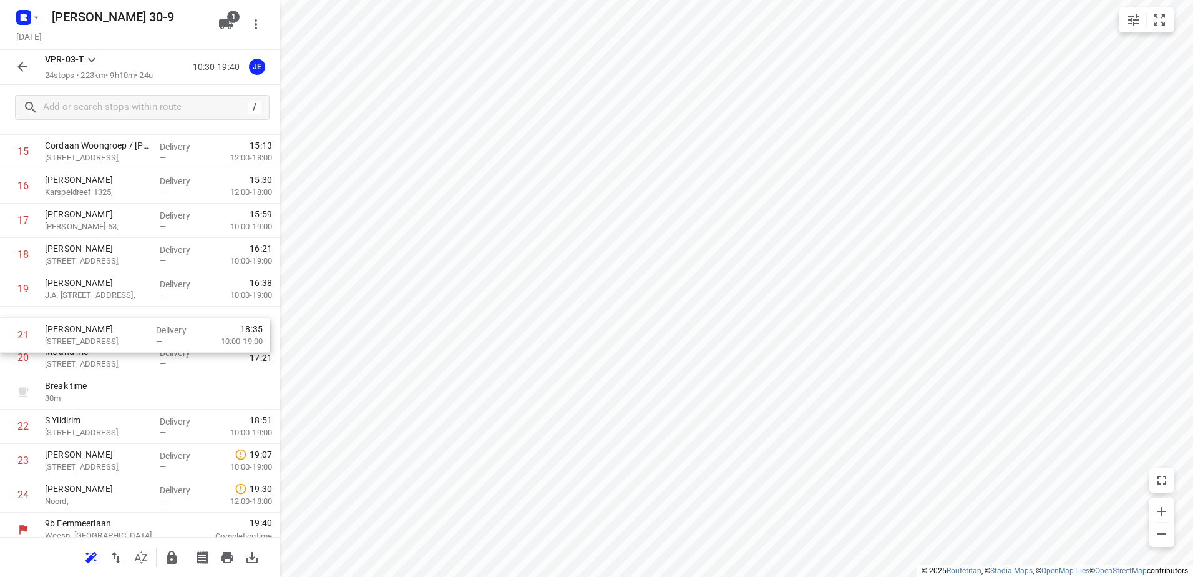
drag, startPoint x: 74, startPoint y: 396, endPoint x: 74, endPoint y: 330, distance: 66.1
click at [74, 330] on div "1 Kaddour IJburg Pampuslaan 22, Delivery — 10:41 2 Koh Asian Foodbar IJburg [ST…" at bounding box center [140, 83] width 280 height 858
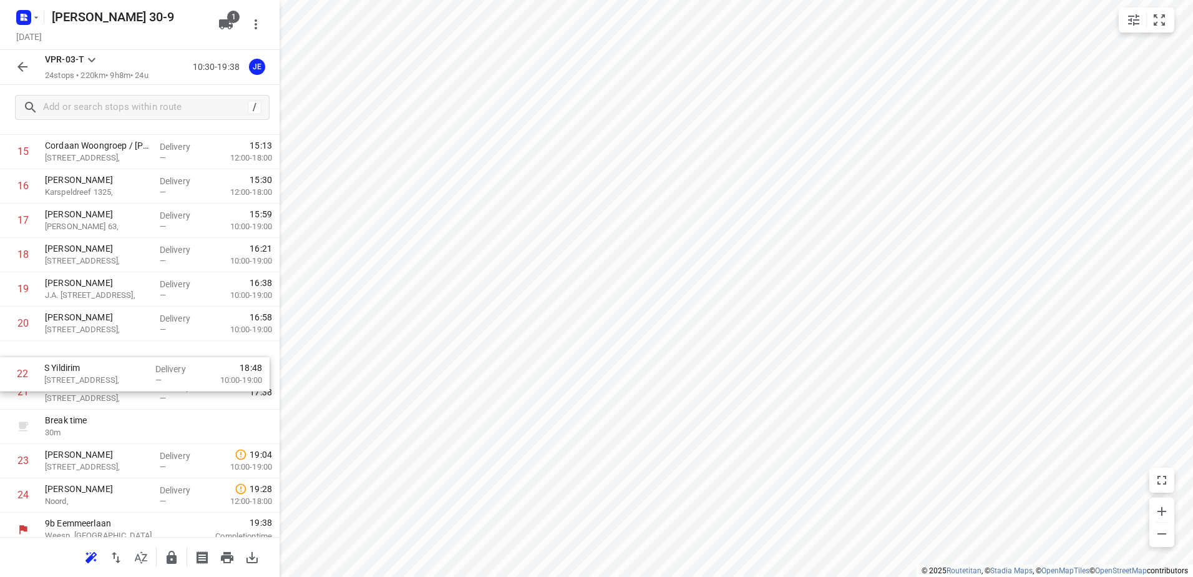
drag, startPoint x: 67, startPoint y: 429, endPoint x: 68, endPoint y: 356, distance: 72.4
click at [68, 356] on div "1 Kaddour IJburg Pampuslaan 22, Delivery — 10:41 2 Koh Asian Foodbar IJburg [ST…" at bounding box center [140, 83] width 280 height 858
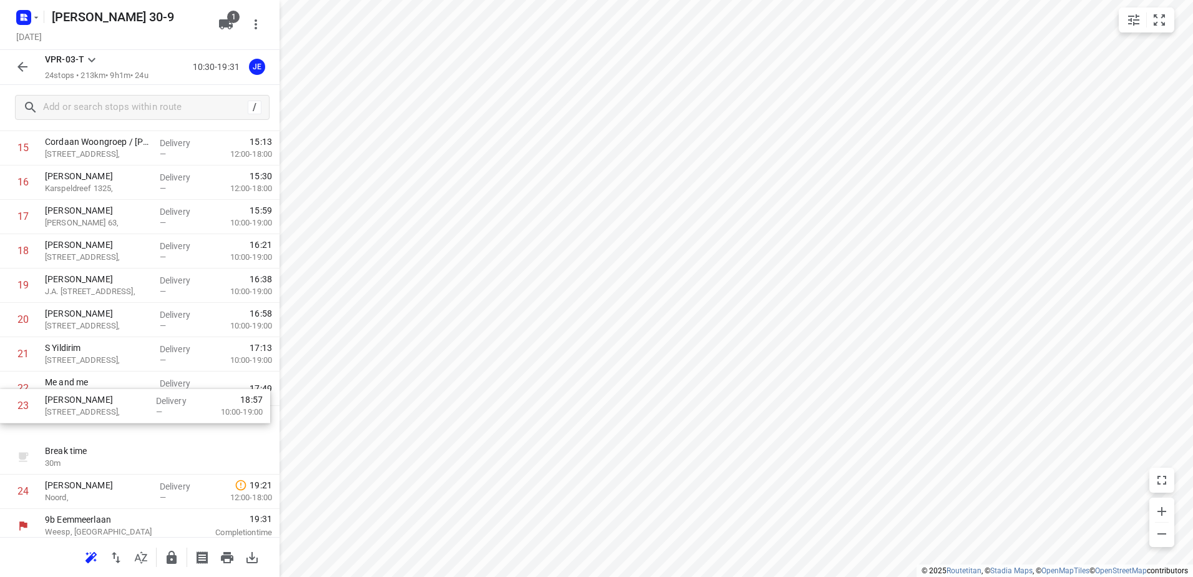
drag, startPoint x: 77, startPoint y: 459, endPoint x: 77, endPoint y: 391, distance: 68.6
click at [77, 391] on div "1 Kaddour IJburg Pampuslaan 22, Delivery — 10:41 2 Koh Asian Foodbar IJburg [ST…" at bounding box center [140, 80] width 280 height 858
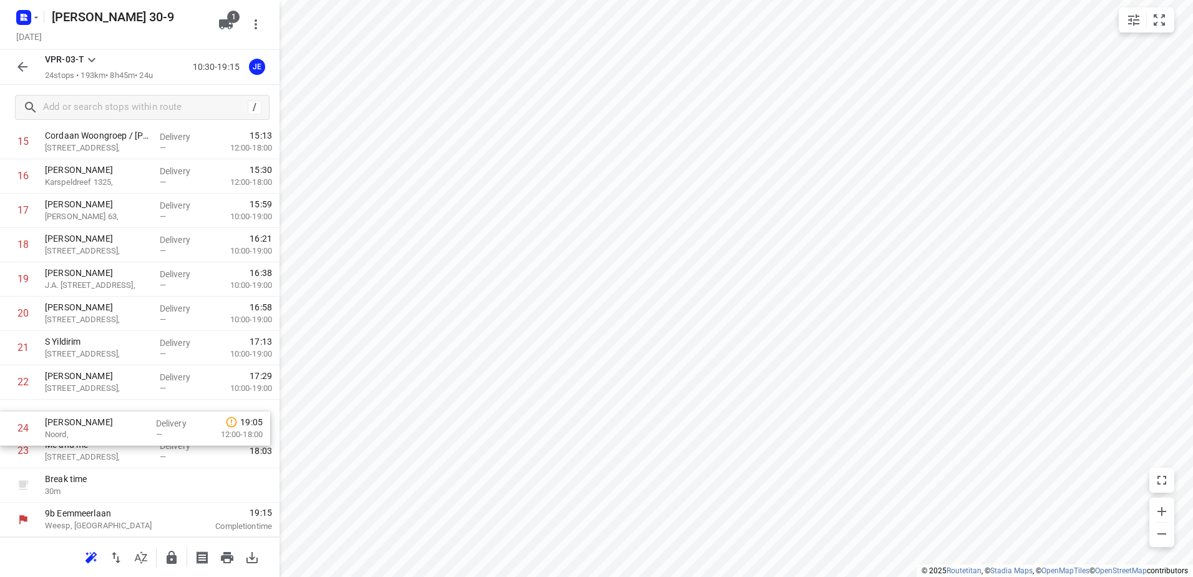
drag, startPoint x: 76, startPoint y: 491, endPoint x: 76, endPoint y: 413, distance: 78.0
click at [76, 413] on div "1 Kaddour IJburg Pampuslaan 22, Delivery — 10:41 2 Koh Asian Foodbar IJburg [ST…" at bounding box center [140, 73] width 280 height 858
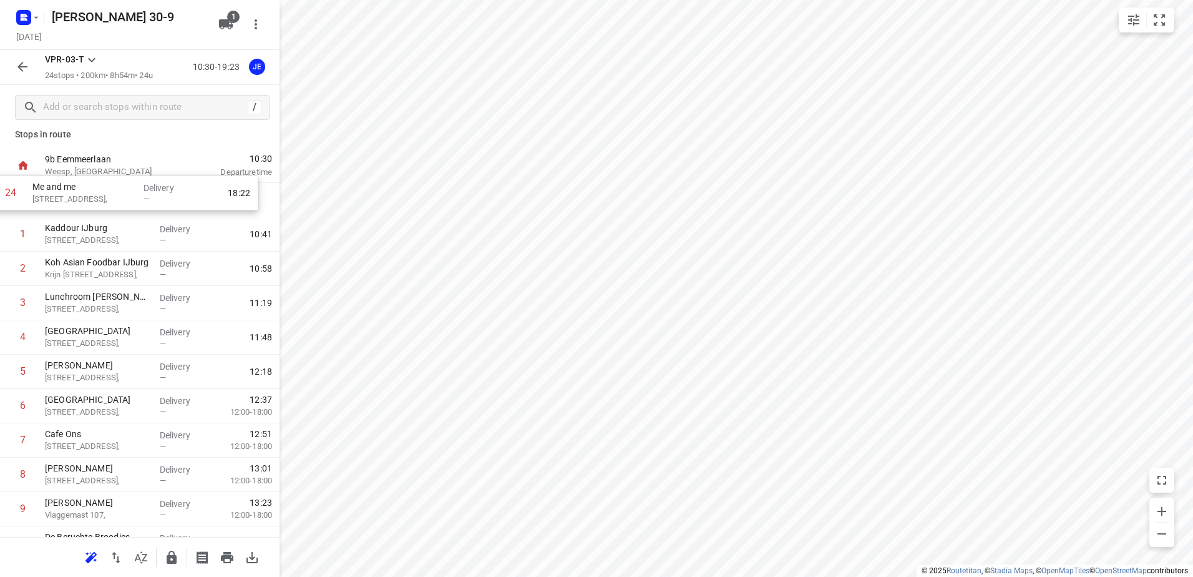
scroll to position [8, 0]
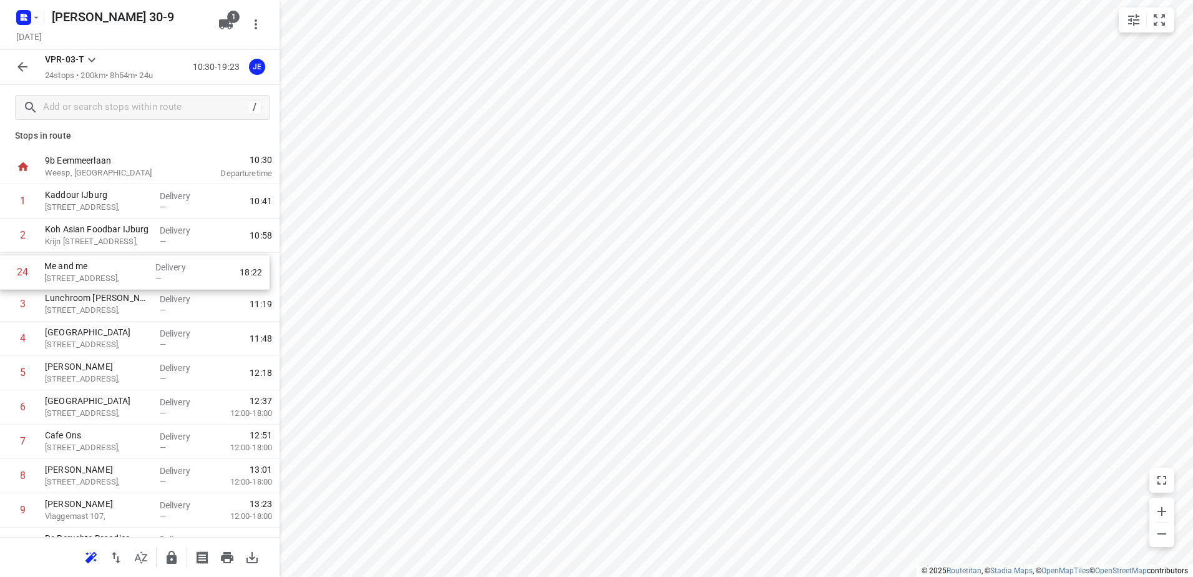
drag, startPoint x: 87, startPoint y: 453, endPoint x: 86, endPoint y: 267, distance: 186.0
drag, startPoint x: 78, startPoint y: 379, endPoint x: 81, endPoint y: 317, distance: 61.8
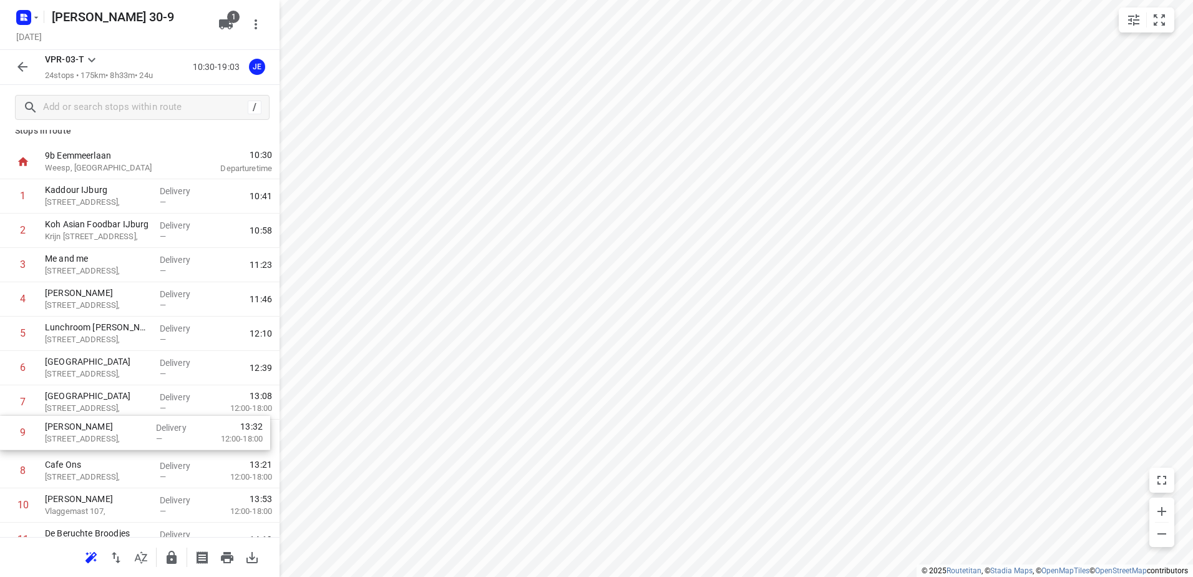
scroll to position [13, 0]
drag, startPoint x: 109, startPoint y: 479, endPoint x: 112, endPoint y: 331, distance: 147.9
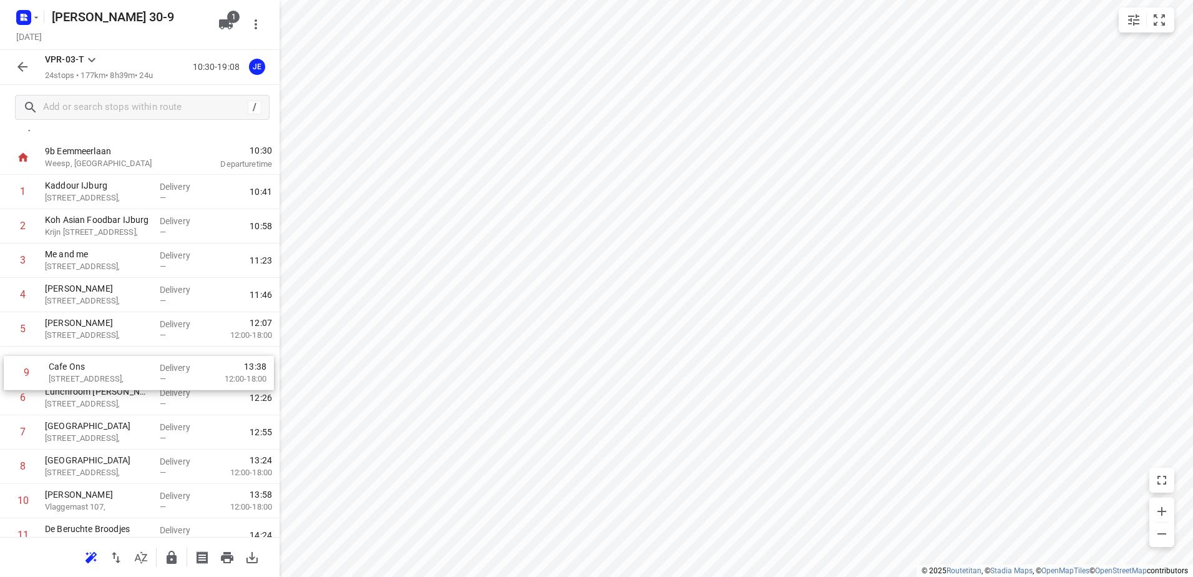
drag, startPoint x: 88, startPoint y: 475, endPoint x: 93, endPoint y: 369, distance: 105.6
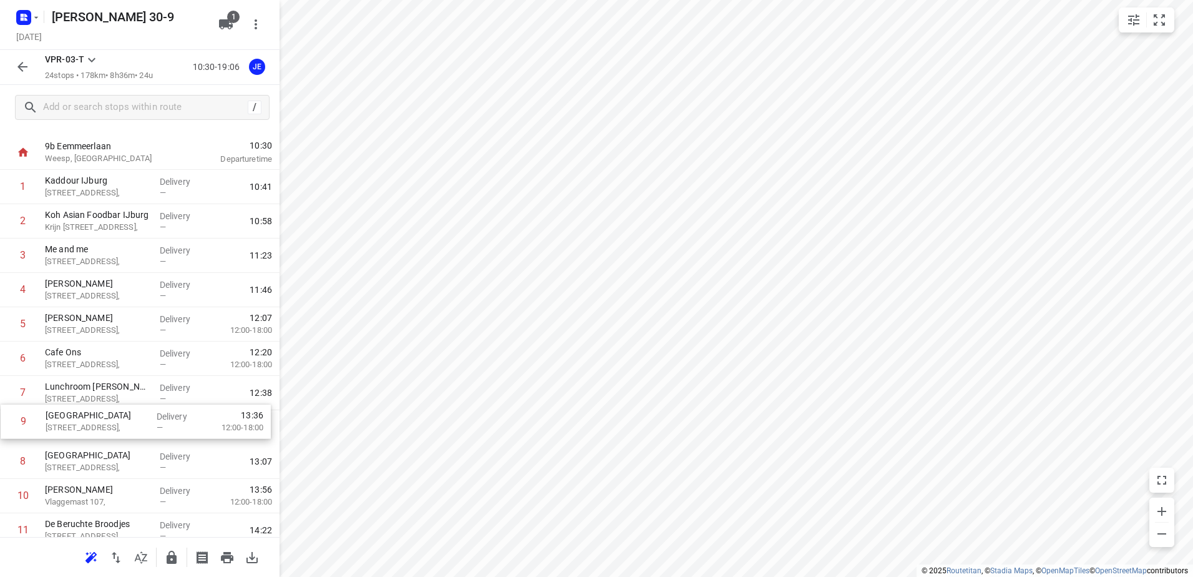
scroll to position [23, 0]
drag, startPoint x: 81, startPoint y: 462, endPoint x: 85, endPoint y: 386, distance: 75.7
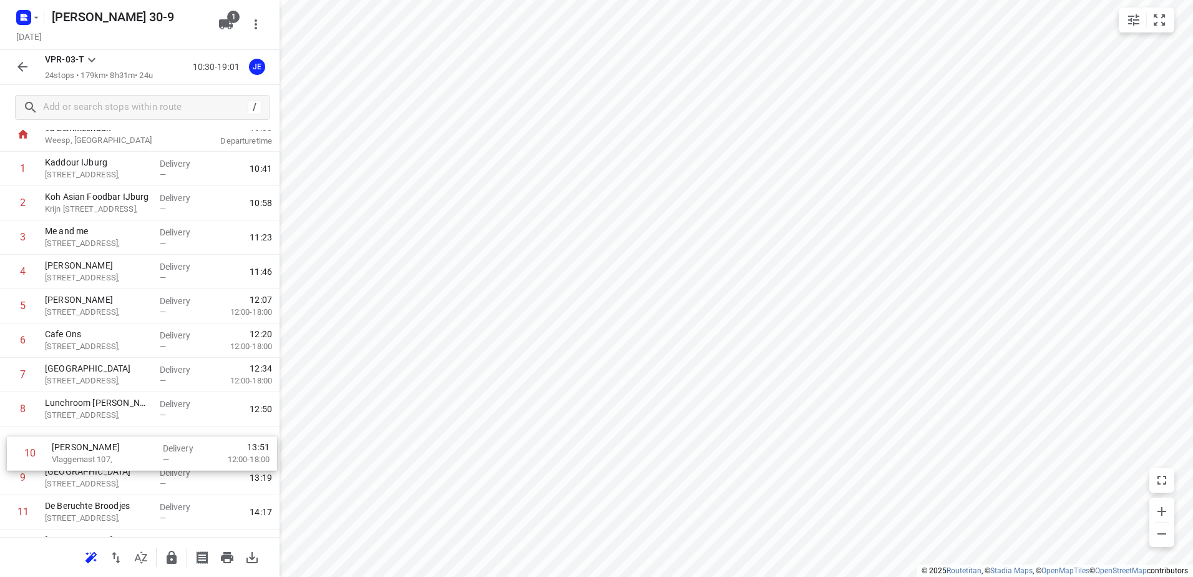
drag, startPoint x: 72, startPoint y: 487, endPoint x: 78, endPoint y: 455, distance: 32.3
click at [78, 455] on div "1 Kaddour IJburg [STREET_ADDRESS], Delivery — 10:41 2 Koh Asian Foodbar IJburg …" at bounding box center [140, 581] width 280 height 858
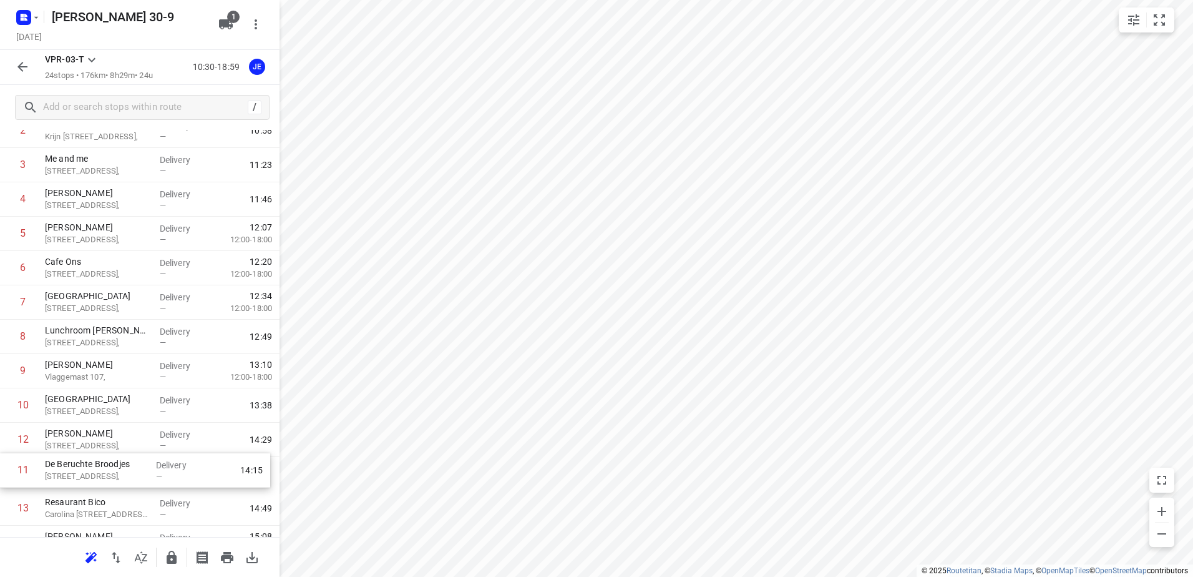
drag, startPoint x: 86, startPoint y: 451, endPoint x: 86, endPoint y: 476, distance: 25.0
click at [86, 476] on div "1 Kaddour IJburg [STREET_ADDRESS], Delivery — 10:41 2 Koh Asian Foodbar IJburg …" at bounding box center [140, 508] width 280 height 858
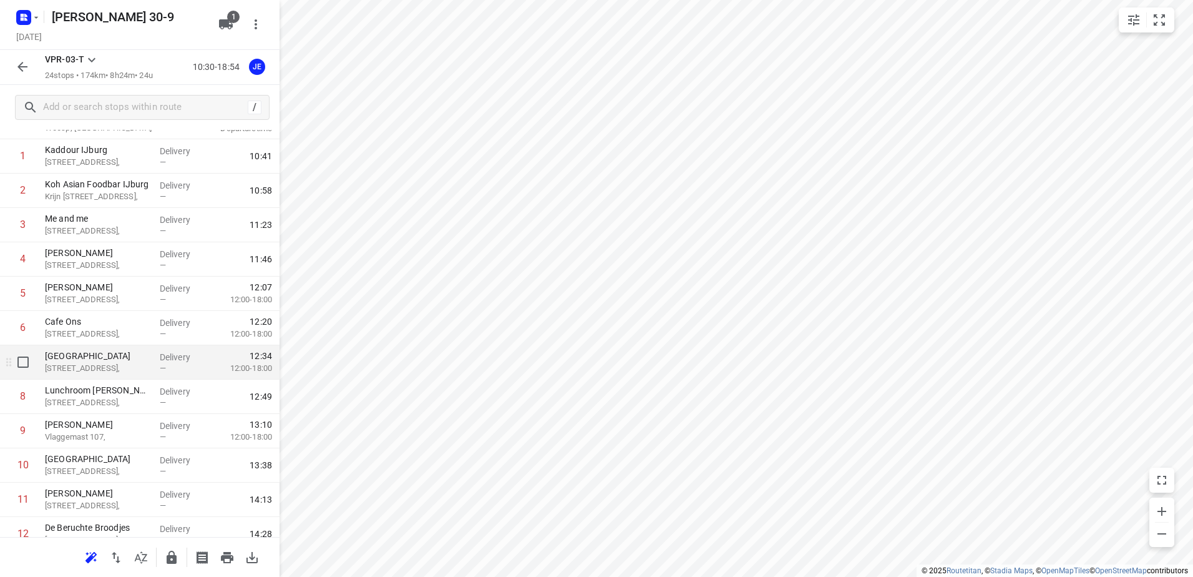
scroll to position [0, 0]
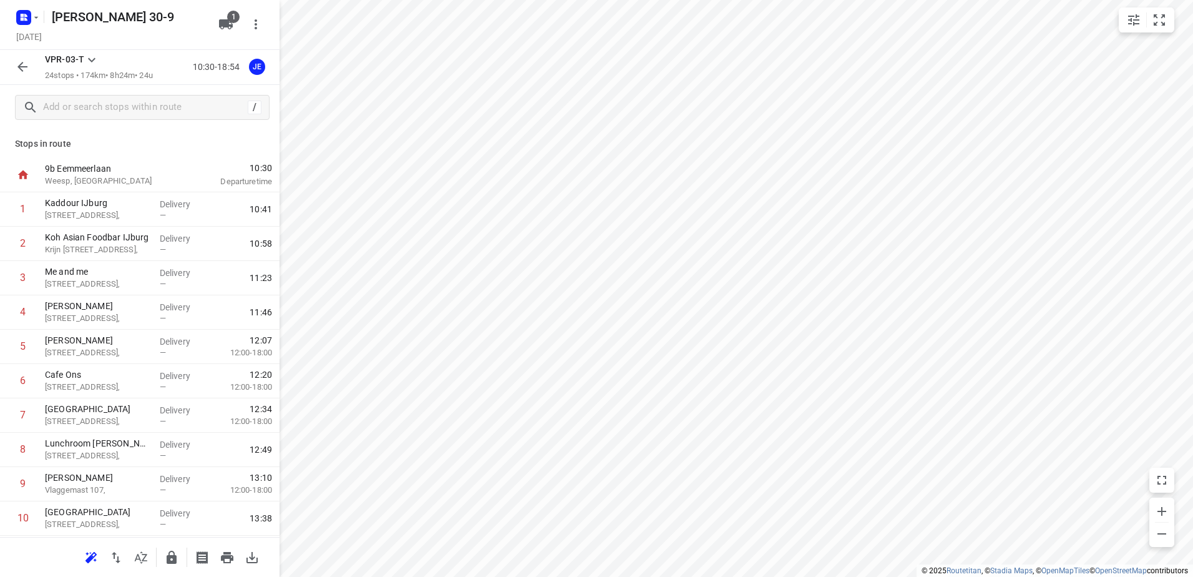
click at [22, 67] on icon "button" at bounding box center [22, 67] width 10 height 10
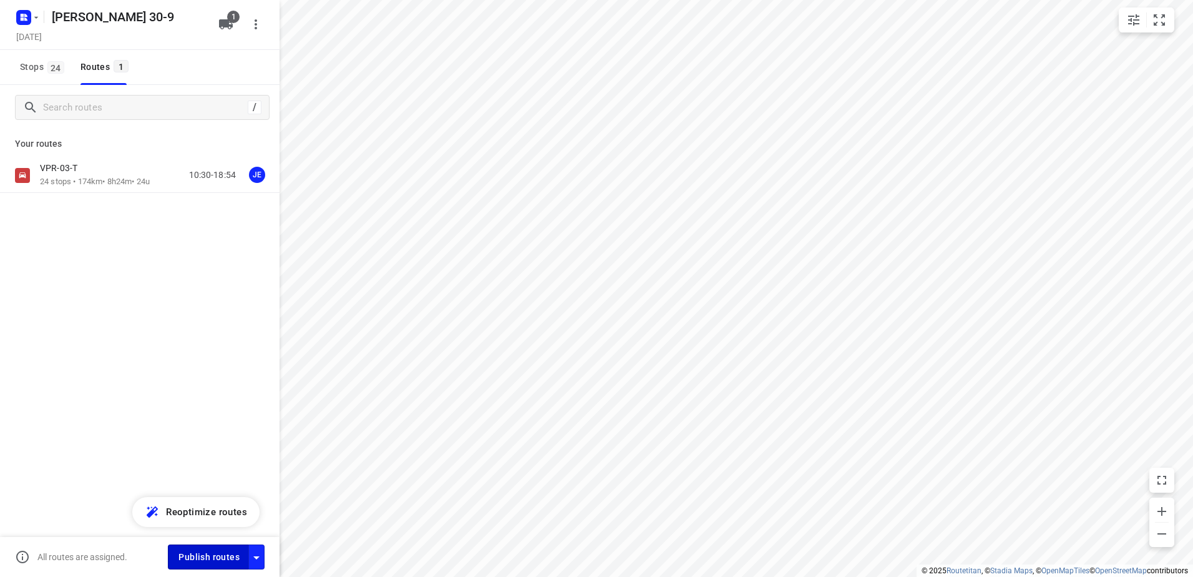
click at [215, 557] on span "Publish routes" at bounding box center [208, 557] width 61 height 16
click at [38, 18] on icon "button" at bounding box center [36, 17] width 10 height 10
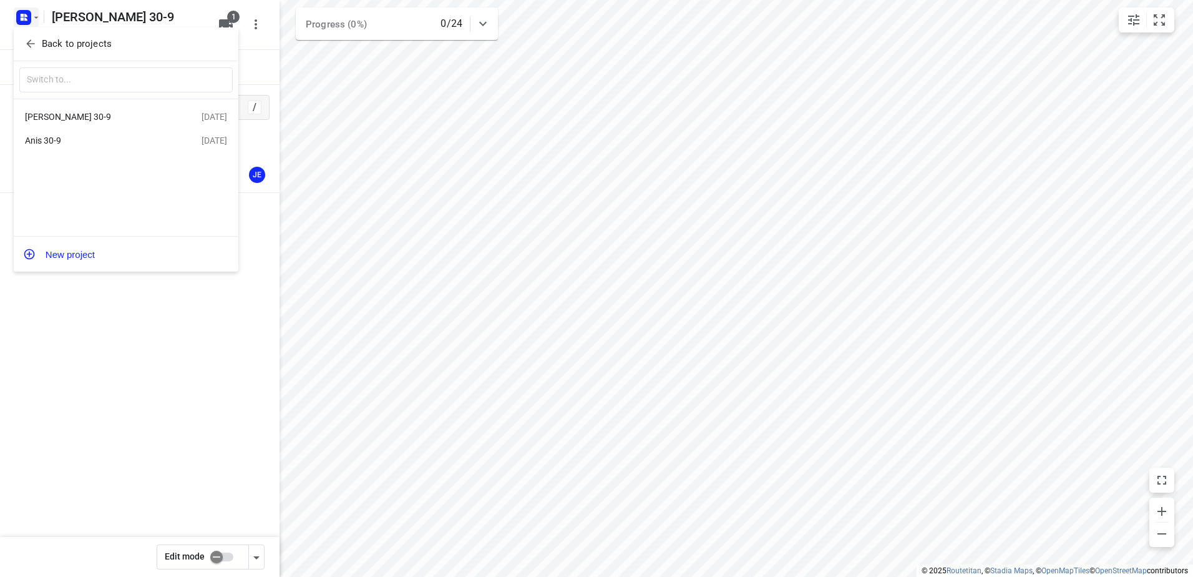
click at [107, 358] on div at bounding box center [596, 288] width 1193 height 577
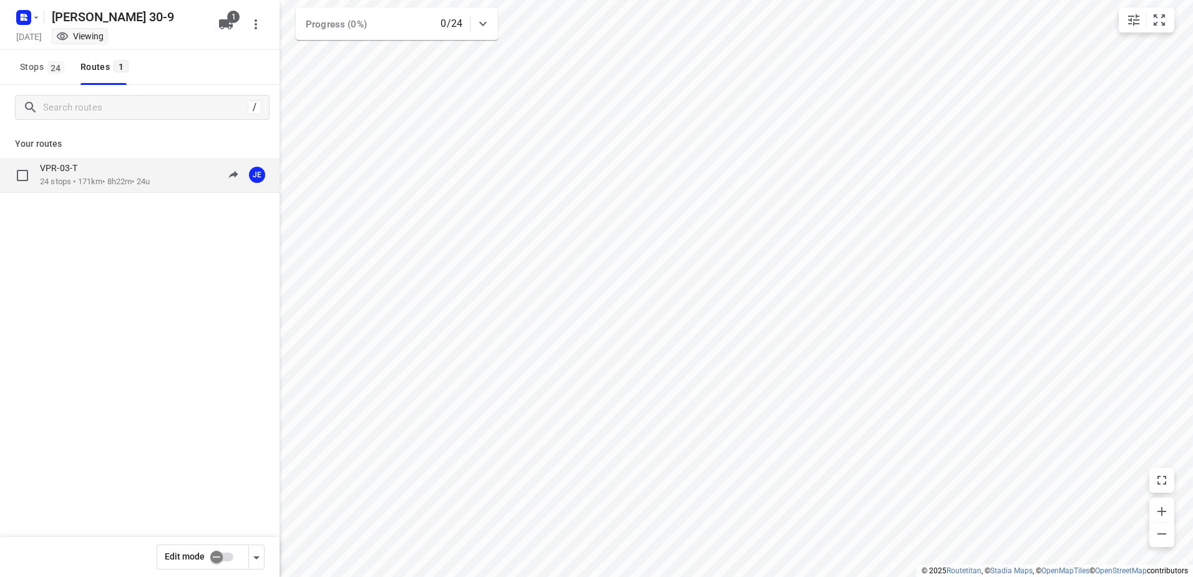
click at [92, 172] on div "VPR-03-T" at bounding box center [95, 169] width 110 height 14
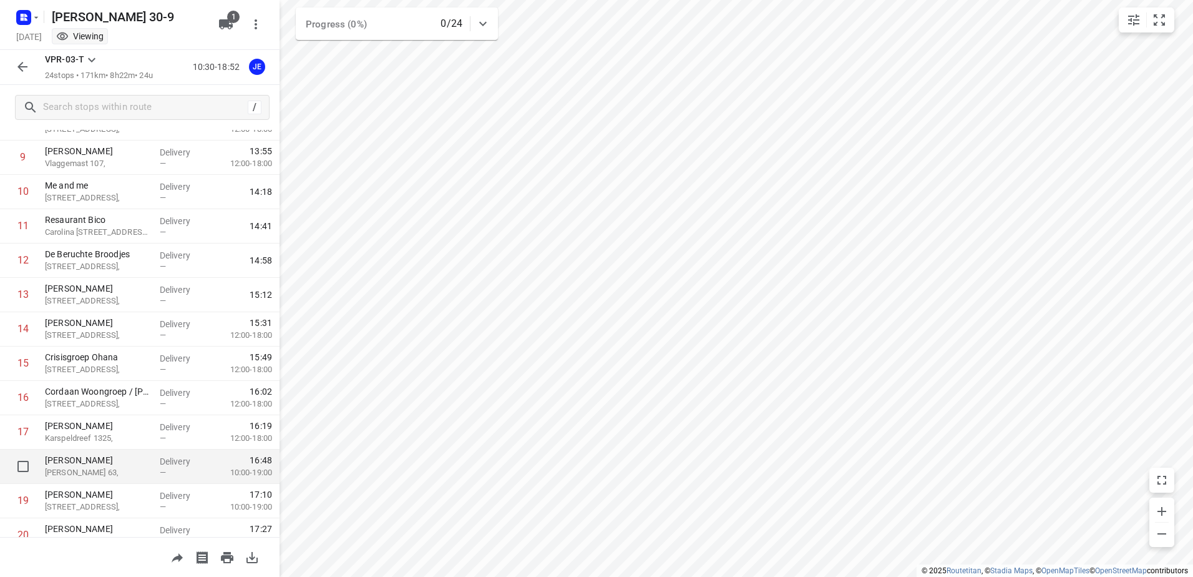
scroll to position [298, 0]
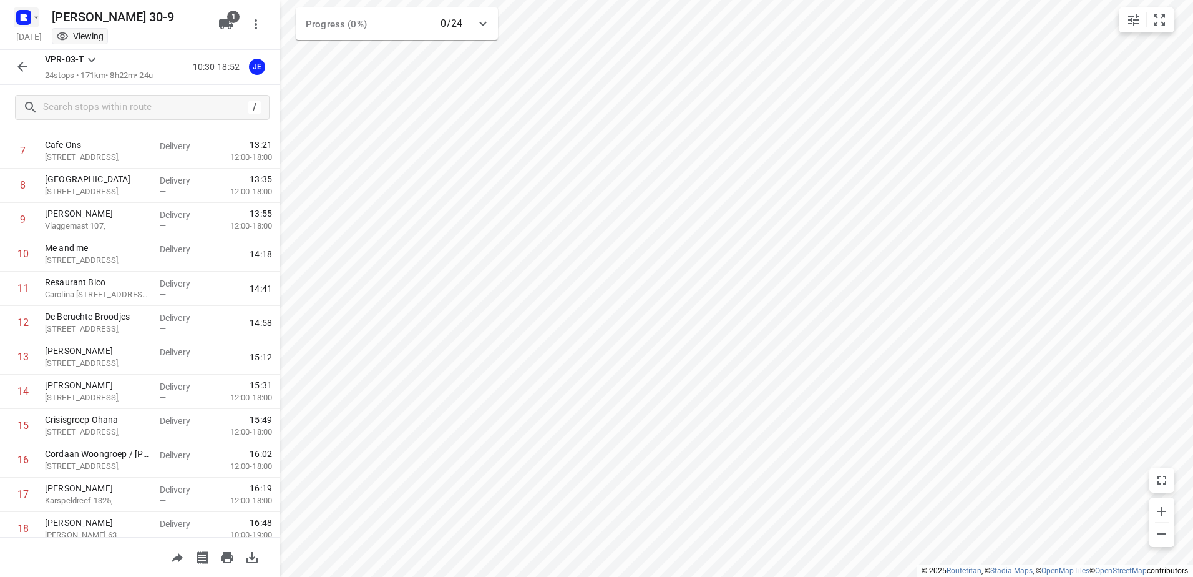
click at [34, 20] on icon "button" at bounding box center [36, 17] width 10 height 10
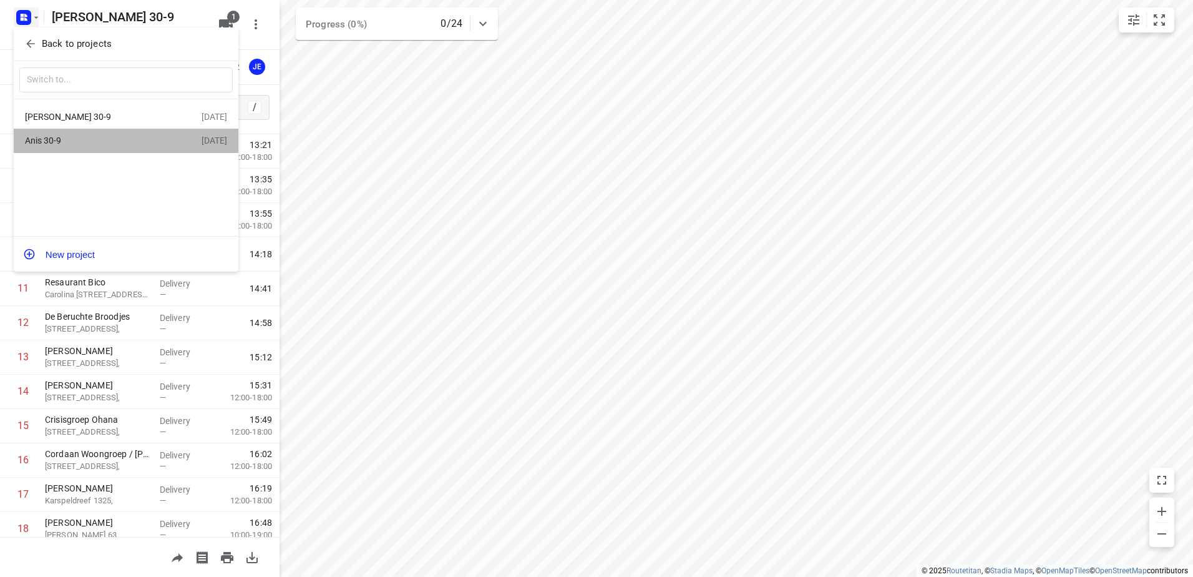
click at [59, 145] on div "Anis 30-9" at bounding box center [97, 140] width 144 height 10
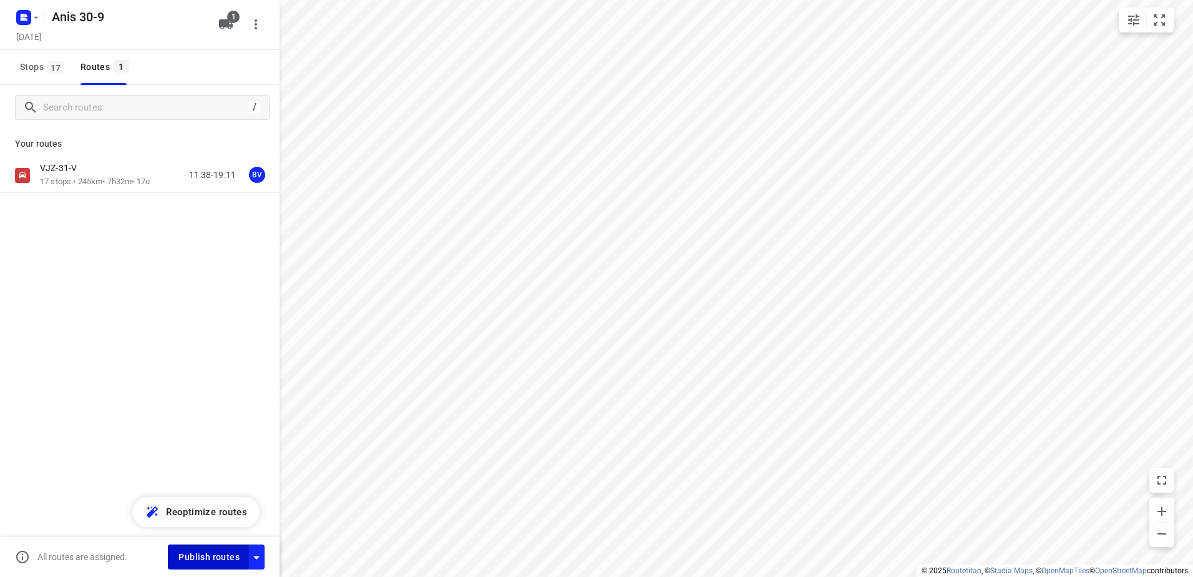
click at [210, 554] on span "Publish routes" at bounding box center [208, 557] width 61 height 16
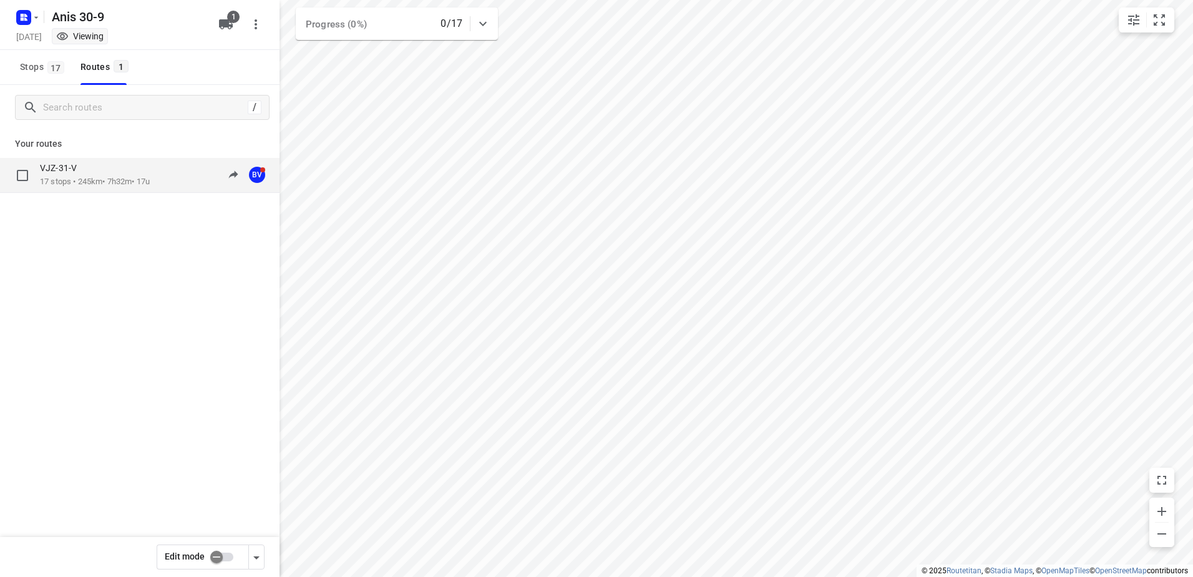
click at [97, 179] on p "17 stops • 245km • 7h32m • 17u" at bounding box center [95, 182] width 110 height 12
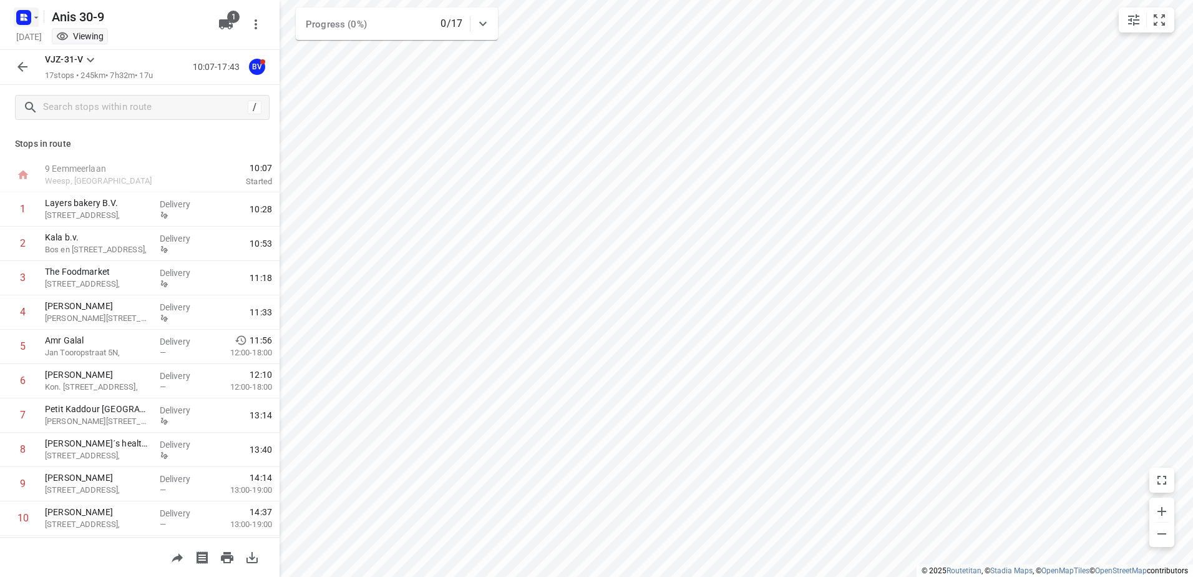
click at [37, 19] on icon "button" at bounding box center [36, 17] width 10 height 10
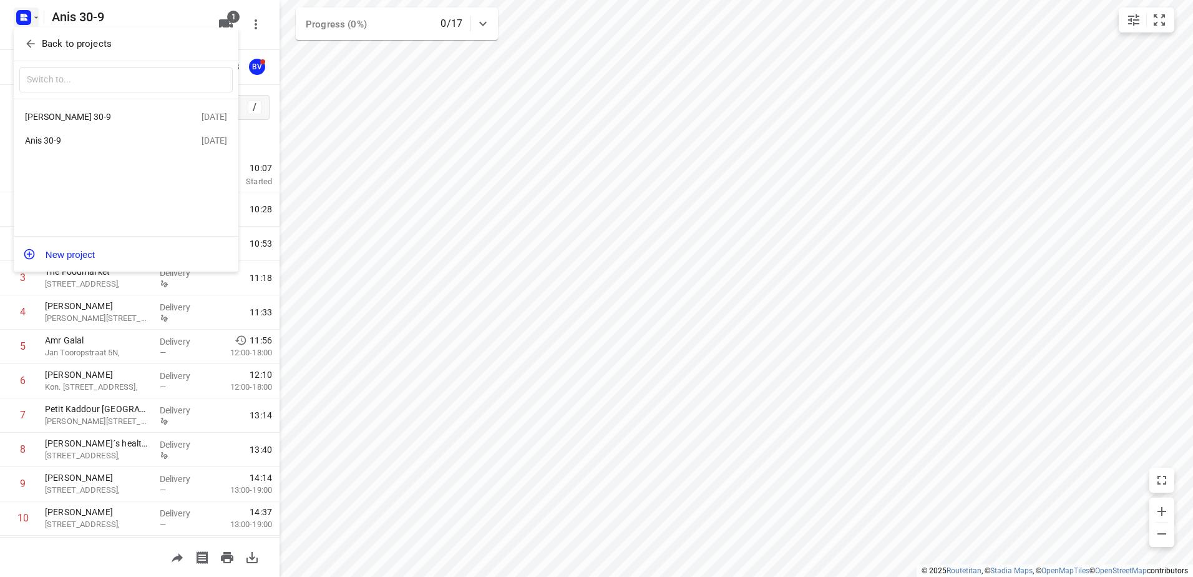
click at [61, 119] on div "[PERSON_NAME] 30-9" at bounding box center [97, 117] width 144 height 10
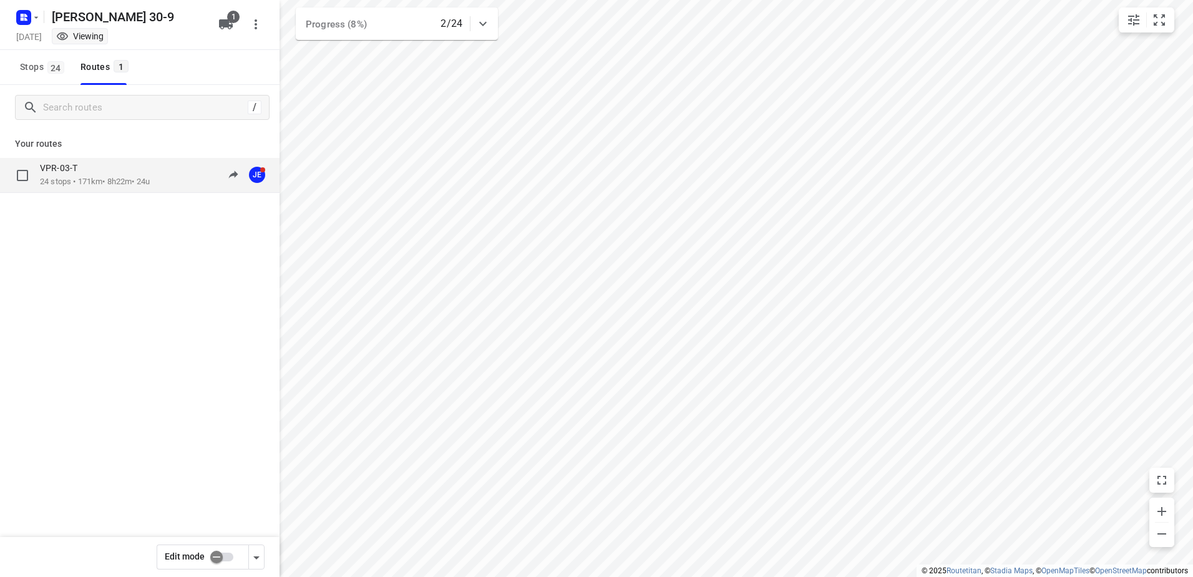
click at [87, 176] on p "24 stops • 171km • 8h22m • 24u" at bounding box center [95, 182] width 110 height 12
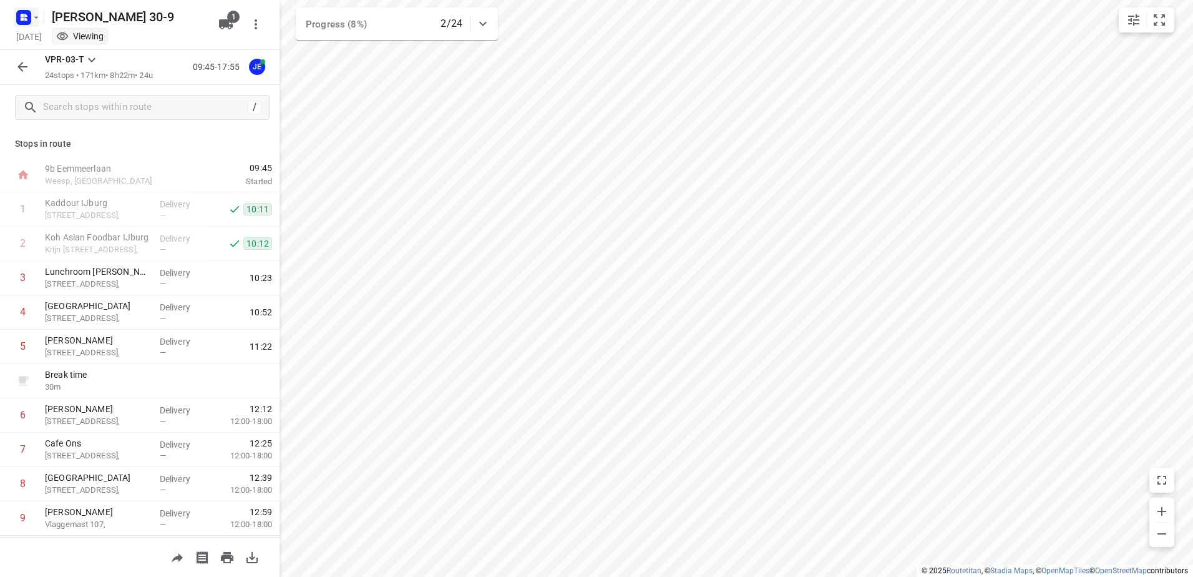
click at [37, 12] on icon "button" at bounding box center [36, 17] width 10 height 10
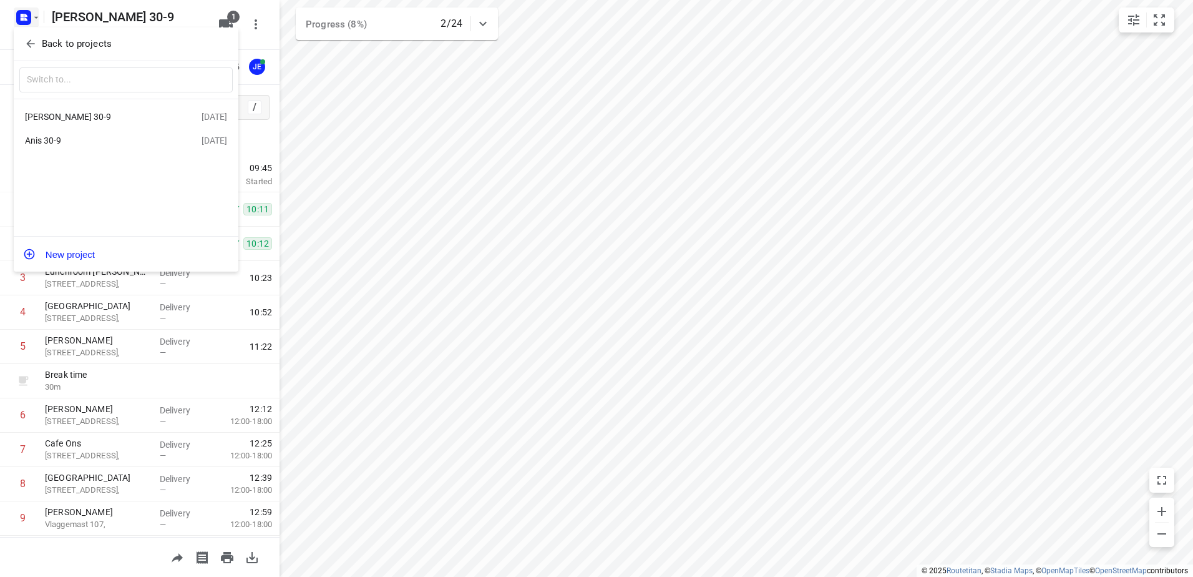
click at [52, 140] on div "Anis 30-9" at bounding box center [97, 140] width 144 height 10
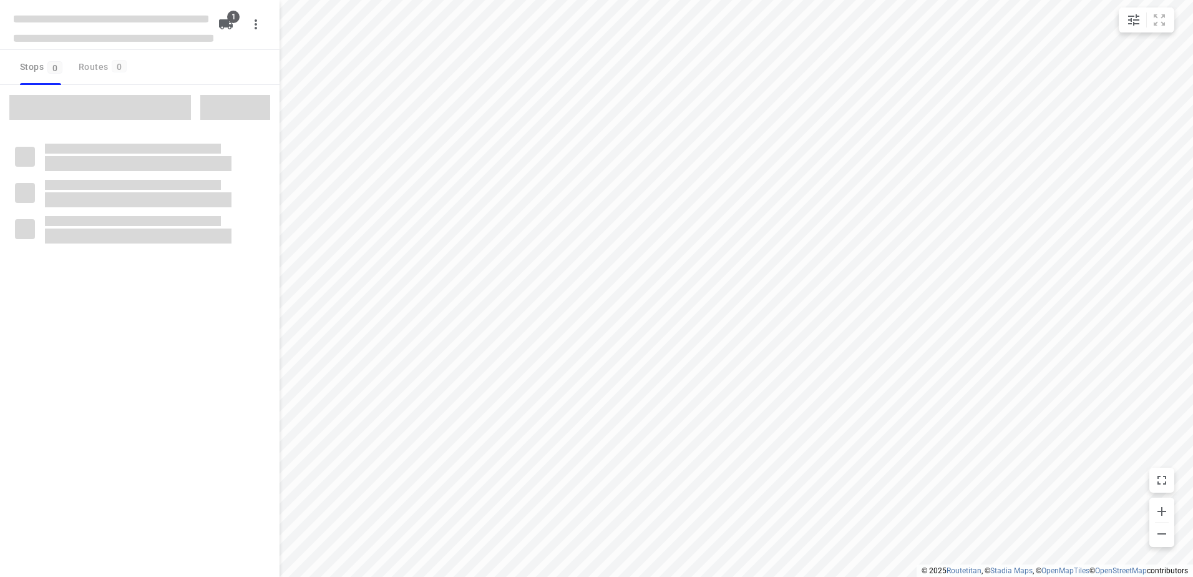
type input "distance"
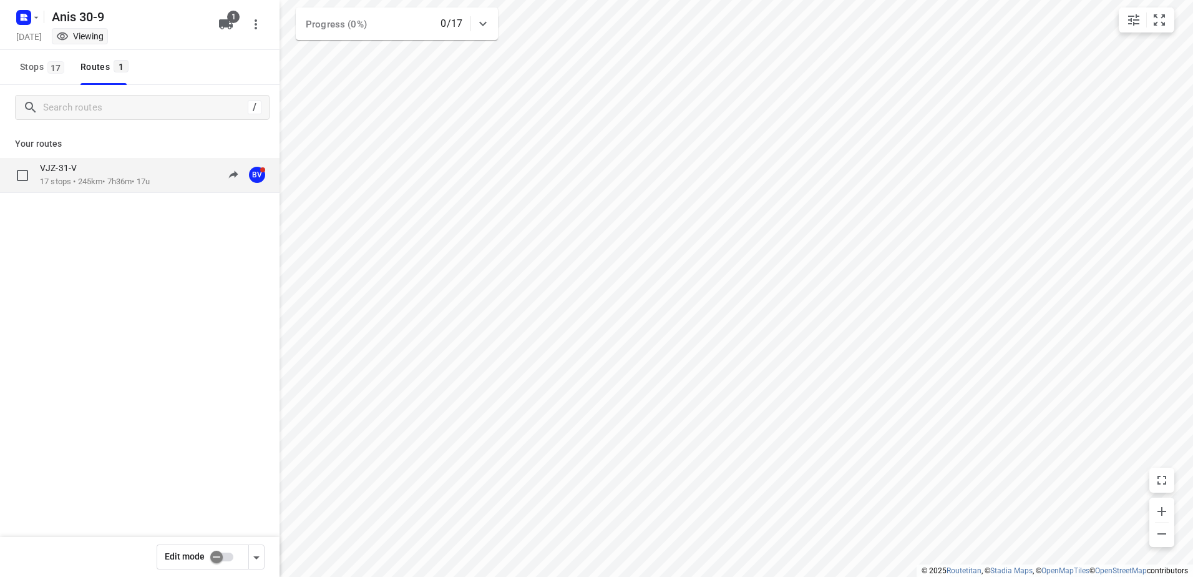
click at [79, 173] on div "VJZ-31-V" at bounding box center [95, 169] width 110 height 14
